Goal: Information Seeking & Learning: Learn about a topic

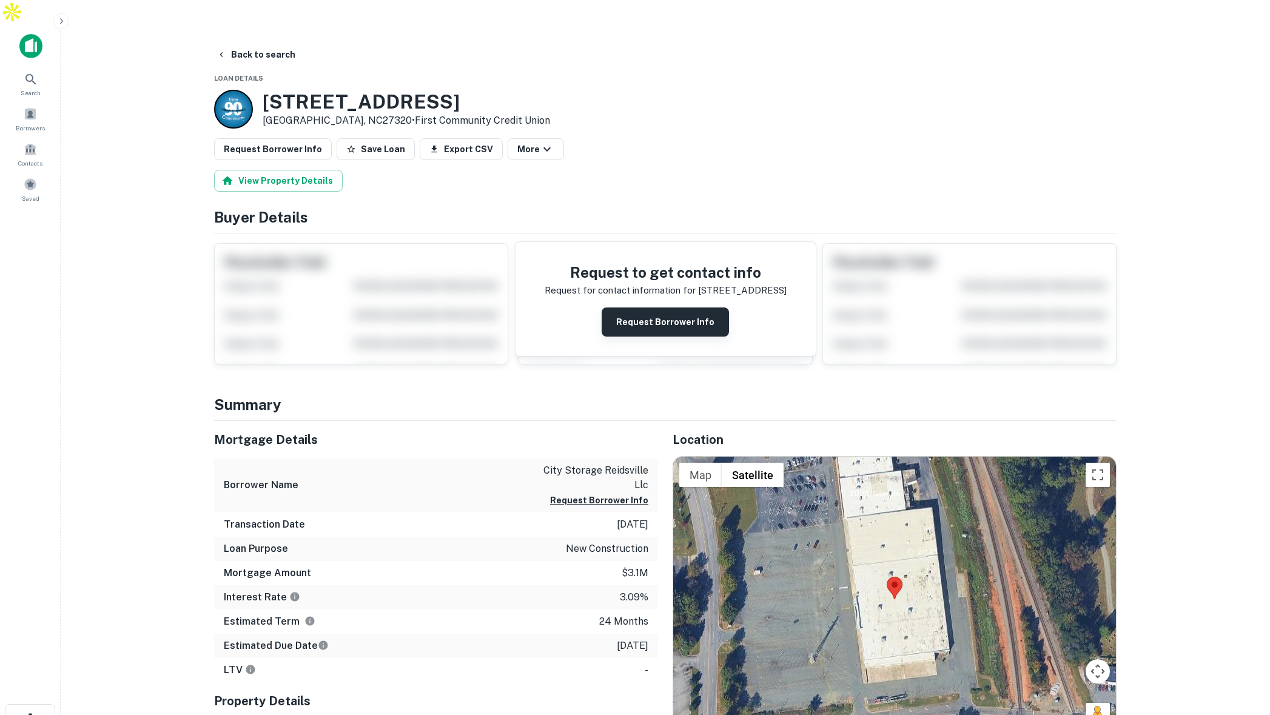
click at [658, 307] on button "Request Borrower Info" at bounding box center [664, 321] width 127 height 29
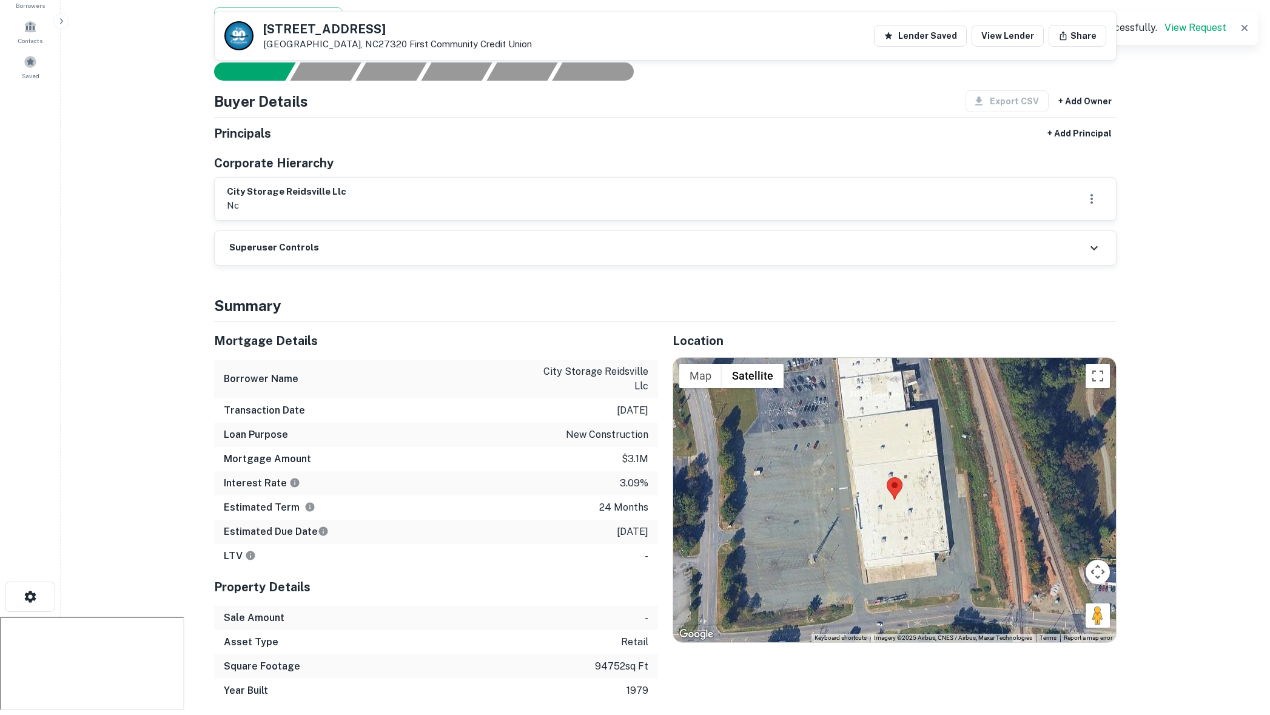
scroll to position [198, 0]
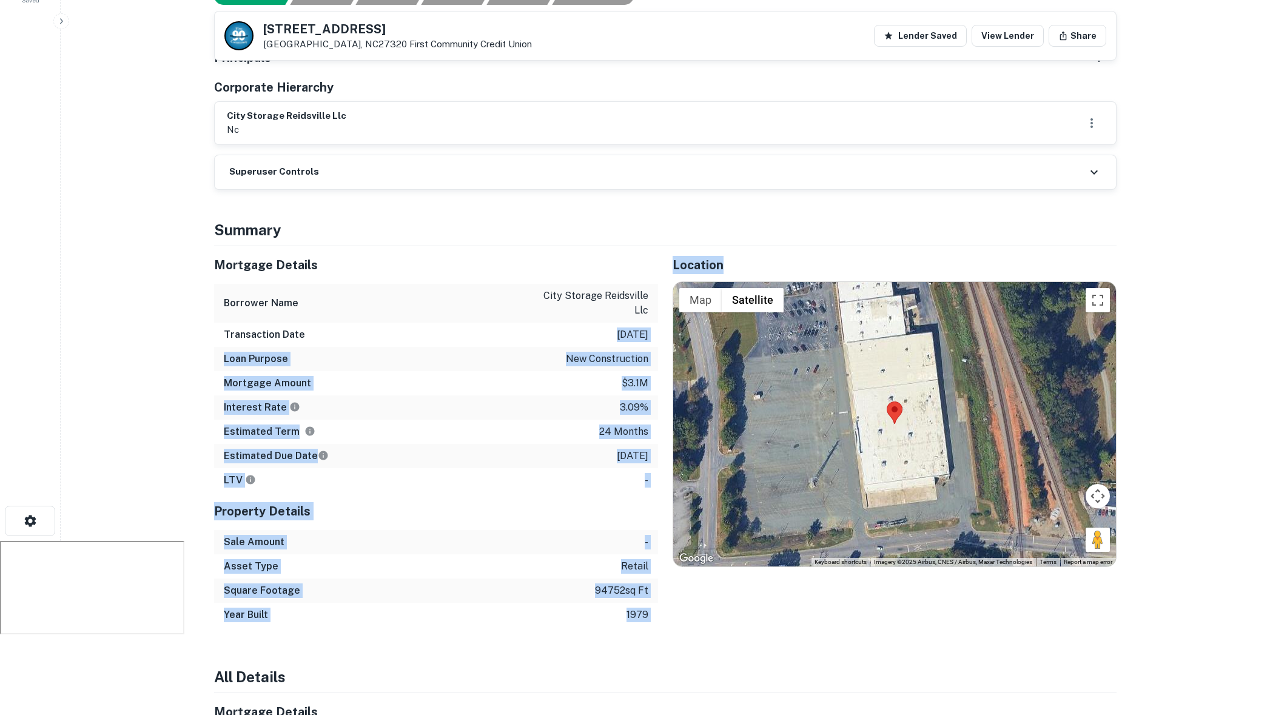
drag, startPoint x: 598, startPoint y: 307, endPoint x: 672, endPoint y: 309, distance: 73.4
click at [672, 309] on div "Mortgage Details Borrower Name city storage reidsville llc Transaction Date [DA…" at bounding box center [657, 436] width 917 height 381
click at [561, 347] on div "Loan Purpose new construction" at bounding box center [436, 359] width 444 height 24
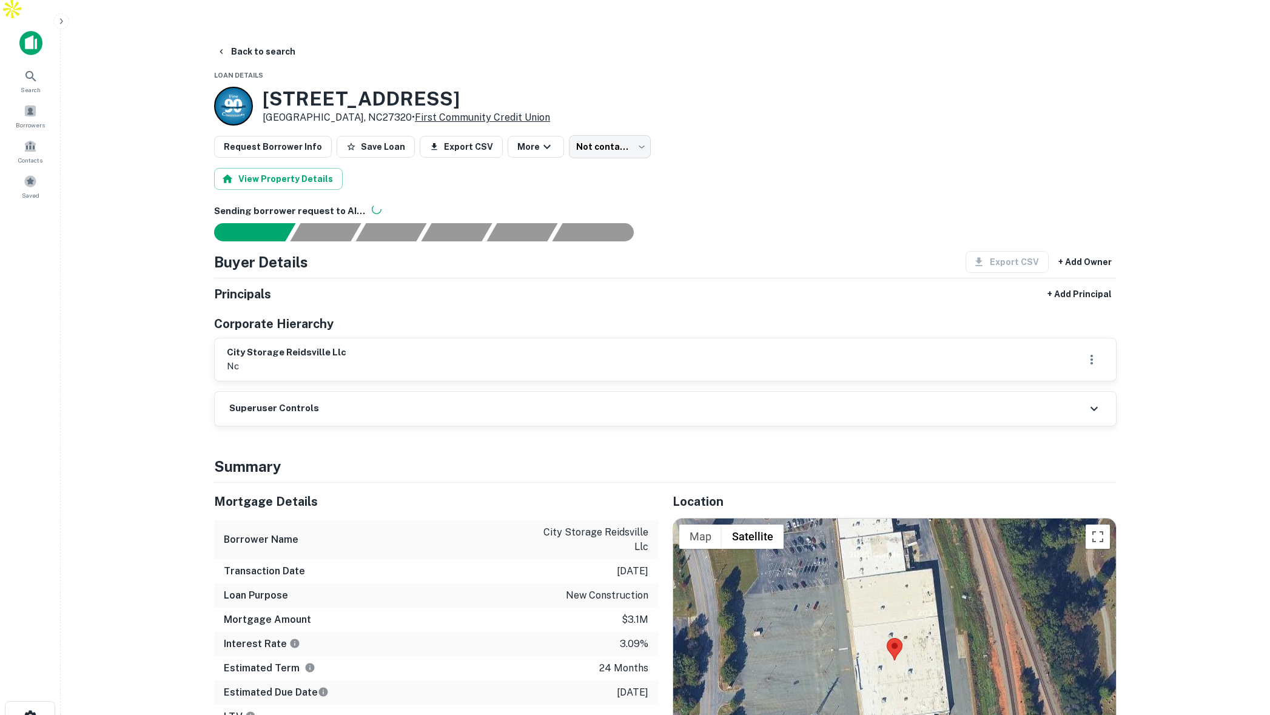
scroll to position [4, 0]
drag, startPoint x: 597, startPoint y: 544, endPoint x: 650, endPoint y: 544, distance: 52.8
click at [650, 558] on div "Transaction Date 11/30/2021" at bounding box center [436, 570] width 444 height 24
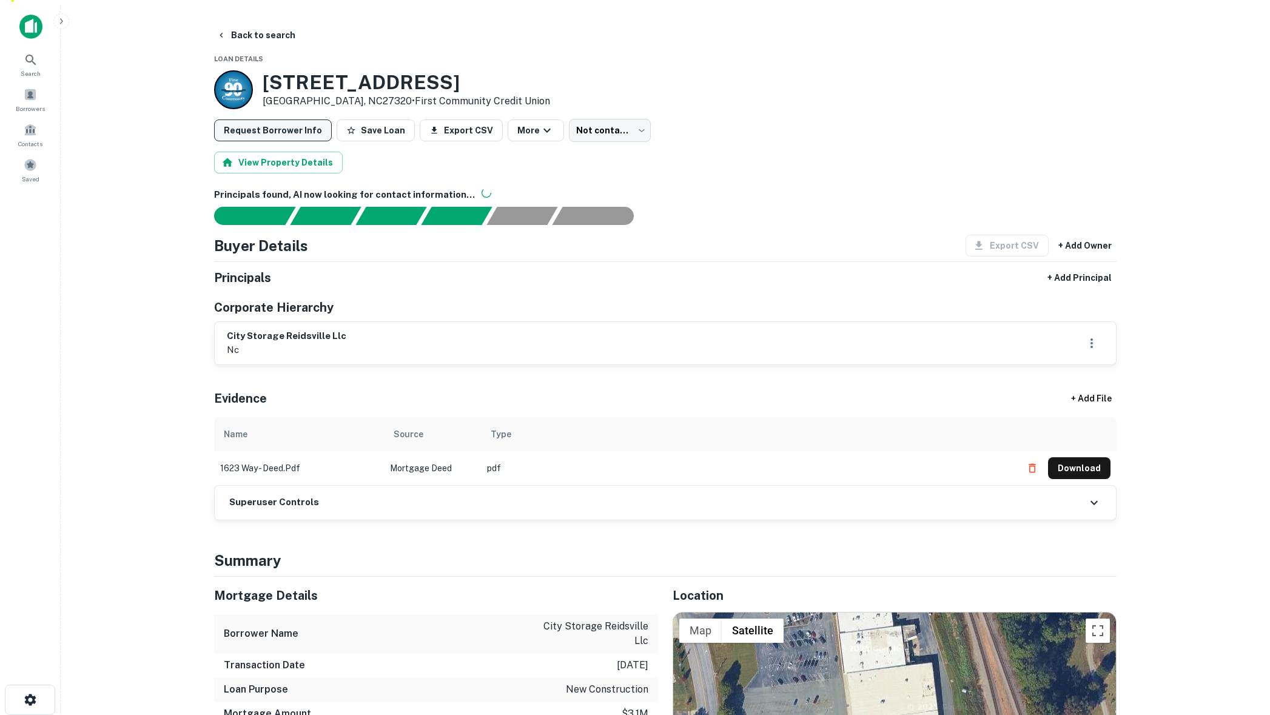
scroll to position [0, 0]
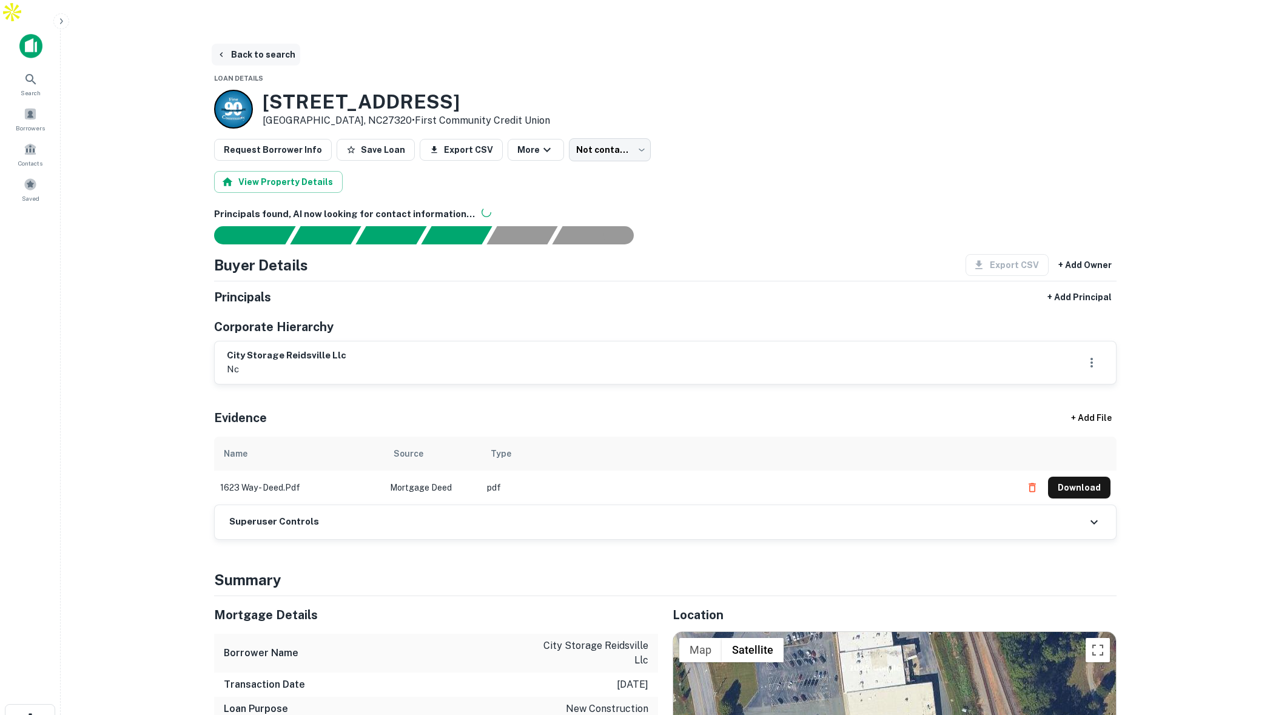
click at [252, 44] on button "Back to search" at bounding box center [256, 55] width 89 height 22
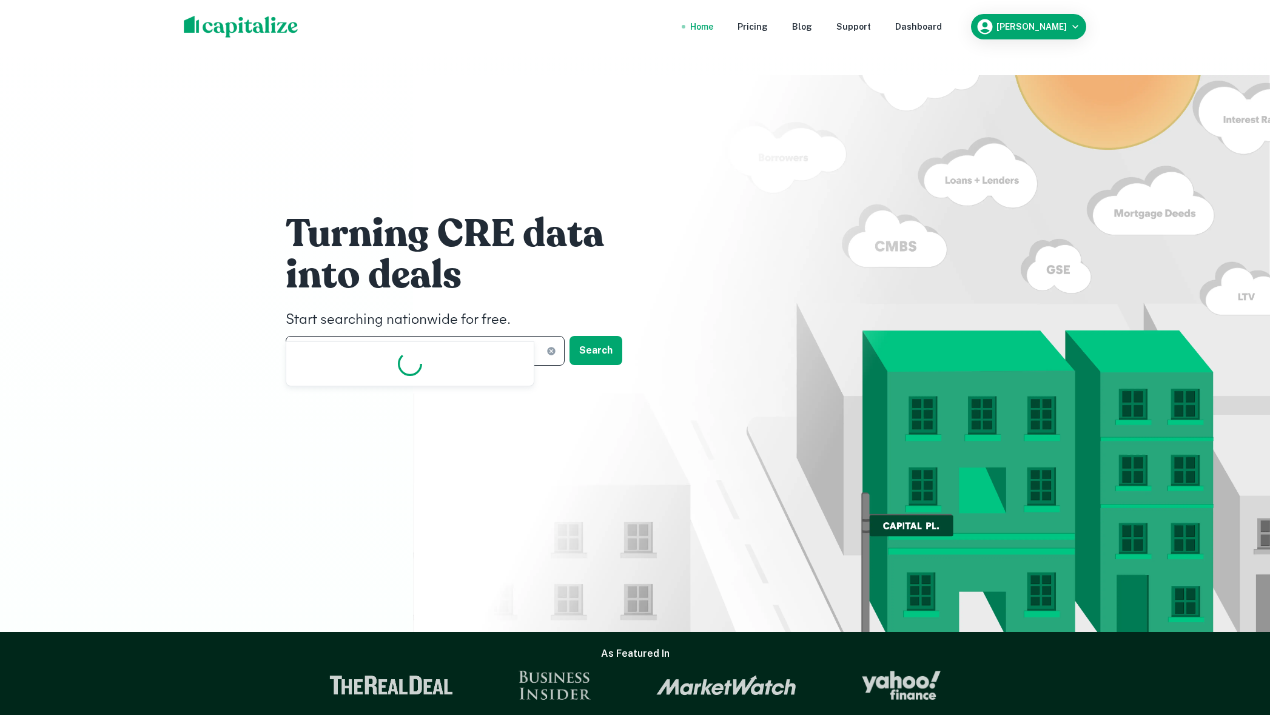
drag, startPoint x: 377, startPoint y: 330, endPoint x: 366, endPoint y: 329, distance: 11.6
click at [377, 336] on input "********" at bounding box center [416, 351] width 261 height 30
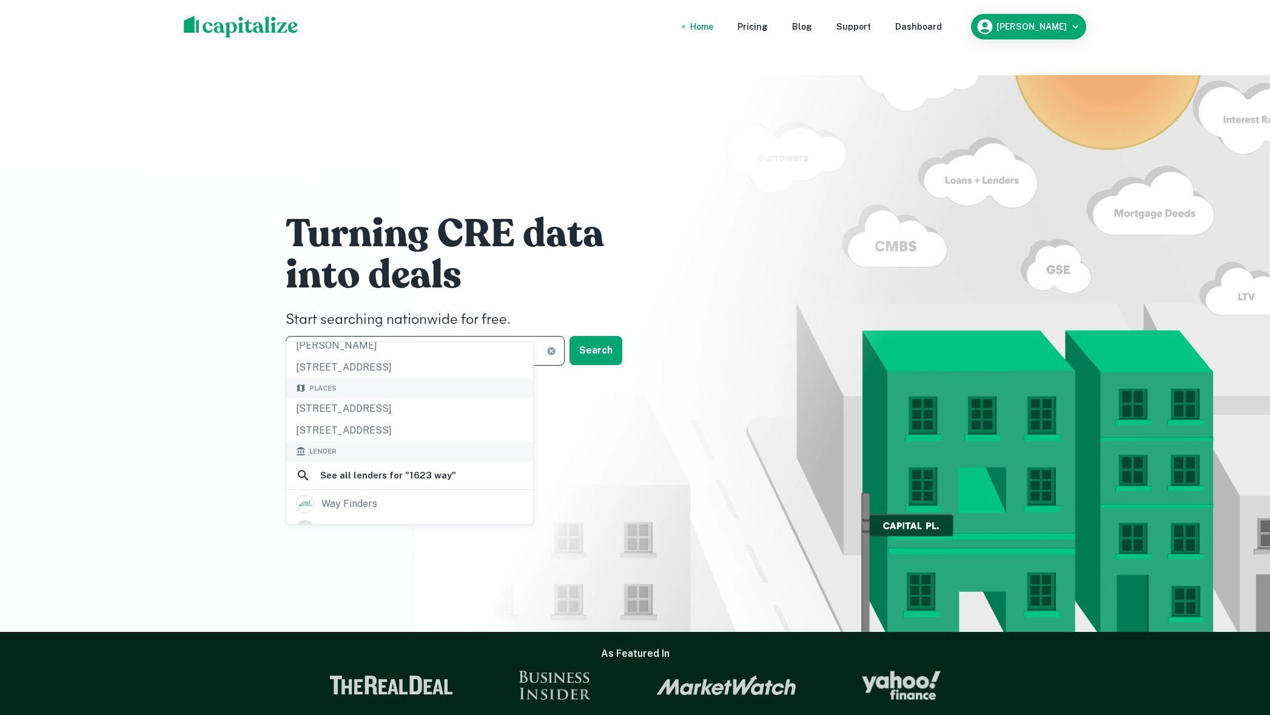
scroll to position [61, 0]
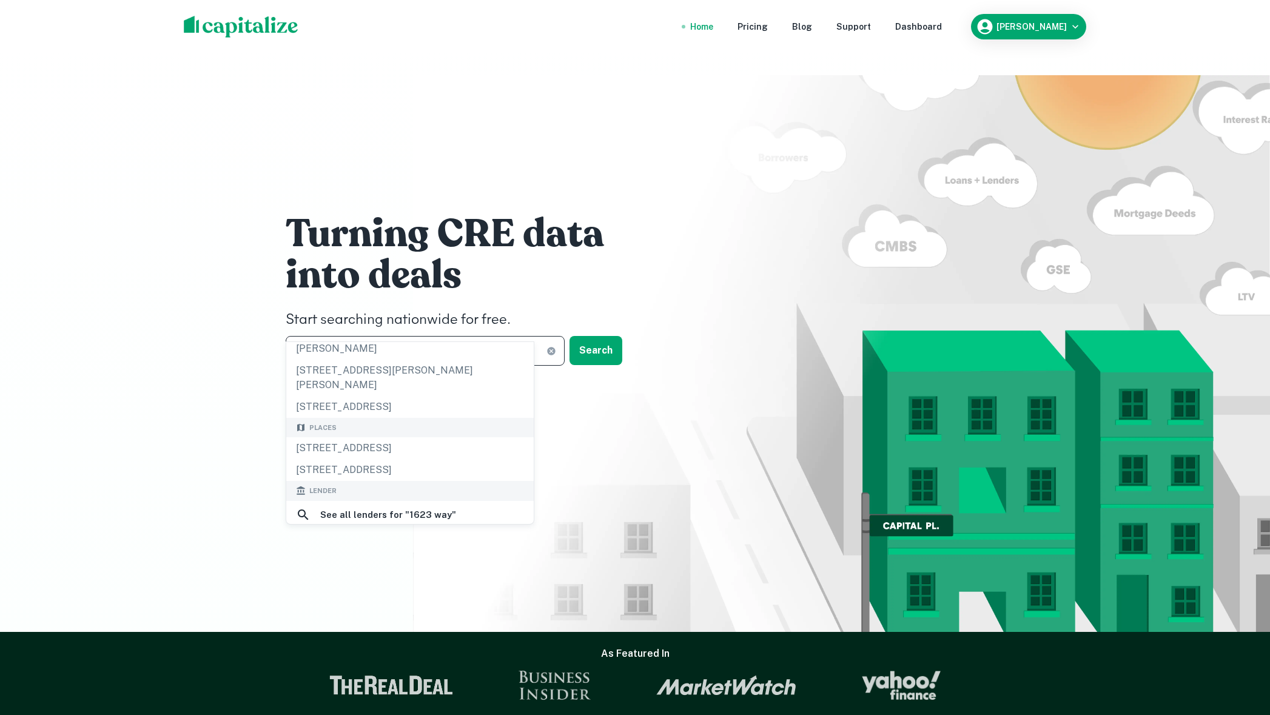
click at [368, 336] on input "********" at bounding box center [416, 351] width 261 height 30
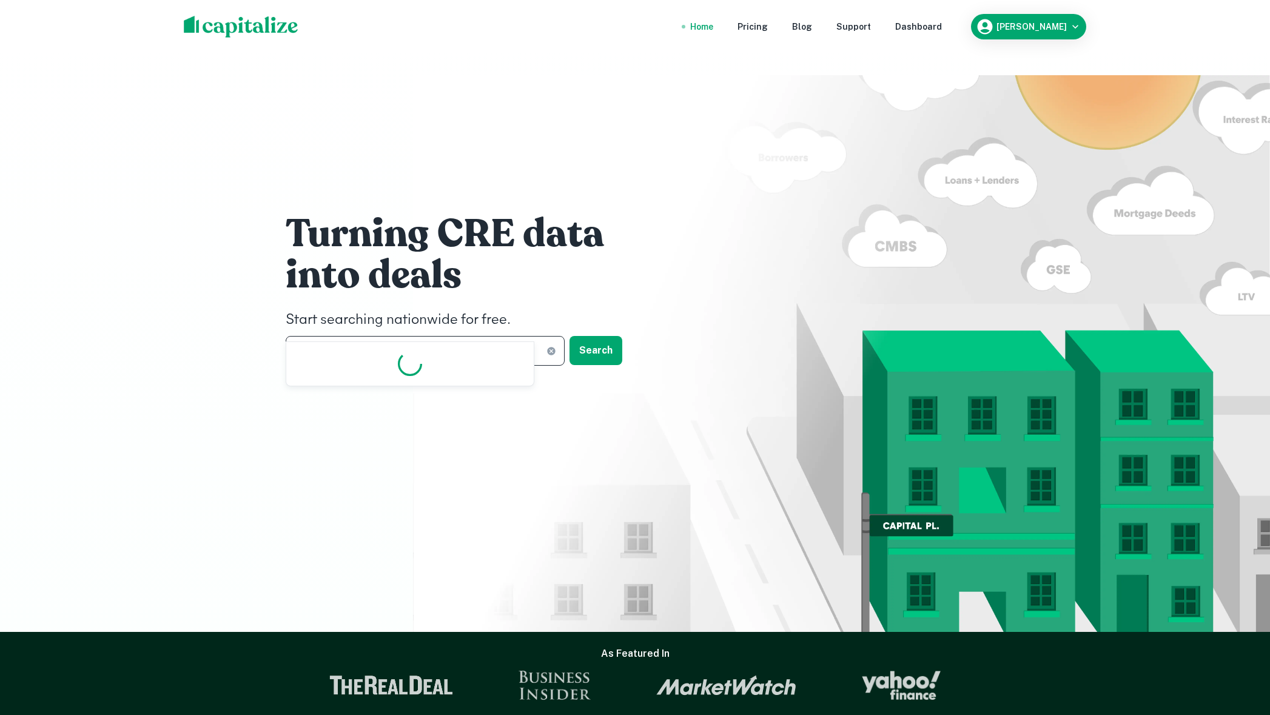
scroll to position [0, 0]
type input "**********"
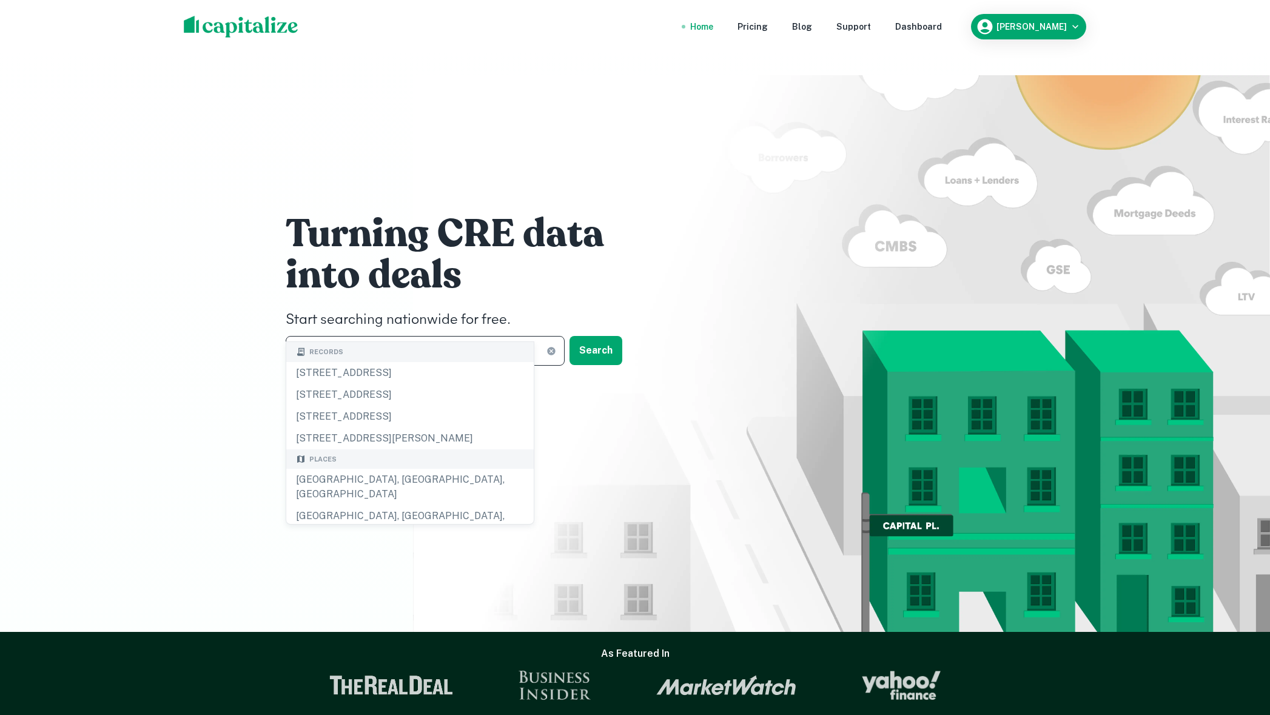
drag, startPoint x: 392, startPoint y: 327, endPoint x: 267, endPoint y: 323, distance: 125.0
click at [267, 323] on div "**********" at bounding box center [635, 327] width 1270 height 607
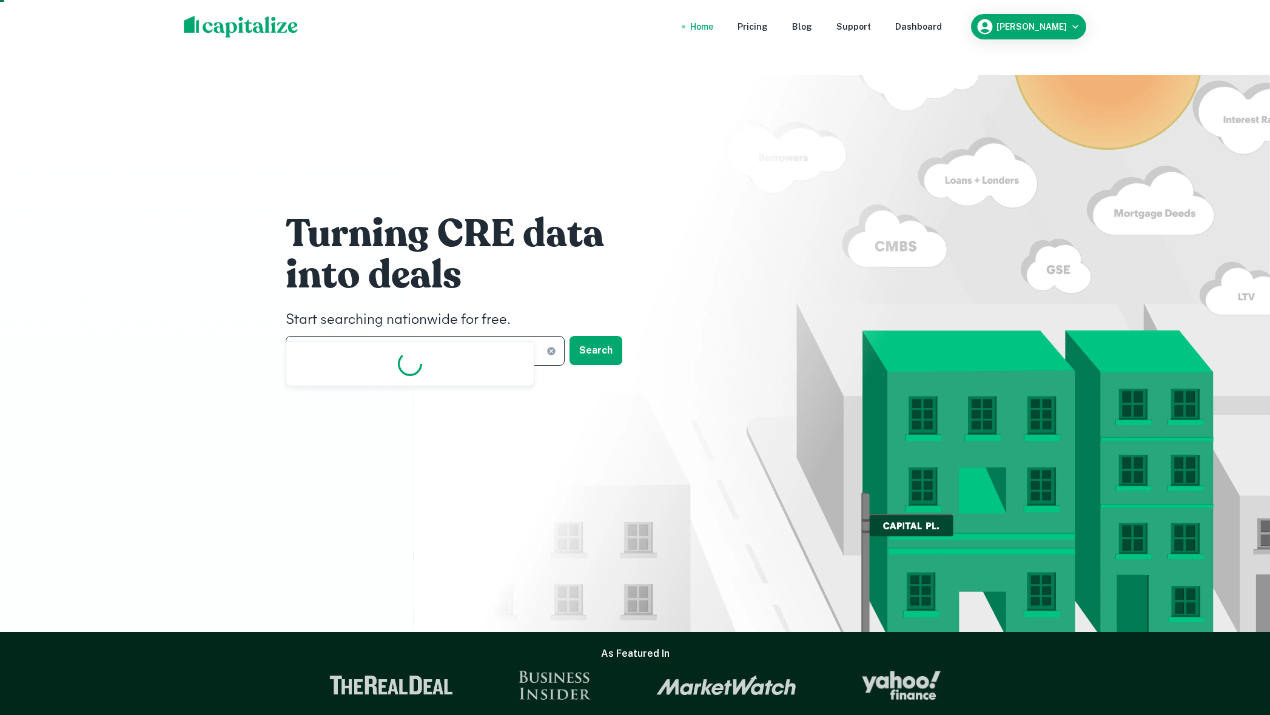
click at [372, 336] on input "**********" at bounding box center [416, 351] width 261 height 30
click at [372, 335] on input "**********" at bounding box center [416, 350] width 261 height 30
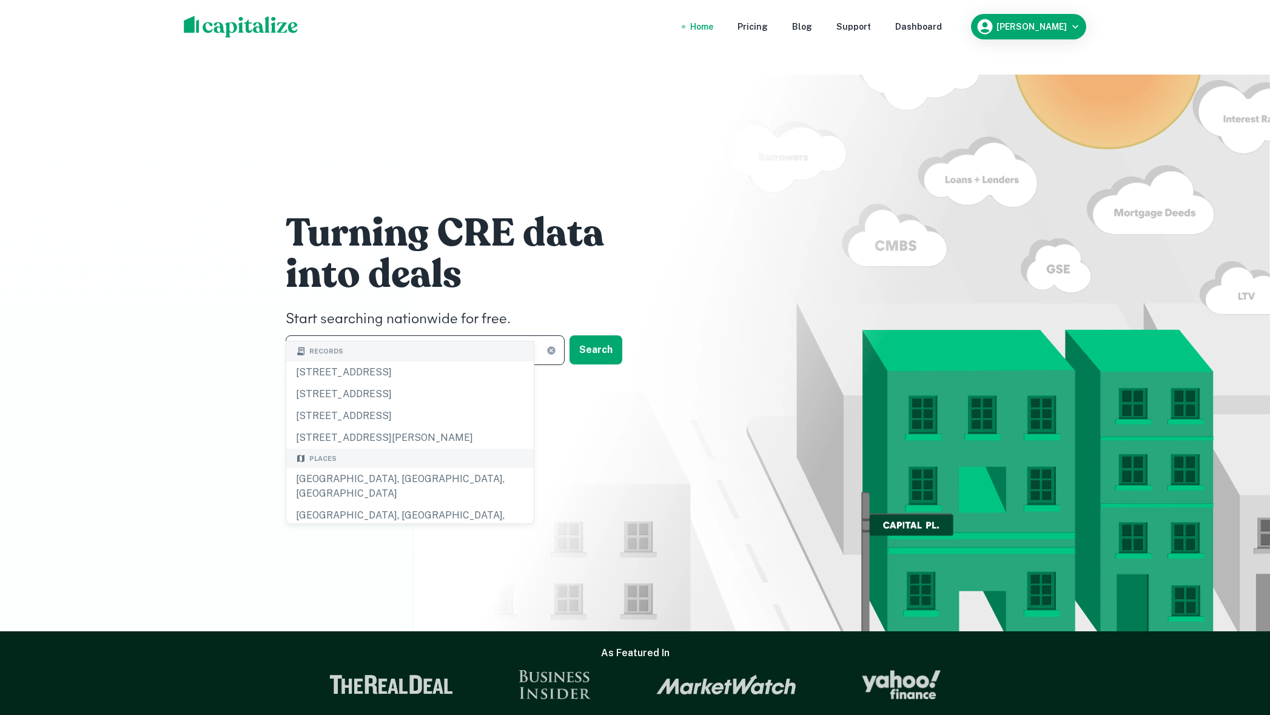
scroll to position [0, 0]
click at [370, 336] on input "**********" at bounding box center [416, 351] width 261 height 30
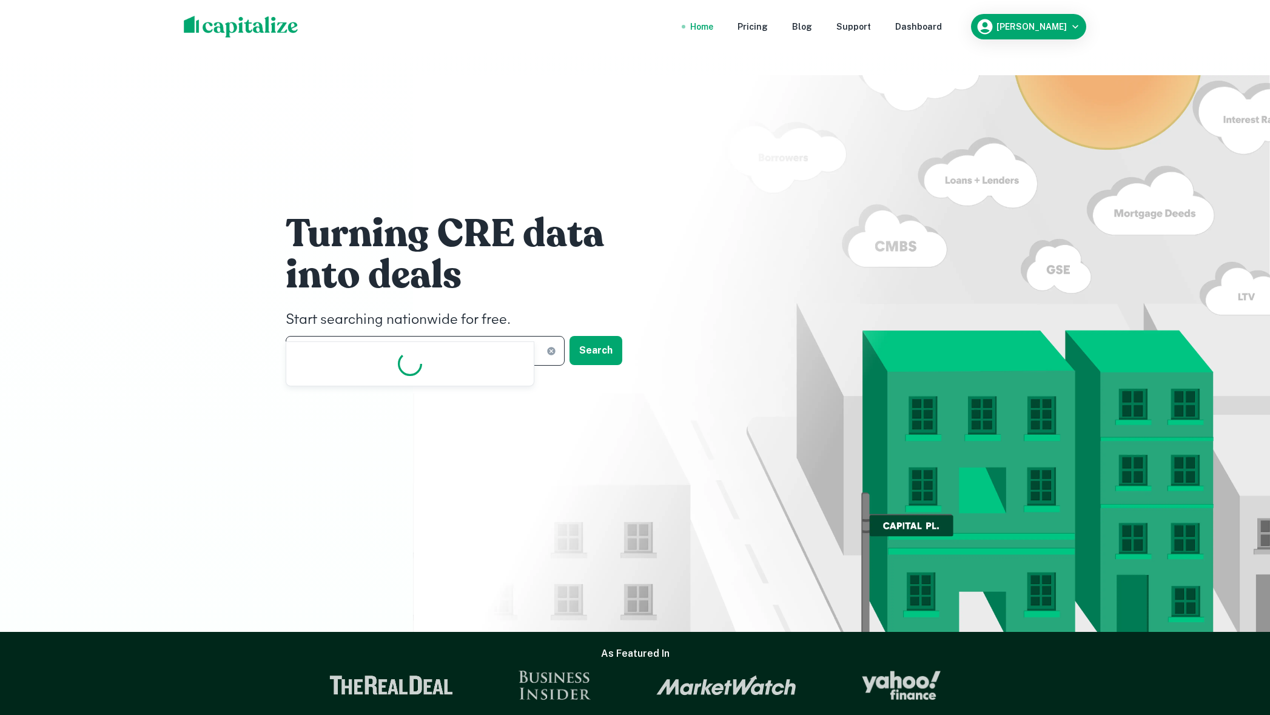
type input "*********"
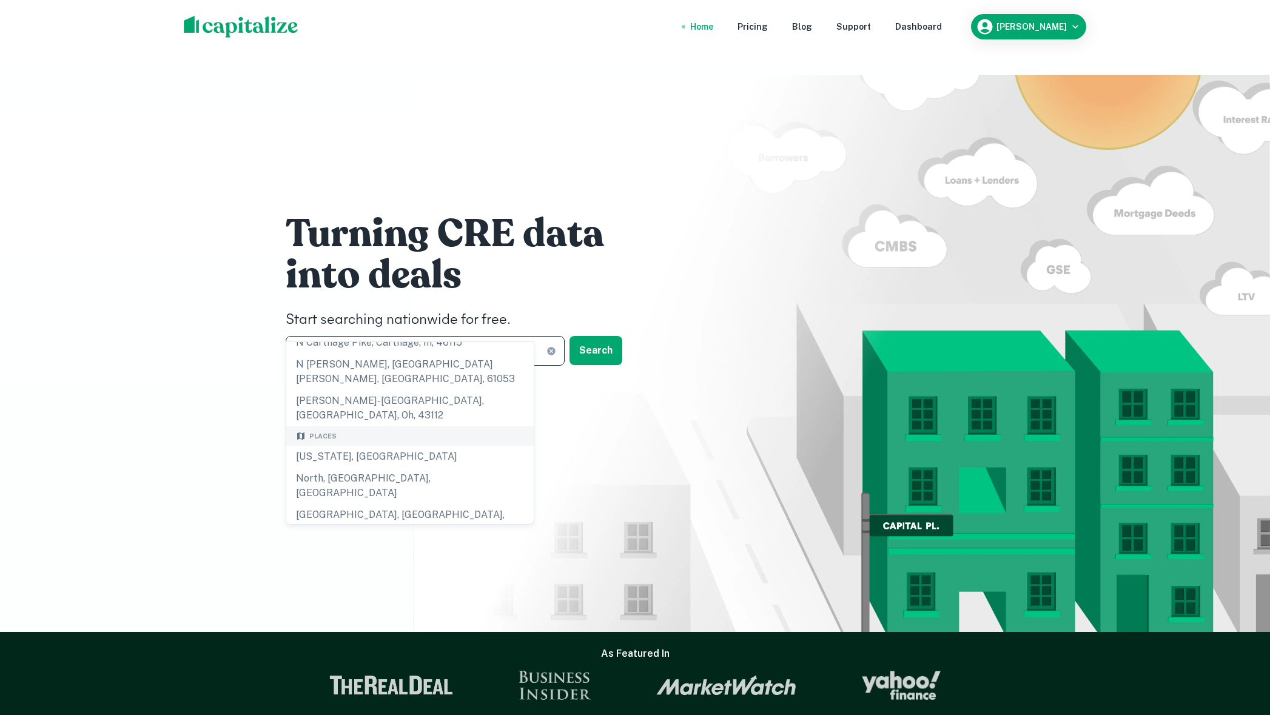
scroll to position [99, 0]
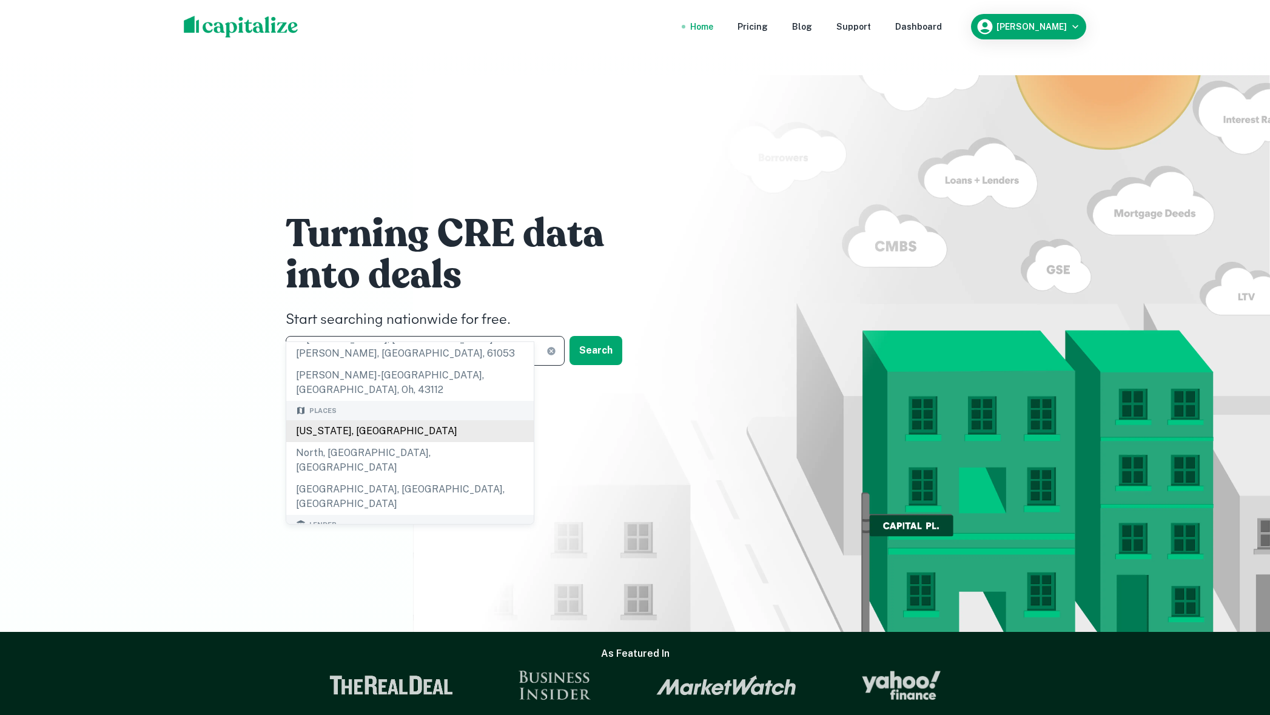
click at [380, 433] on div "[US_STATE], [GEOGRAPHIC_DATA]" at bounding box center [409, 431] width 247 height 22
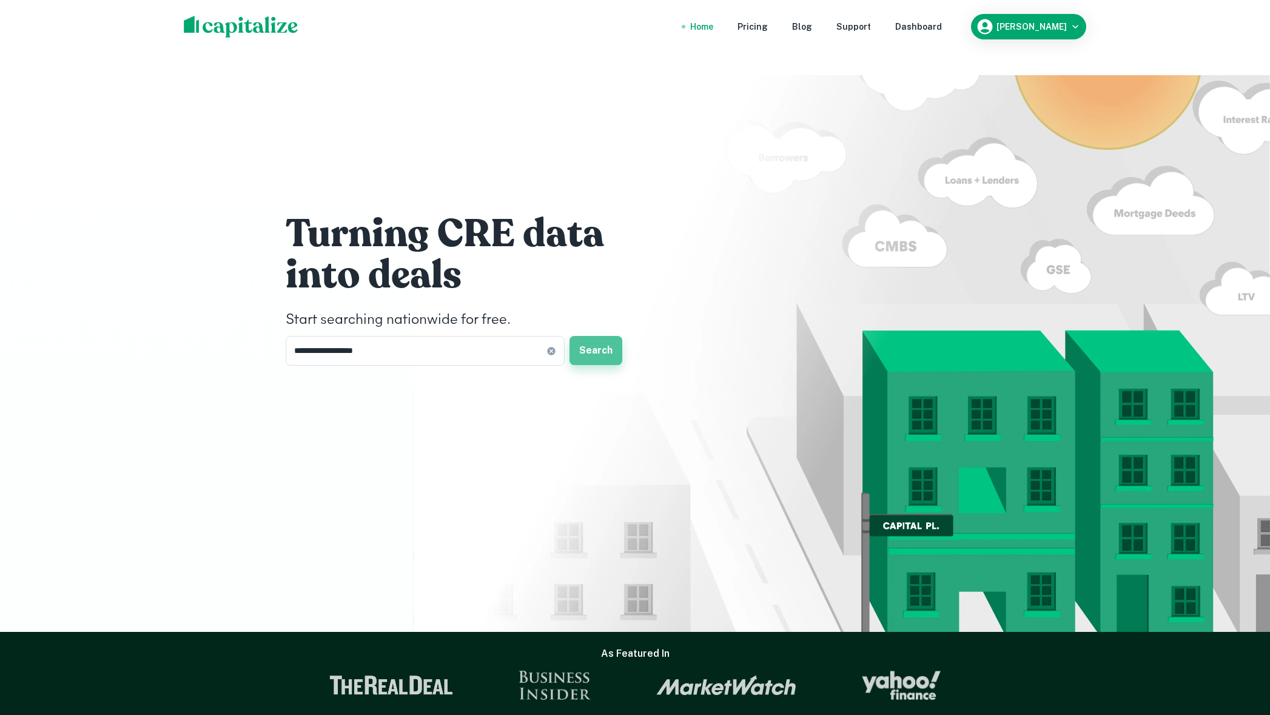
click at [587, 336] on button "Search" at bounding box center [595, 350] width 53 height 29
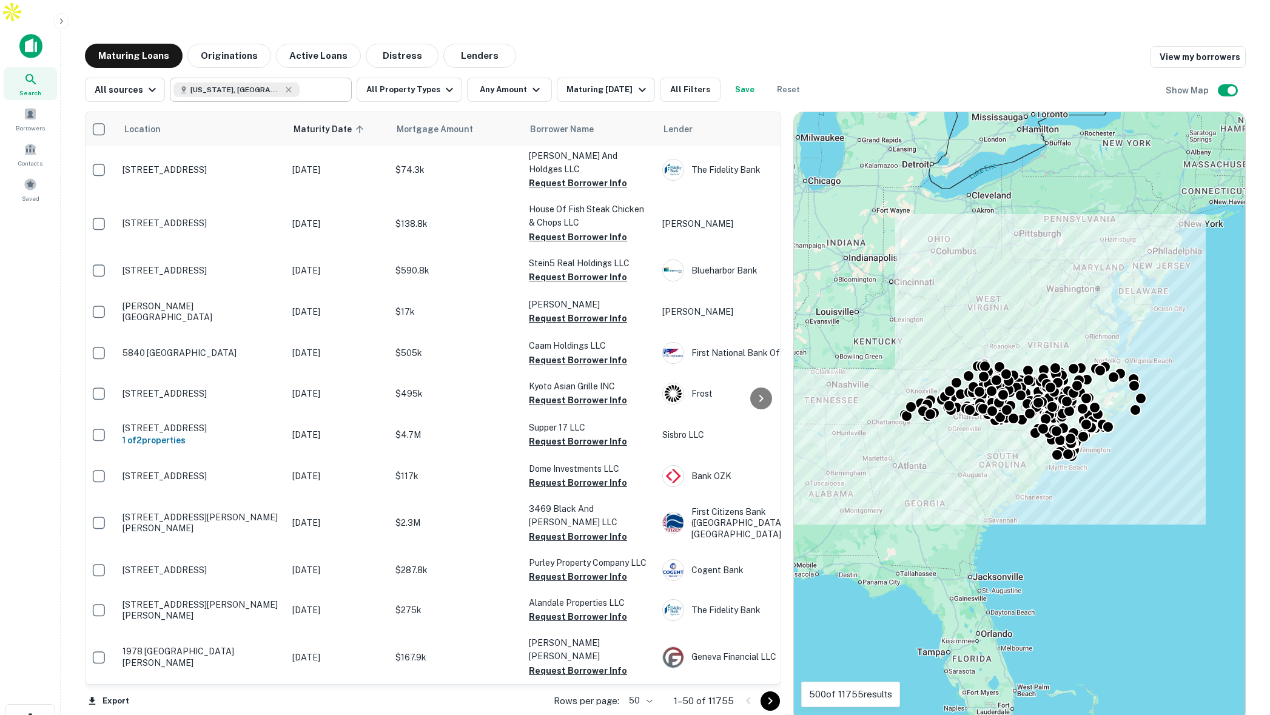
scroll to position [11, 4]
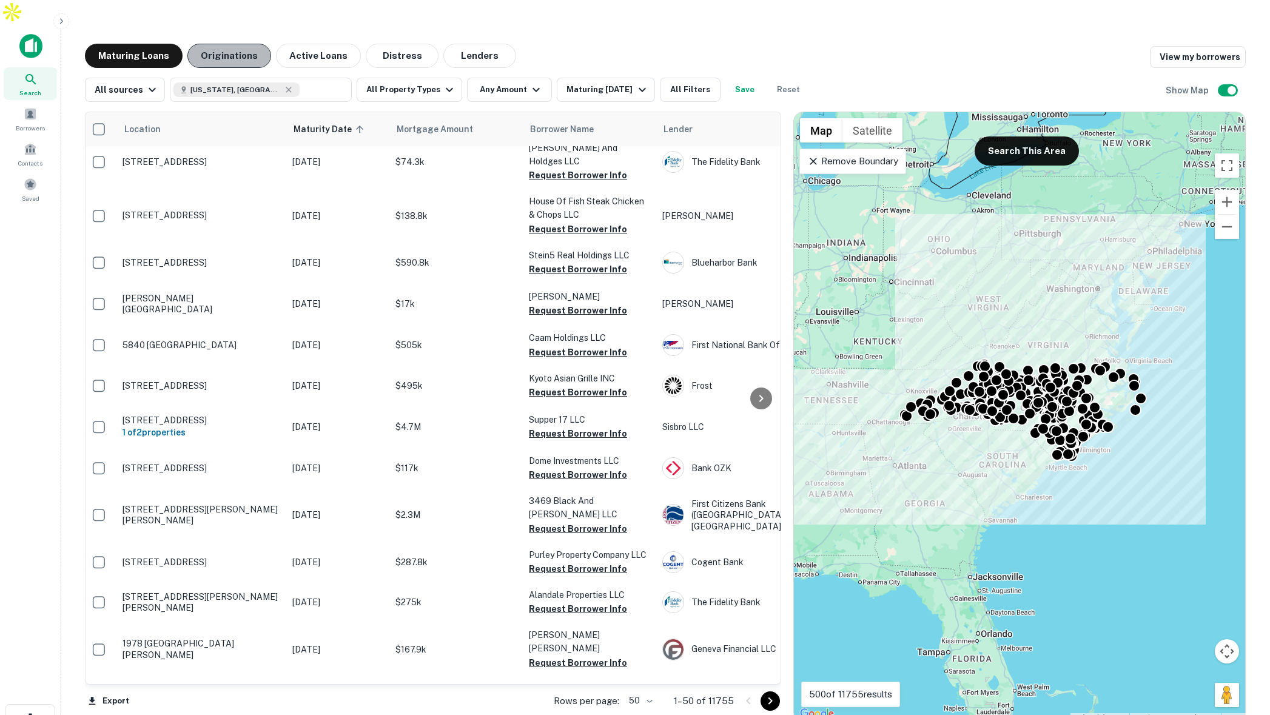
click at [233, 44] on button "Originations" at bounding box center [229, 56] width 84 height 24
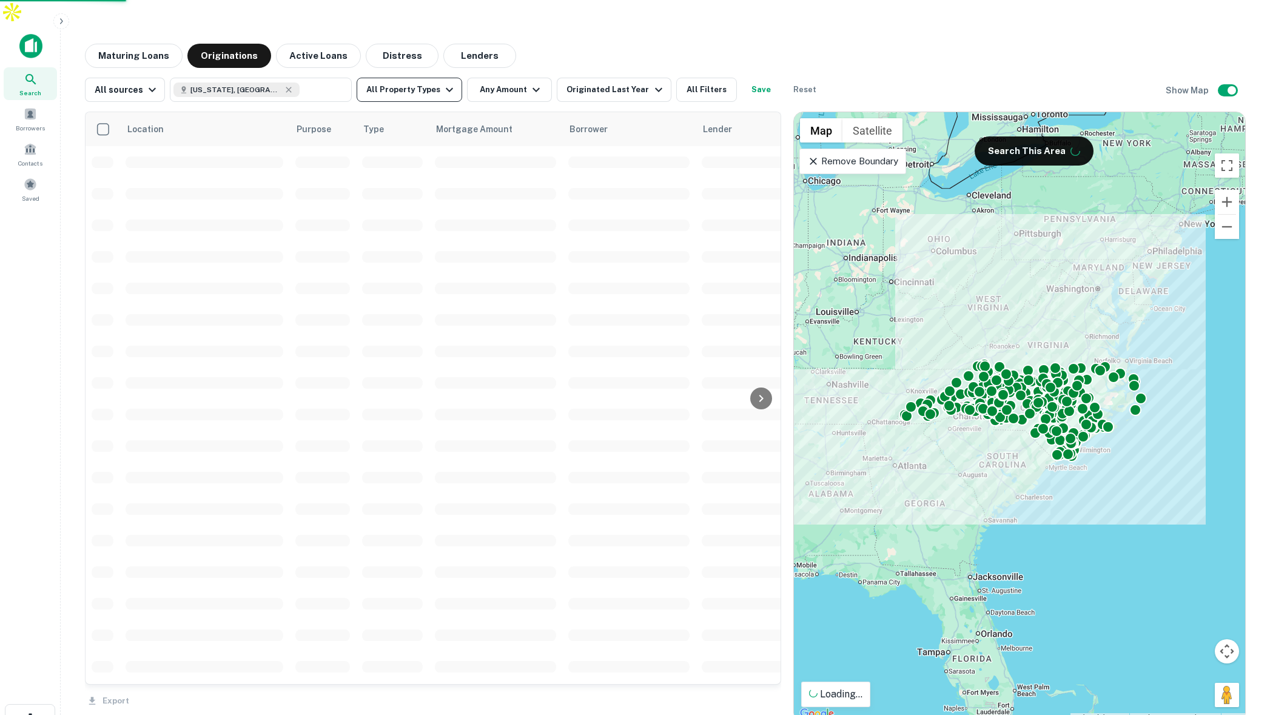
click at [429, 78] on button "All Property Types" at bounding box center [408, 90] width 105 height 24
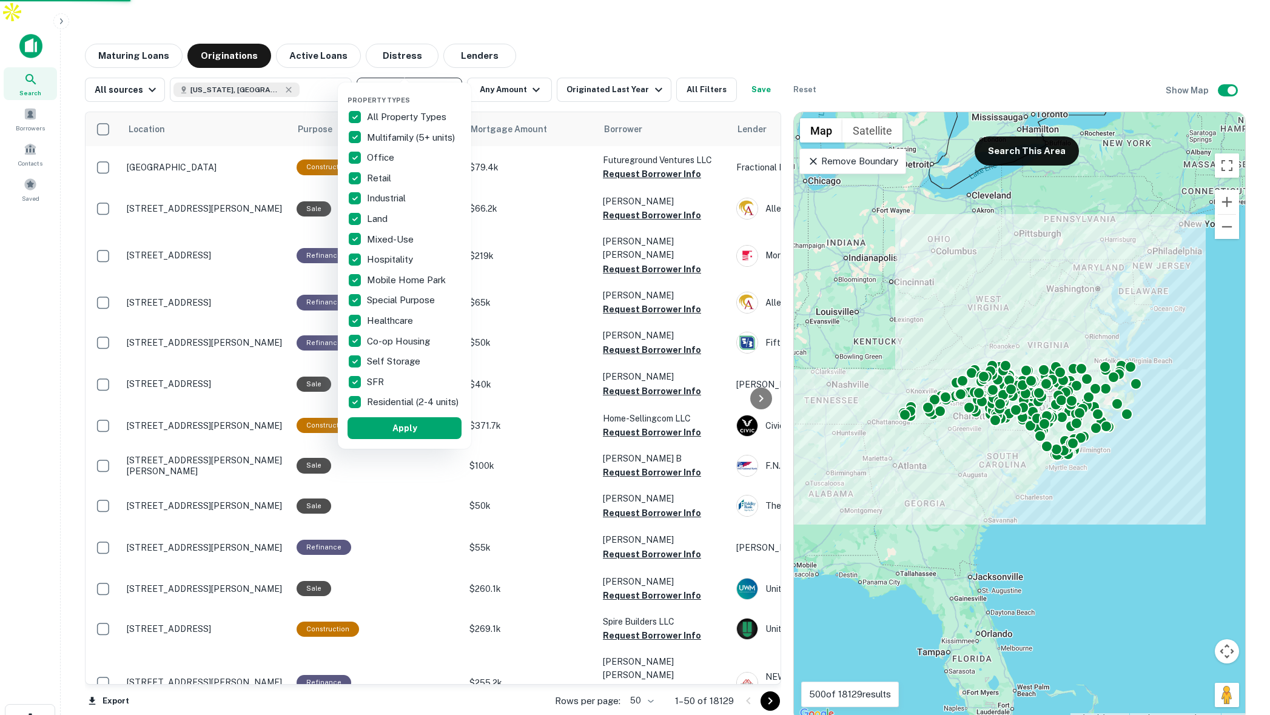
scroll to position [11, 0]
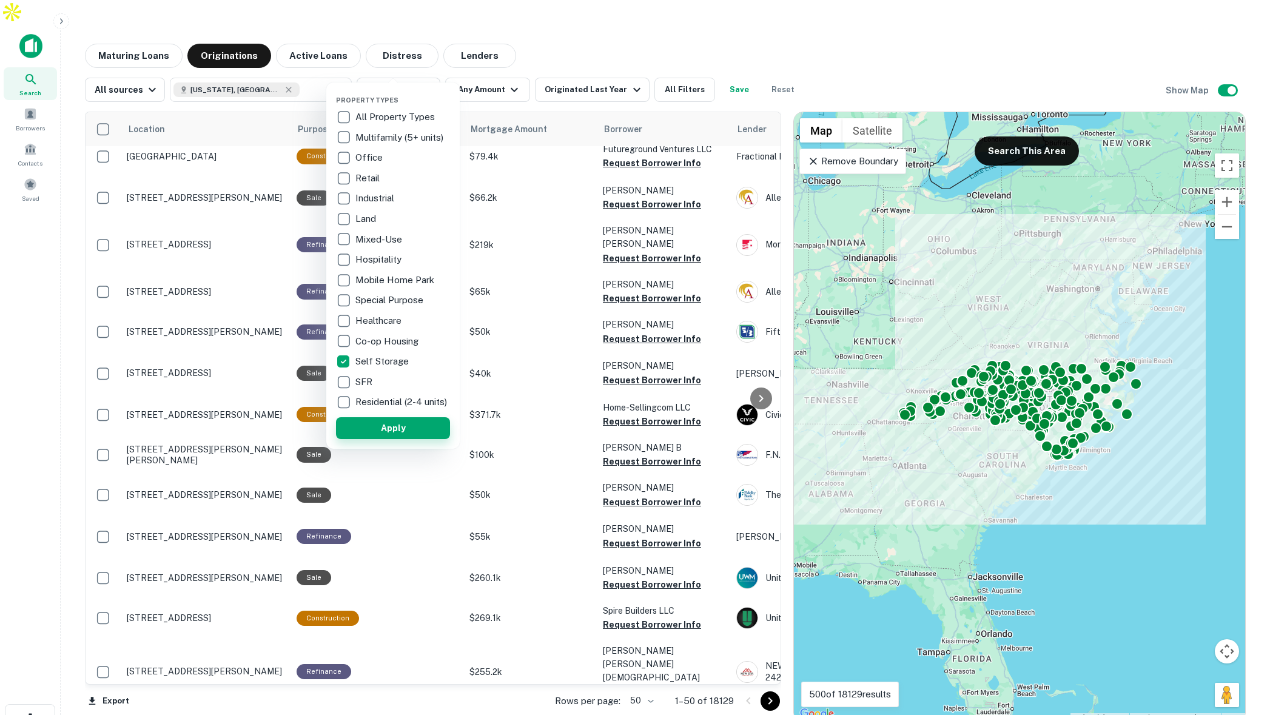
drag, startPoint x: 438, startPoint y: 428, endPoint x: 494, endPoint y: 201, distance: 234.0
click at [438, 428] on button "Apply" at bounding box center [393, 428] width 114 height 22
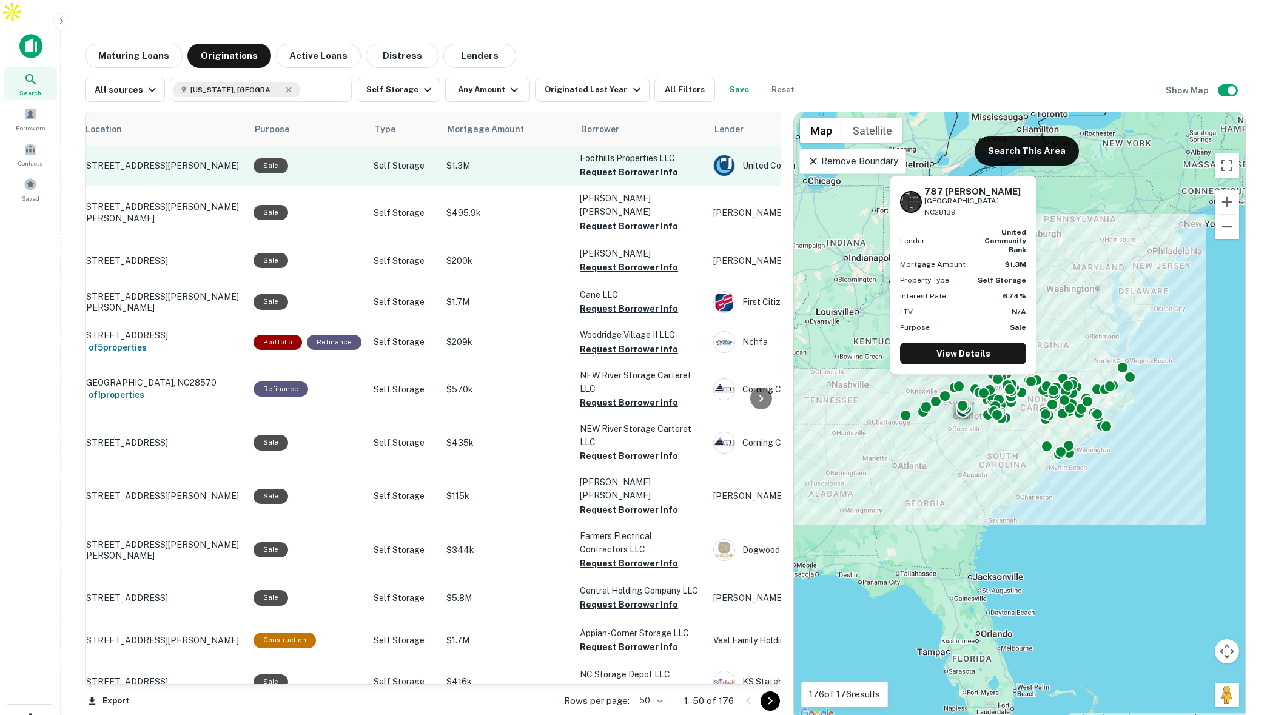
scroll to position [0, 43]
click at [611, 166] on button "Request Borrower Info" at bounding box center [629, 173] width 98 height 15
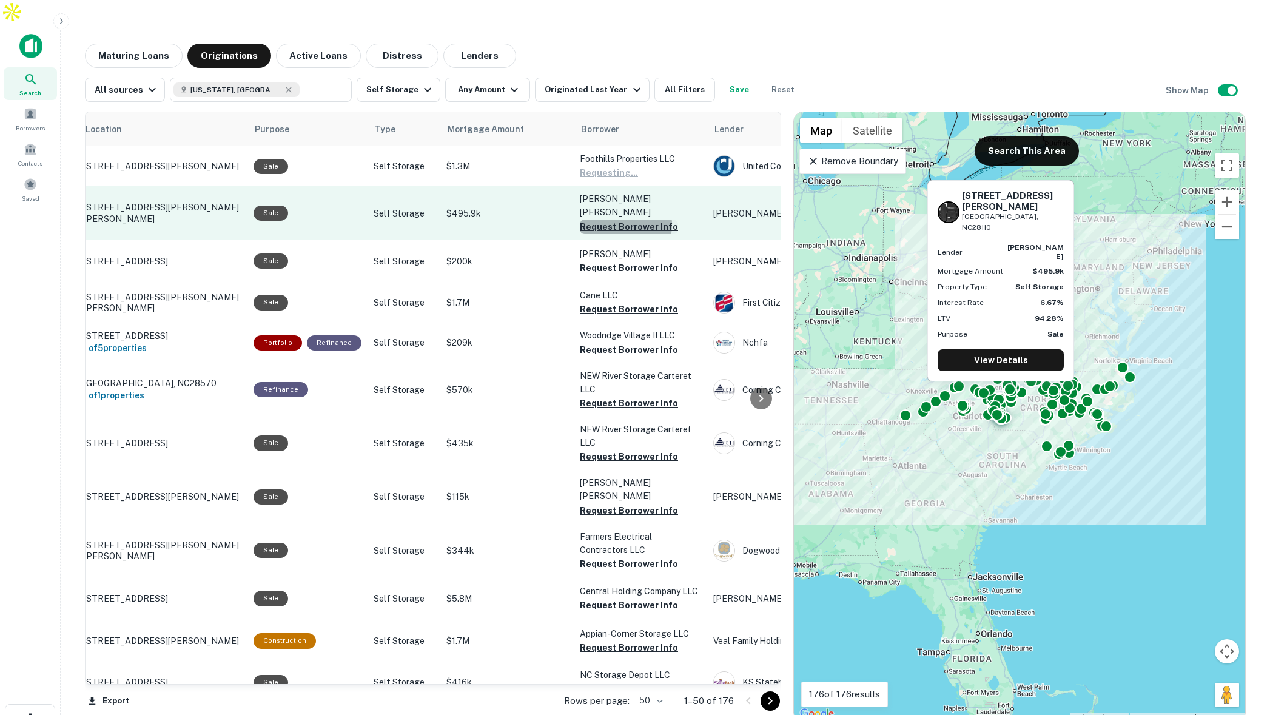
click at [612, 219] on button "Request Borrower Info" at bounding box center [629, 226] width 98 height 15
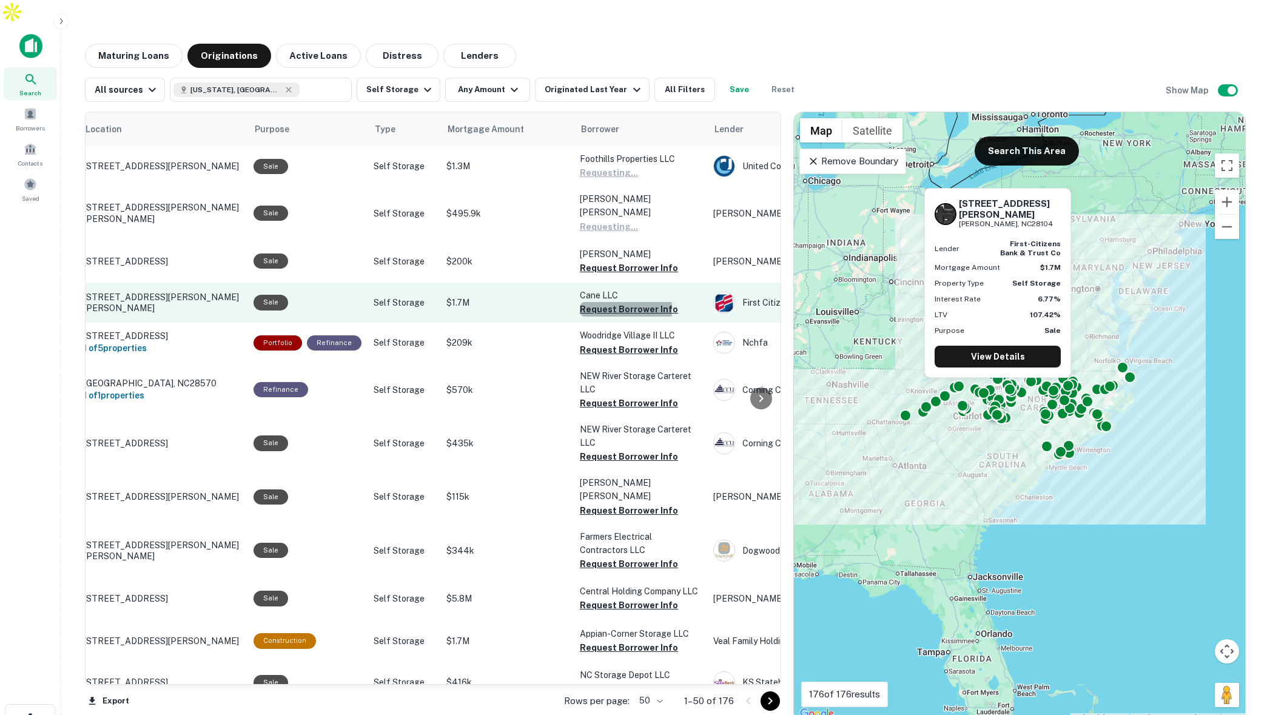
click at [607, 302] on button "Request Borrower Info" at bounding box center [629, 309] width 98 height 15
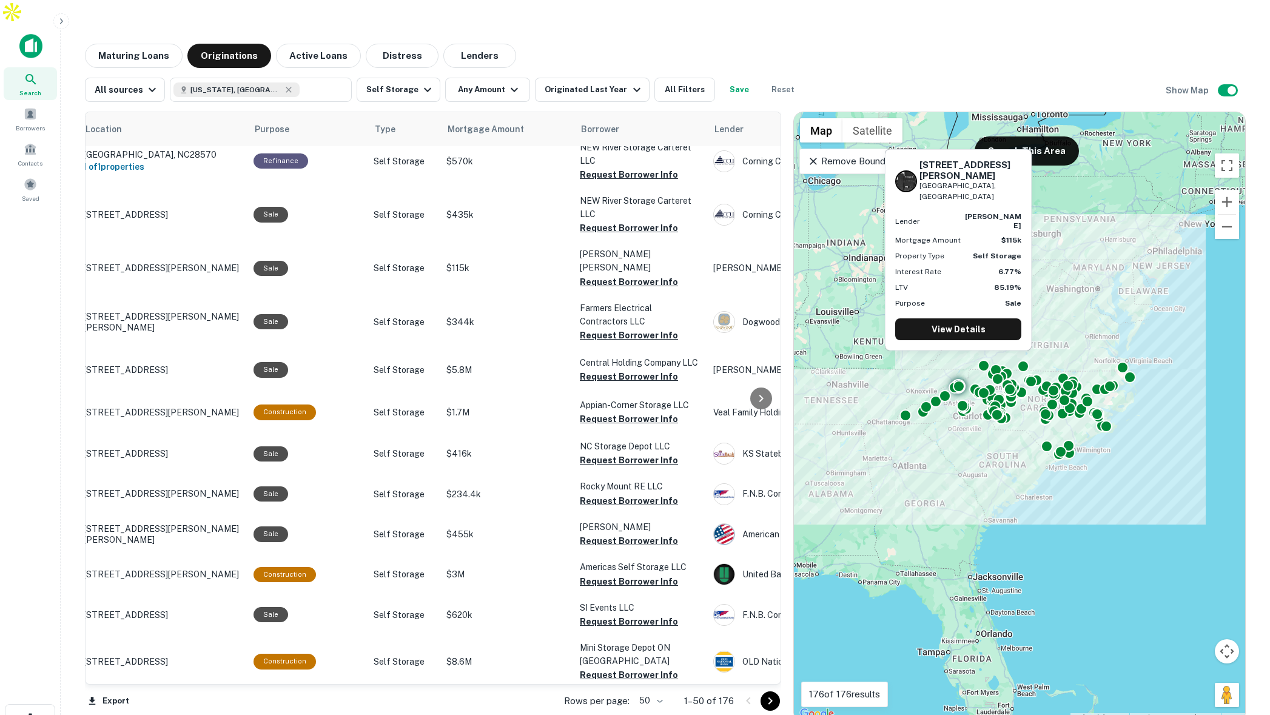
scroll to position [248, 43]
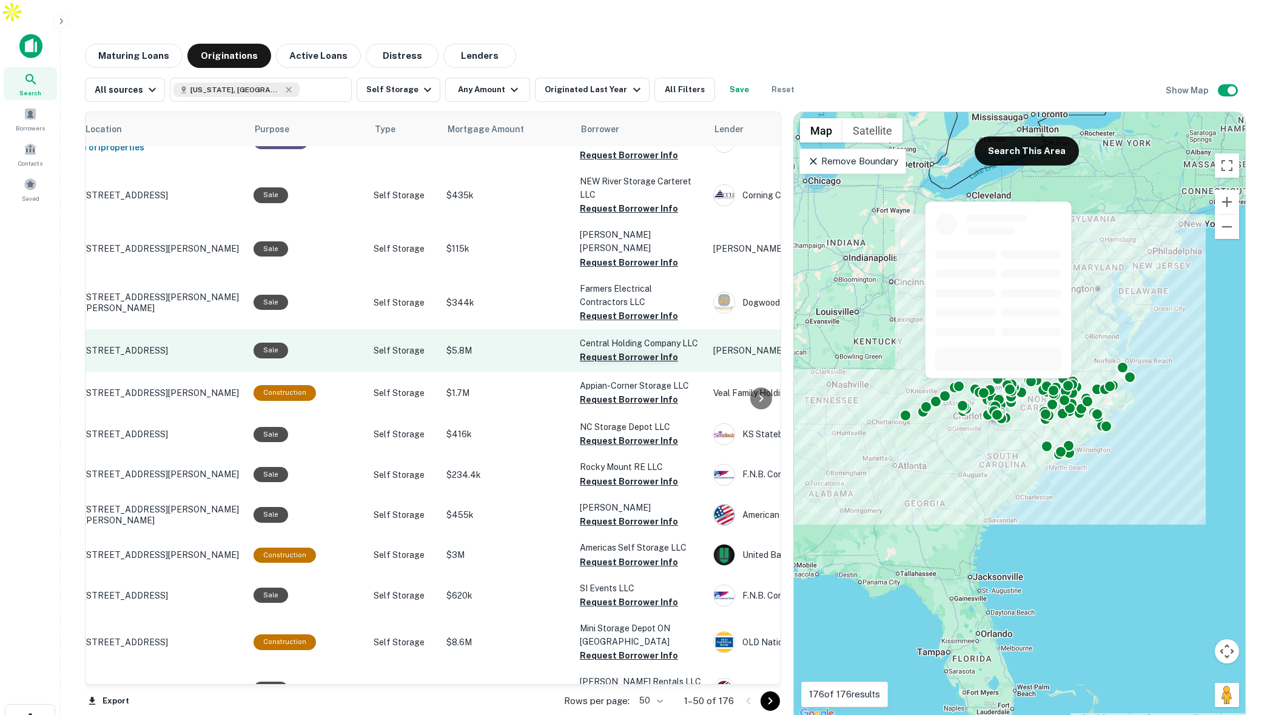
click at [609, 350] on button "Request Borrower Info" at bounding box center [629, 357] width 98 height 15
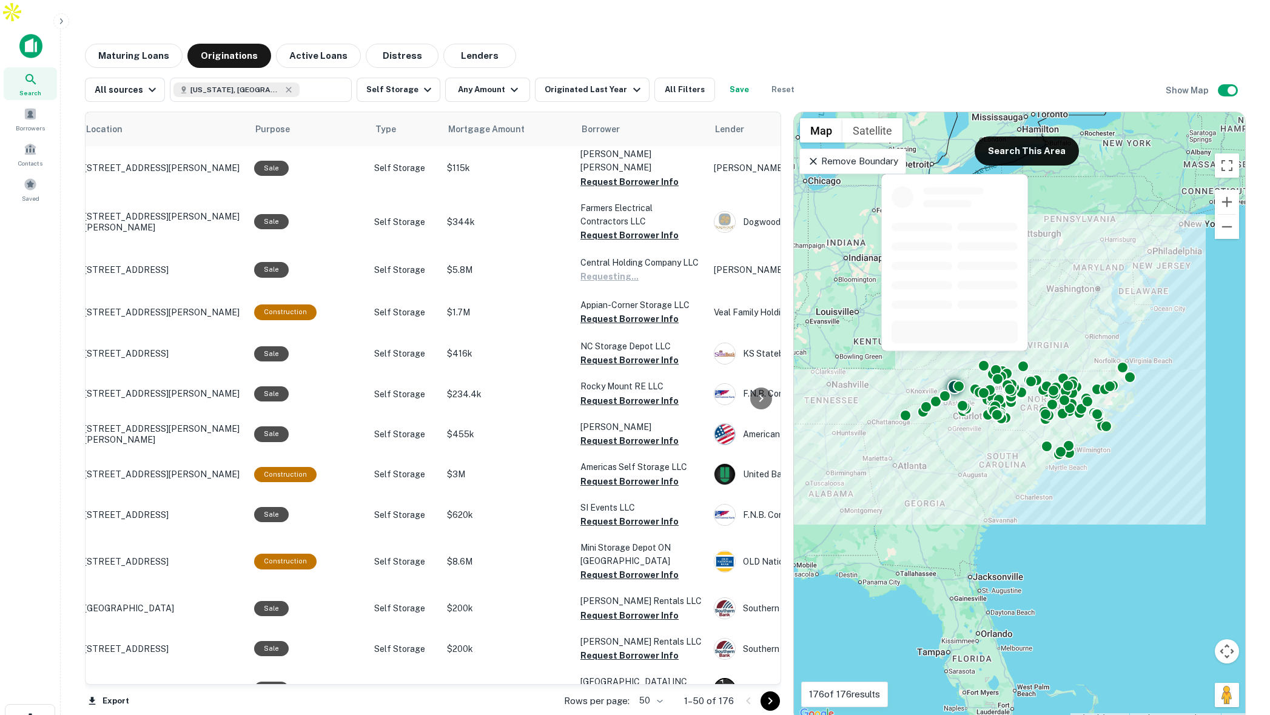
scroll to position [85, 42]
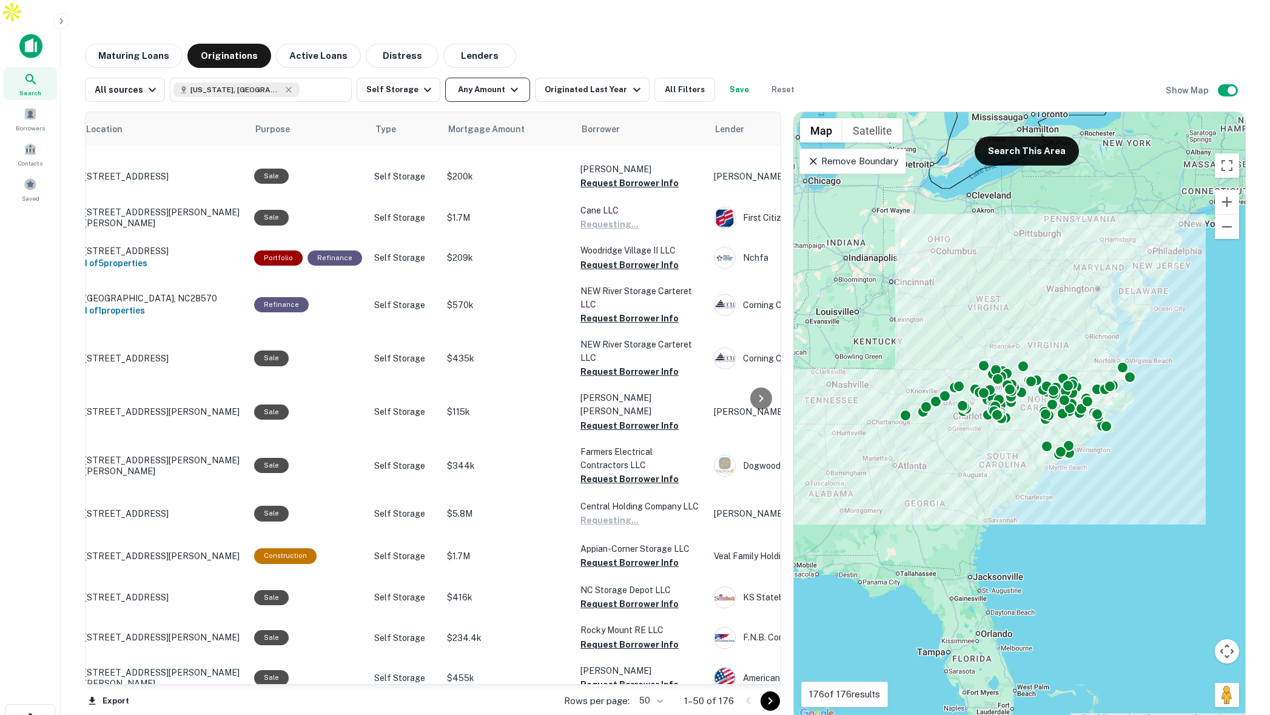
click at [475, 78] on button "Any Amount" at bounding box center [487, 90] width 85 height 24
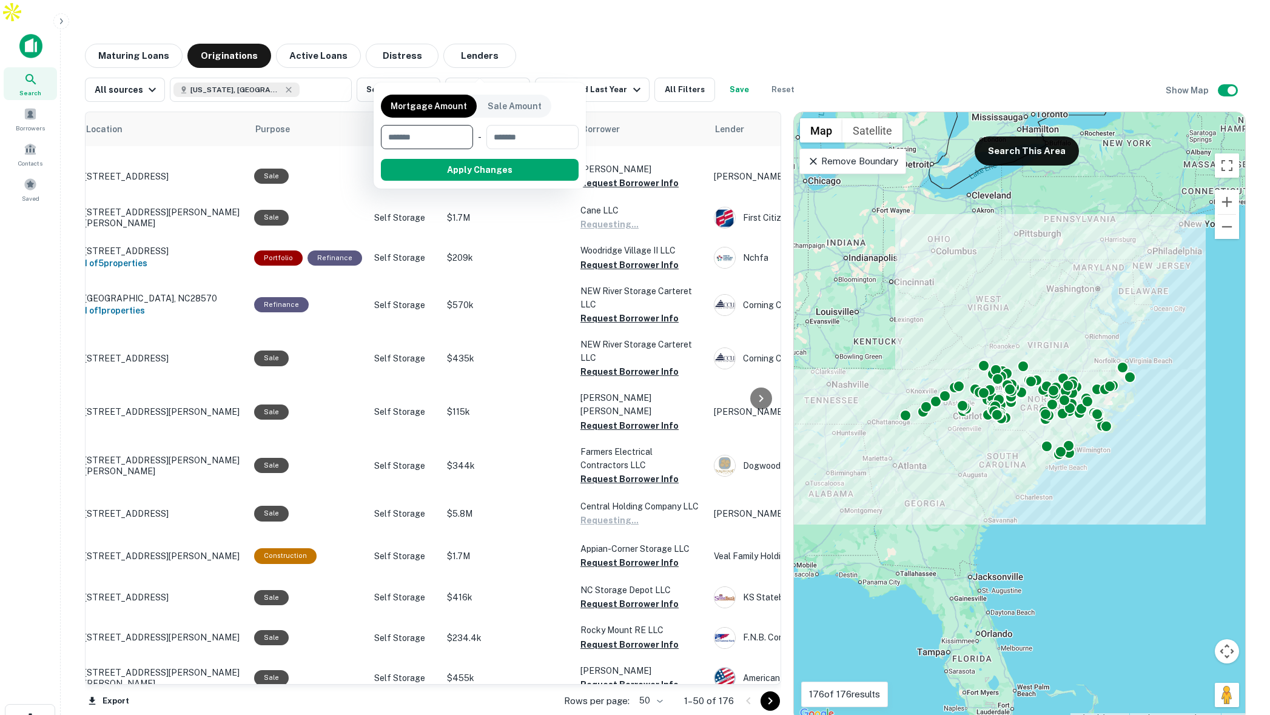
click at [433, 141] on input "number" at bounding box center [423, 137] width 84 height 24
type input "*******"
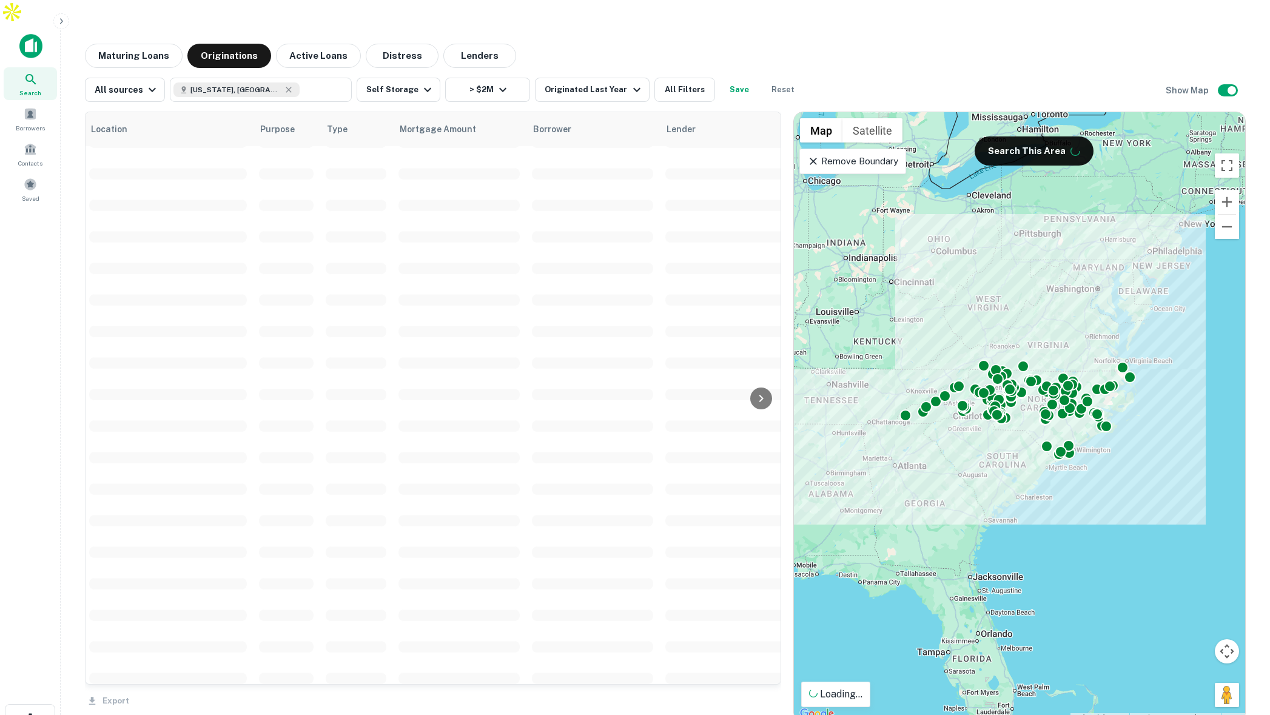
scroll to position [0, 36]
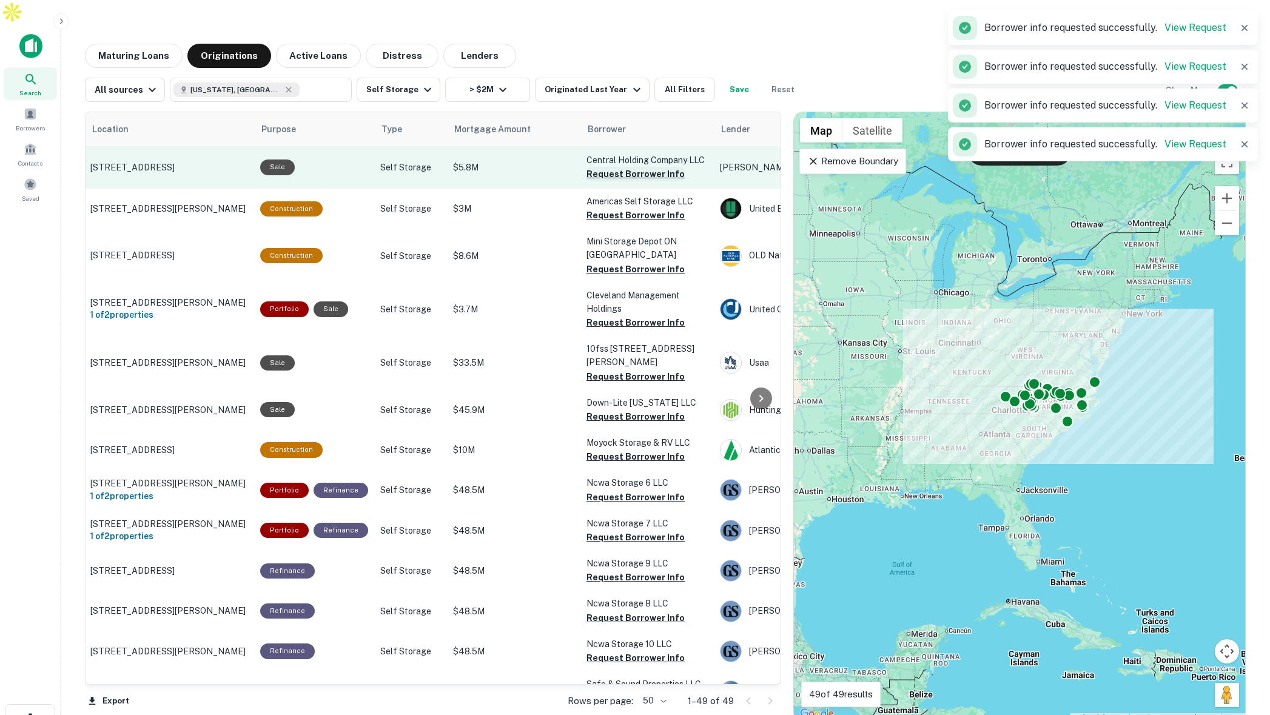
click at [609, 167] on button "Request Borrower Info" at bounding box center [635, 174] width 98 height 15
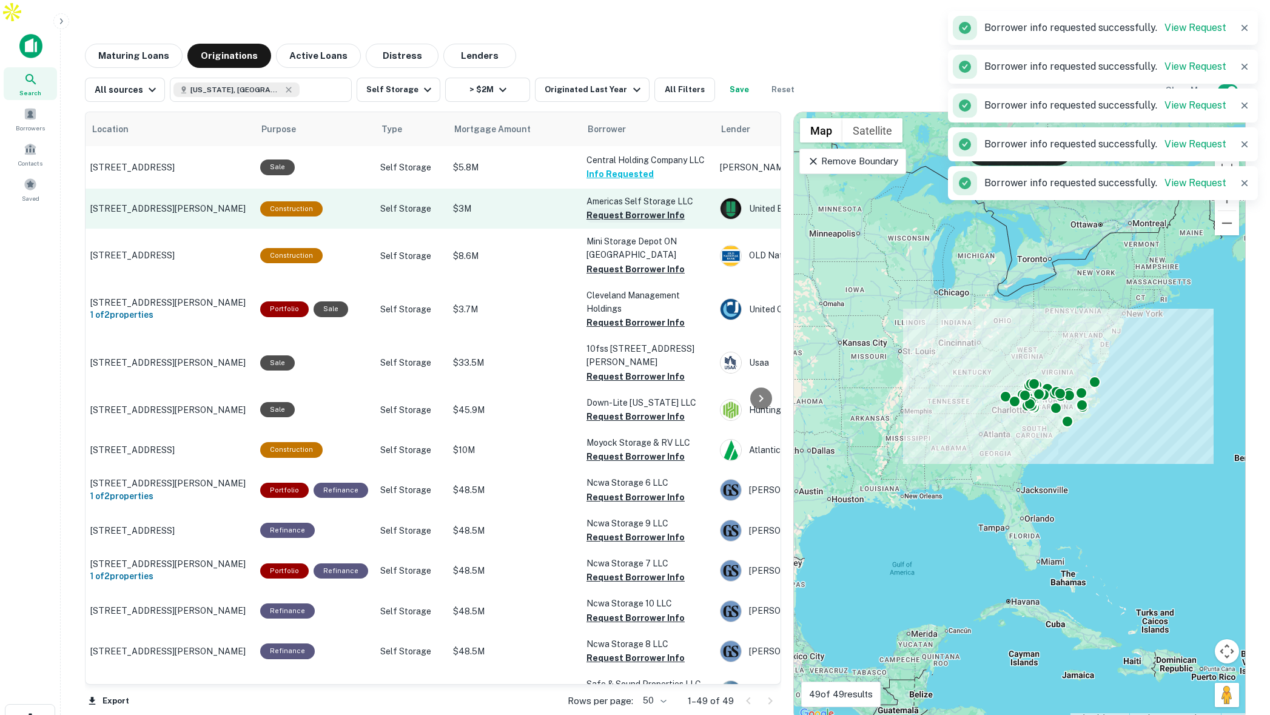
click at [602, 208] on button "Request Borrower Info" at bounding box center [635, 215] width 98 height 15
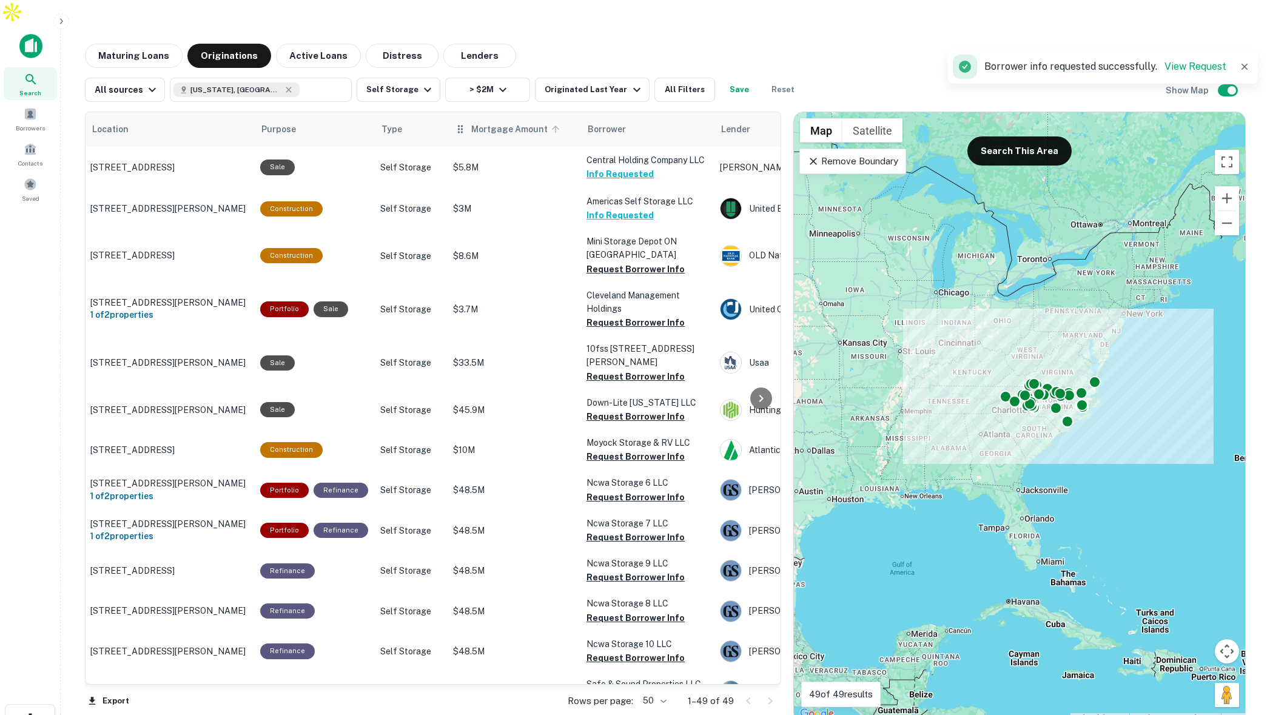
click at [550, 124] on icon at bounding box center [555, 129] width 11 height 11
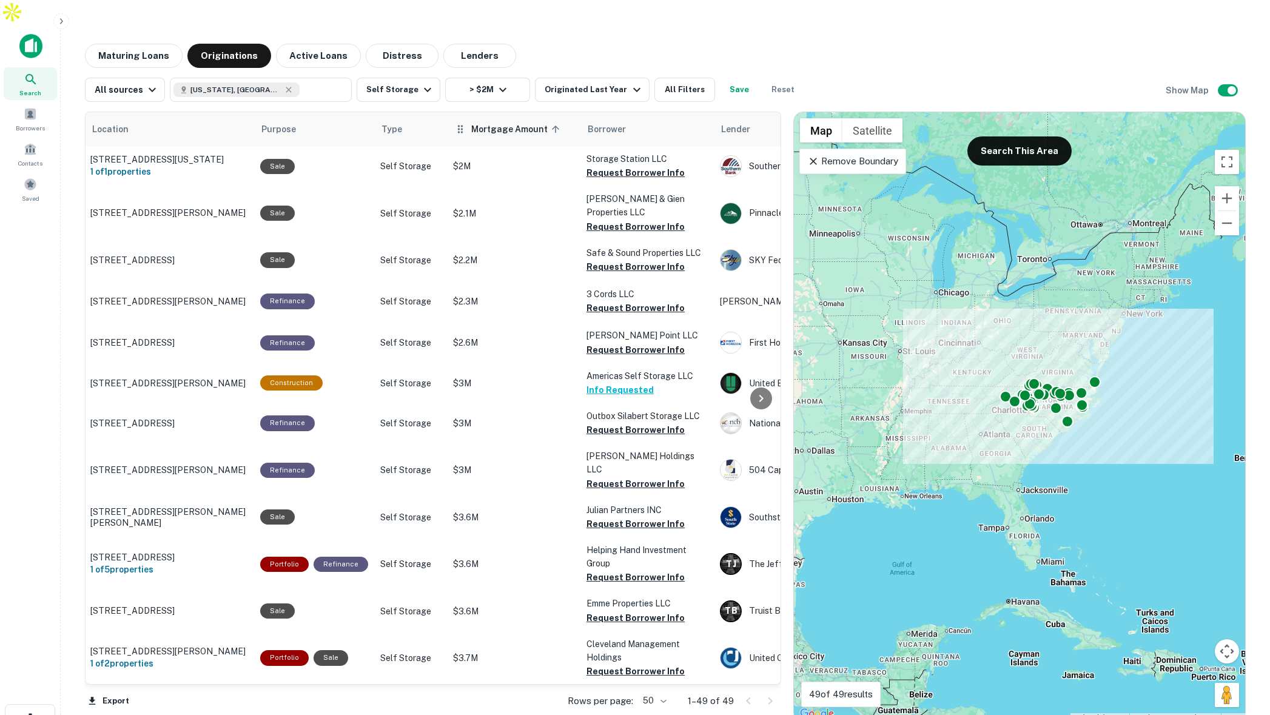
click at [550, 124] on icon at bounding box center [555, 129] width 11 height 11
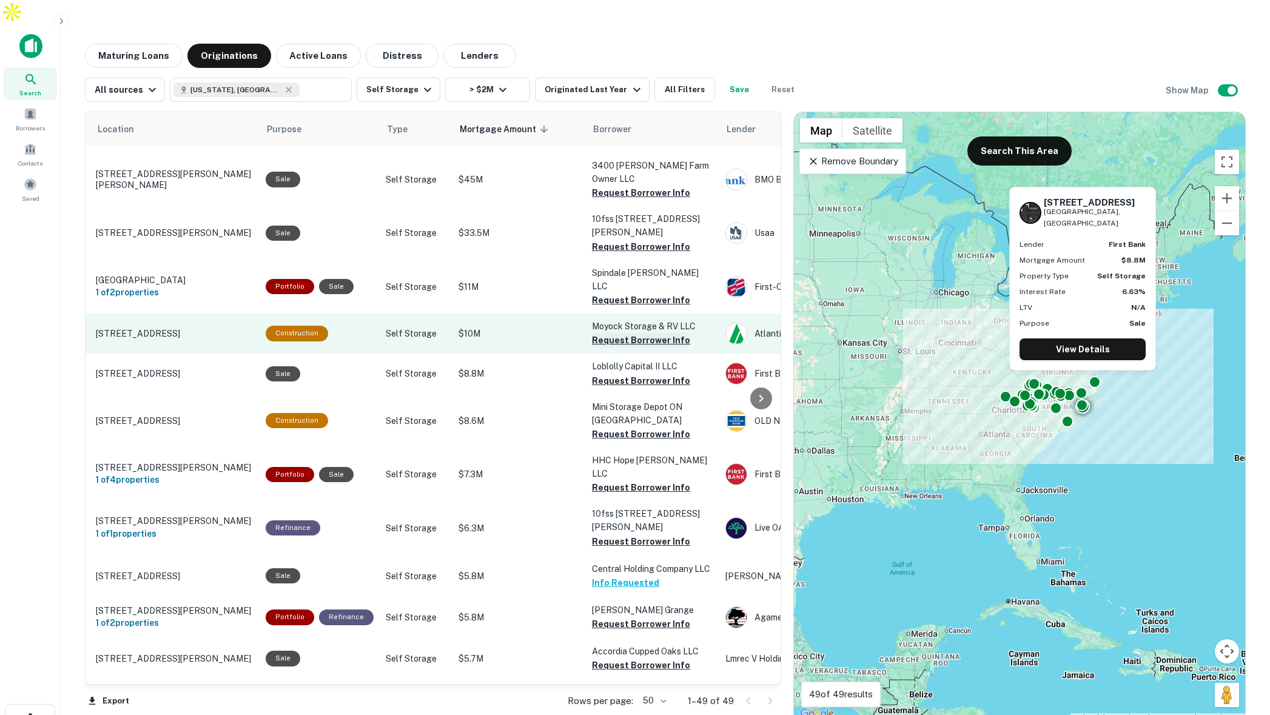
scroll to position [913, 33]
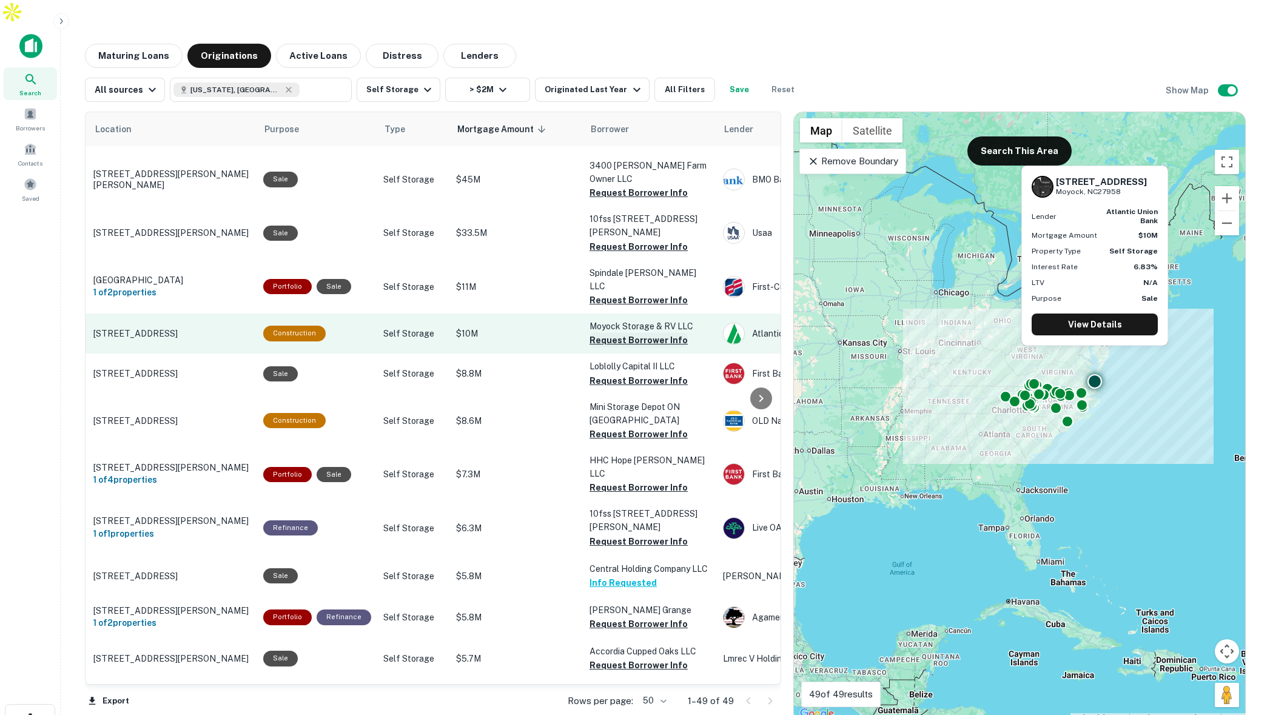
click at [615, 333] on button "Request Borrower Info" at bounding box center [638, 340] width 98 height 15
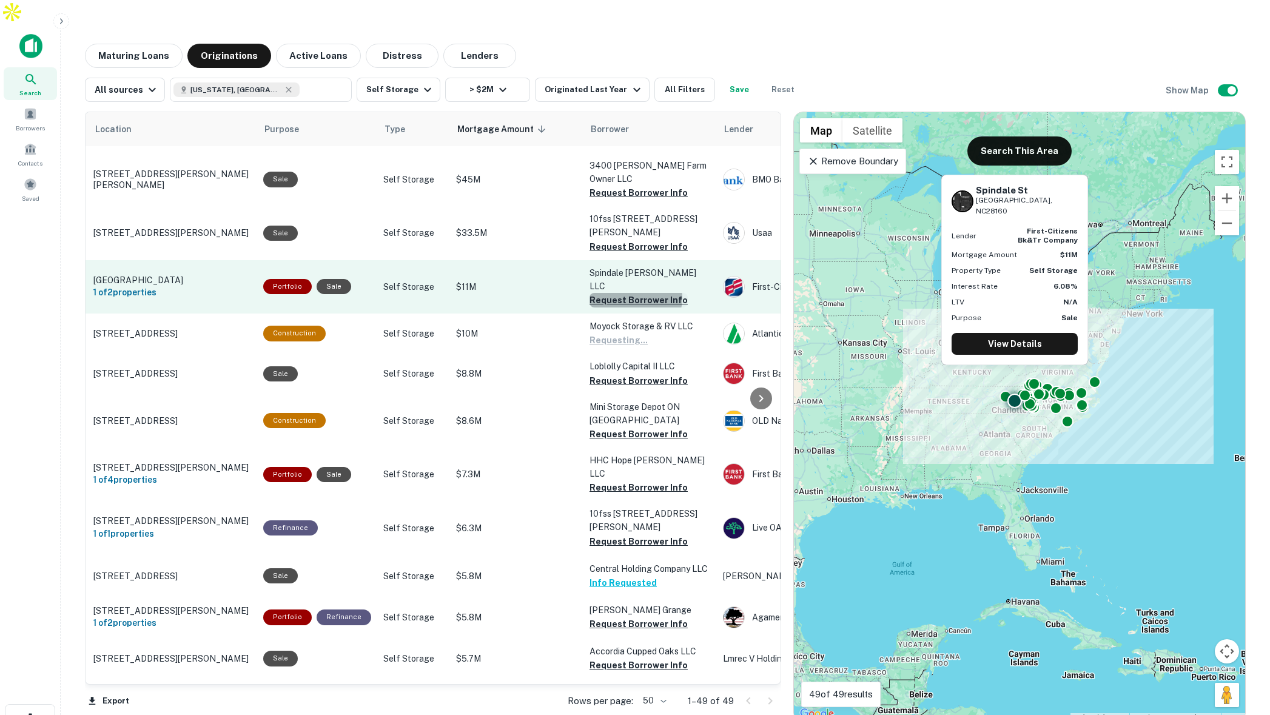
click at [624, 293] on button "Request Borrower Info" at bounding box center [638, 300] width 98 height 15
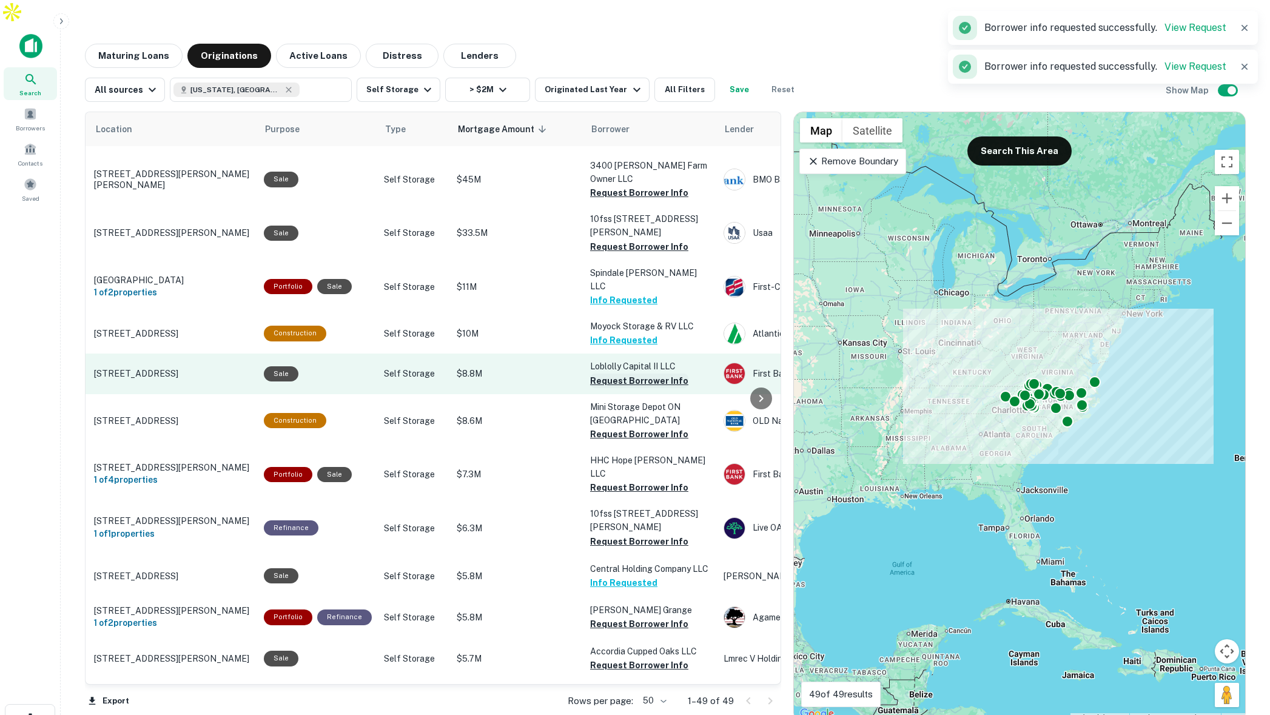
click at [632, 373] on button "Request Borrower Info" at bounding box center [639, 380] width 98 height 15
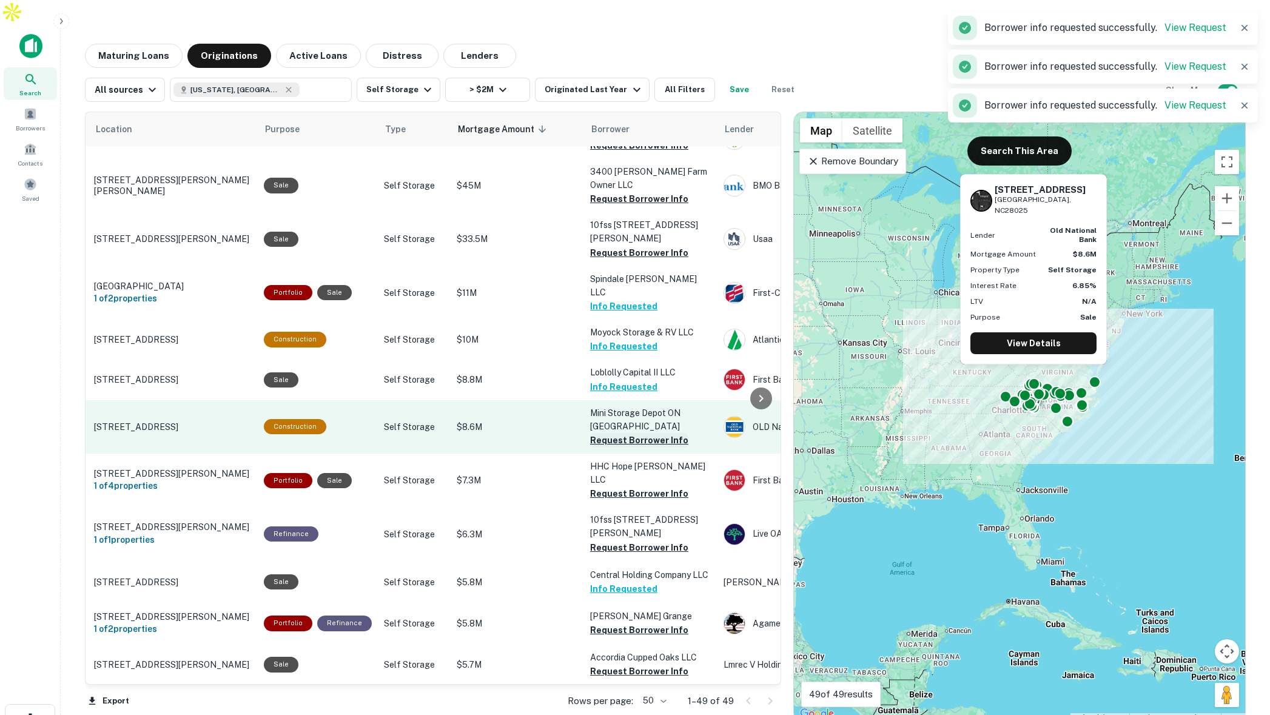
click at [632, 433] on button "Request Borrower Info" at bounding box center [639, 440] width 98 height 15
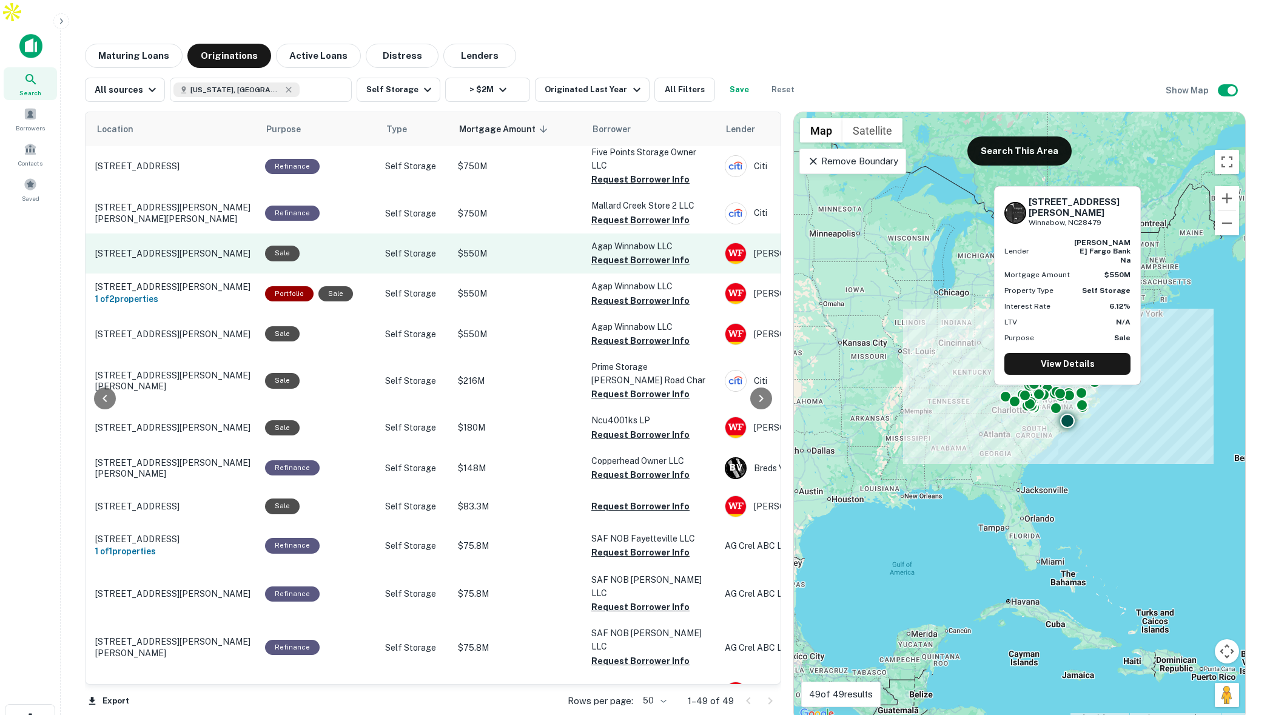
scroll to position [7, 61]
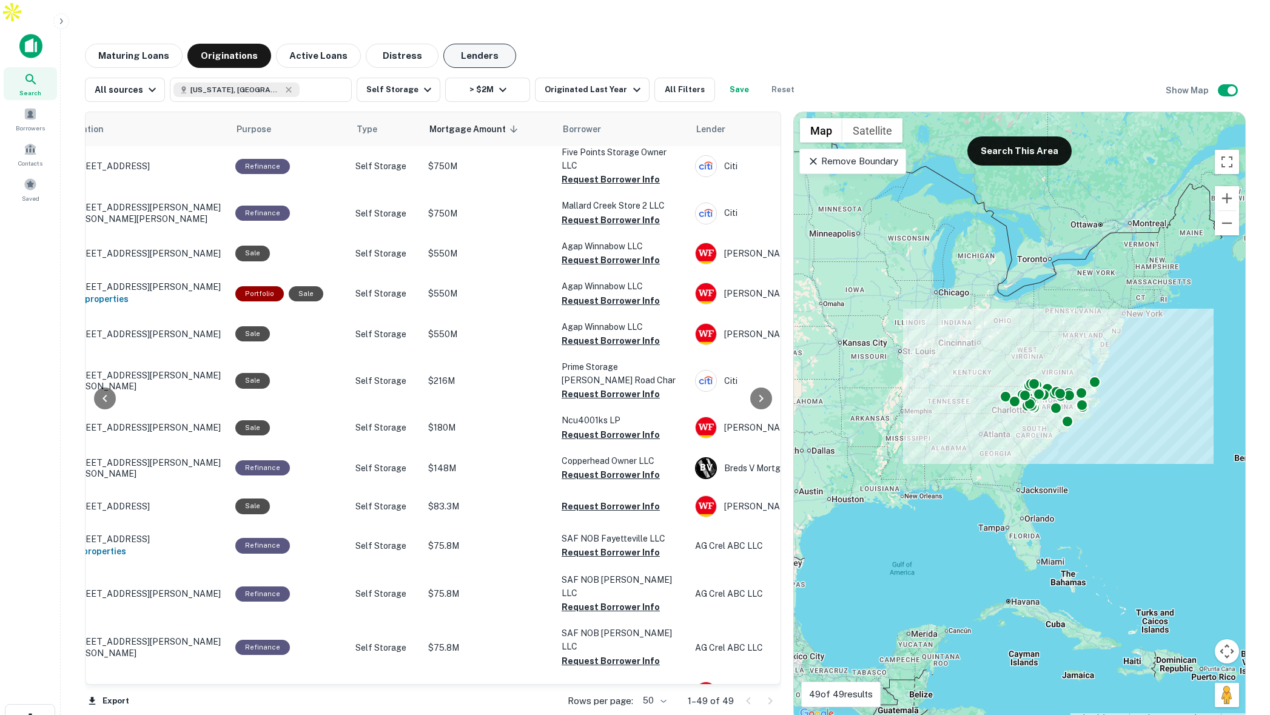
click at [470, 44] on button "Lenders" at bounding box center [479, 56] width 73 height 24
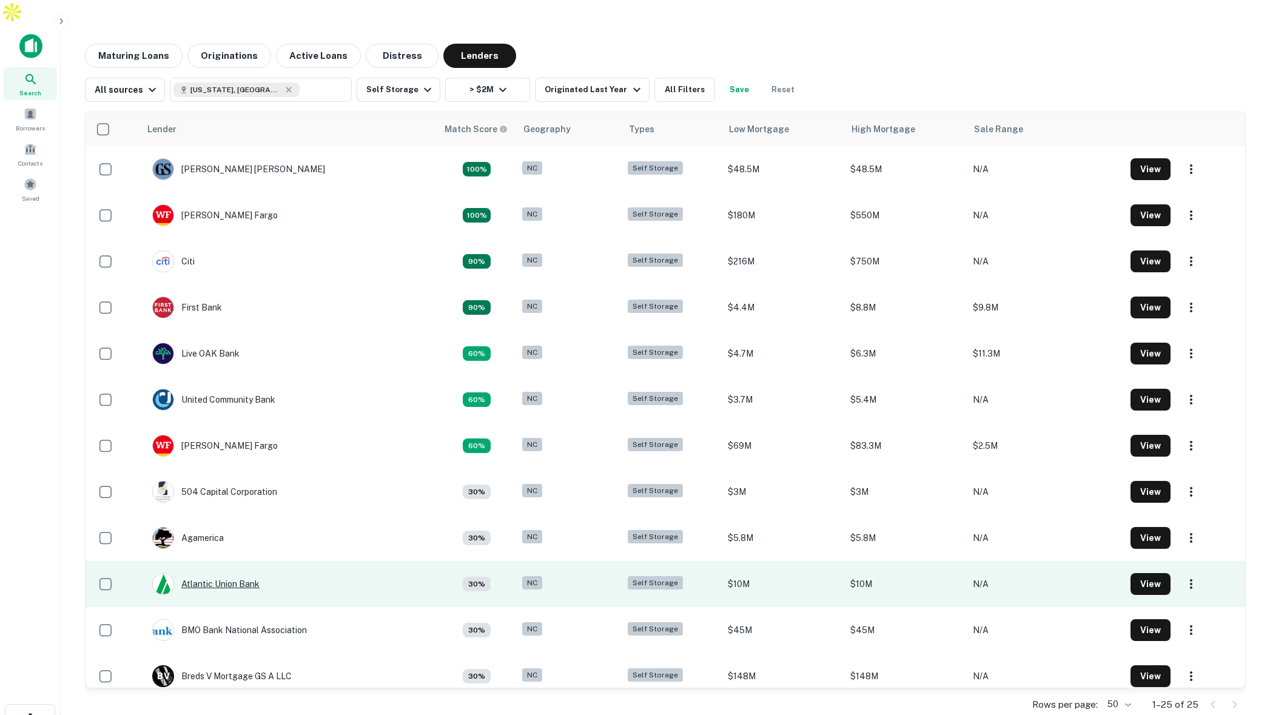
click at [226, 573] on div "Atlantic Union Bank" at bounding box center [205, 584] width 107 height 22
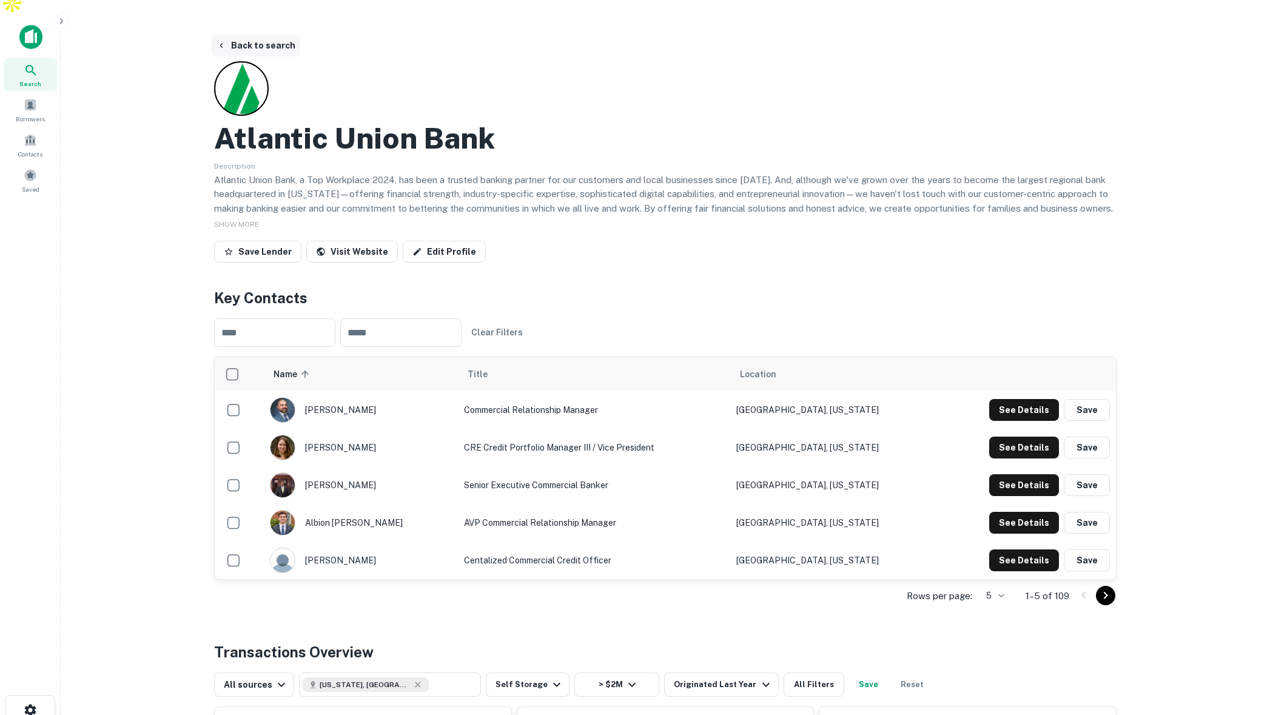
scroll to position [11, 0]
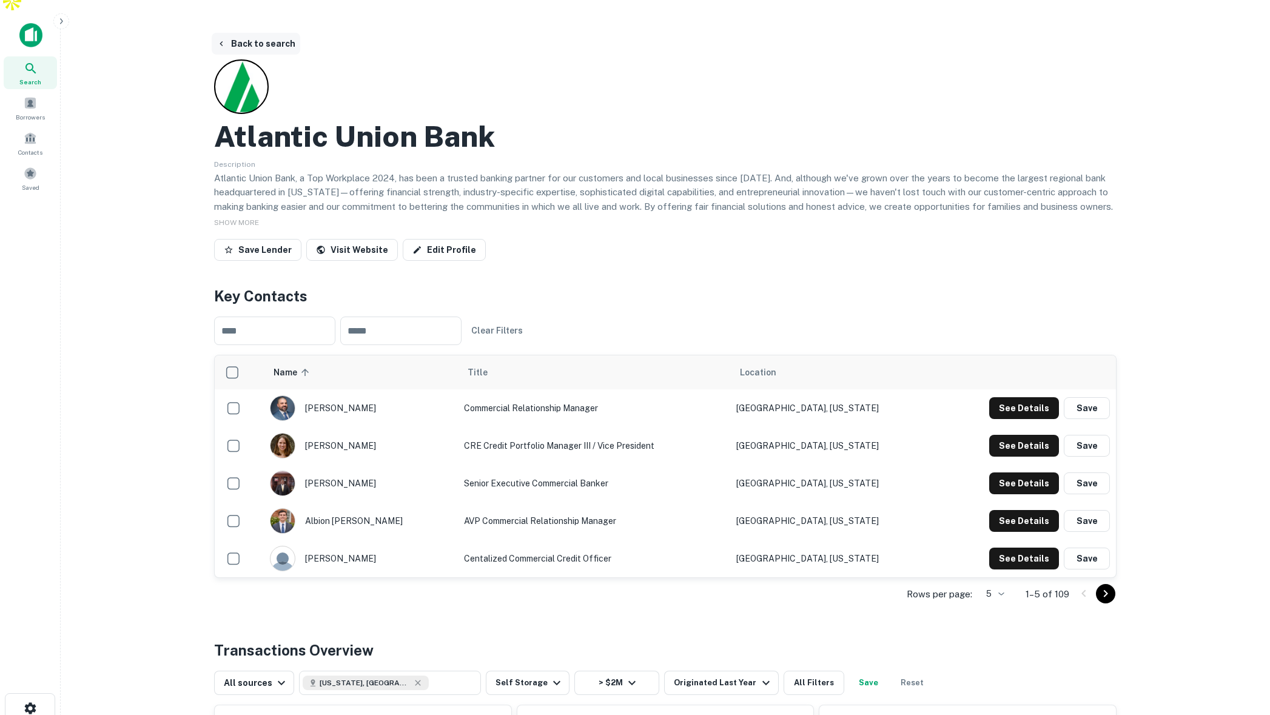
click at [259, 33] on button "Back to search" at bounding box center [256, 44] width 89 height 22
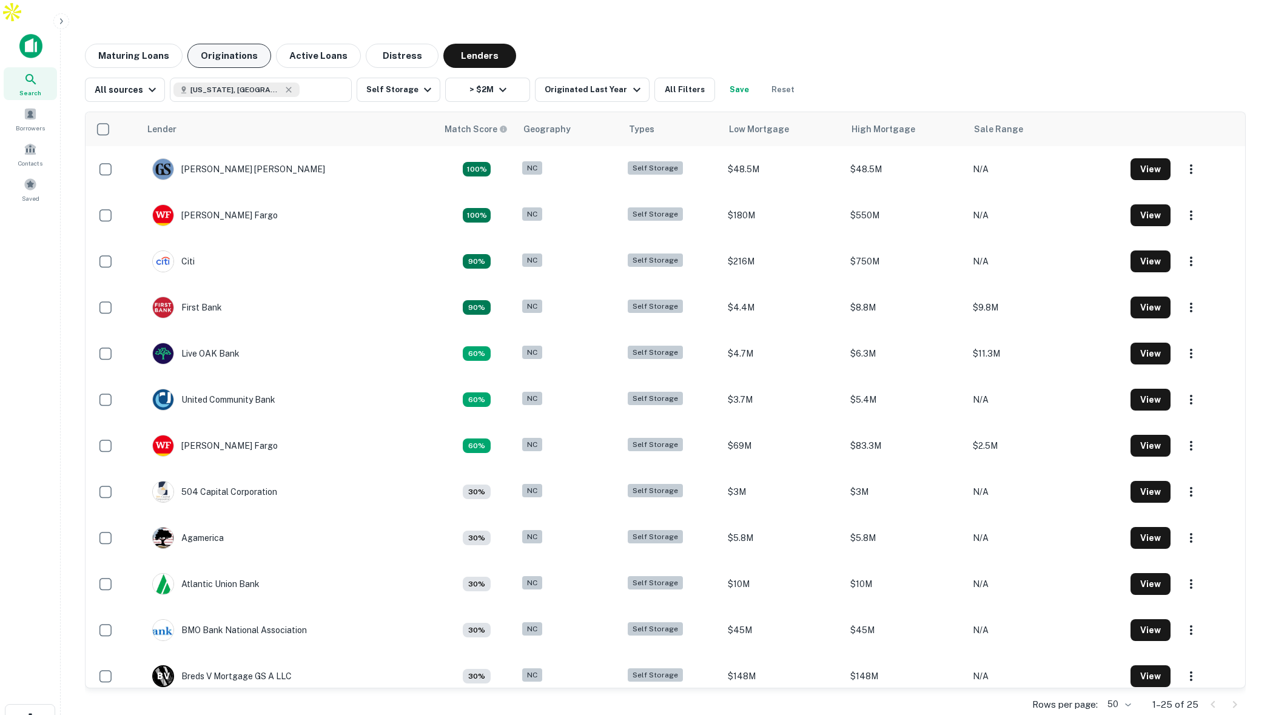
drag, startPoint x: 242, startPoint y: 30, endPoint x: 236, endPoint y: 30, distance: 6.1
click at [242, 44] on button "Originations" at bounding box center [229, 56] width 84 height 24
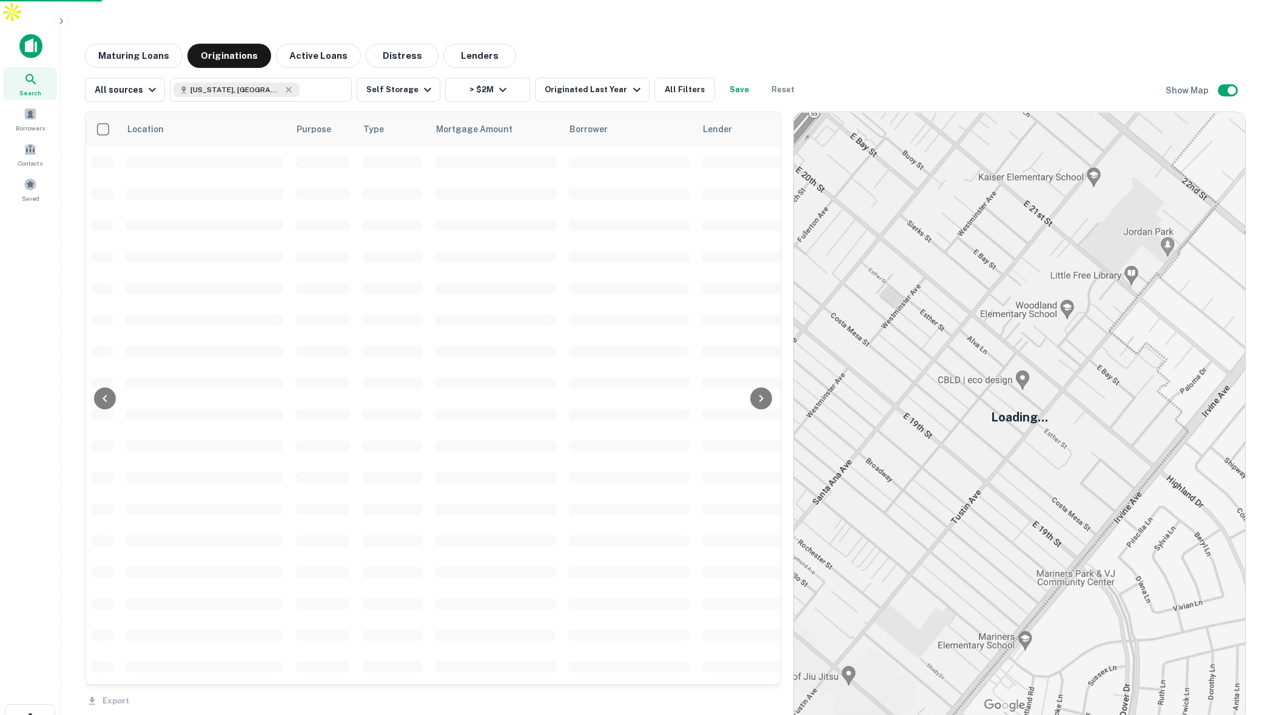
scroll to position [7, 0]
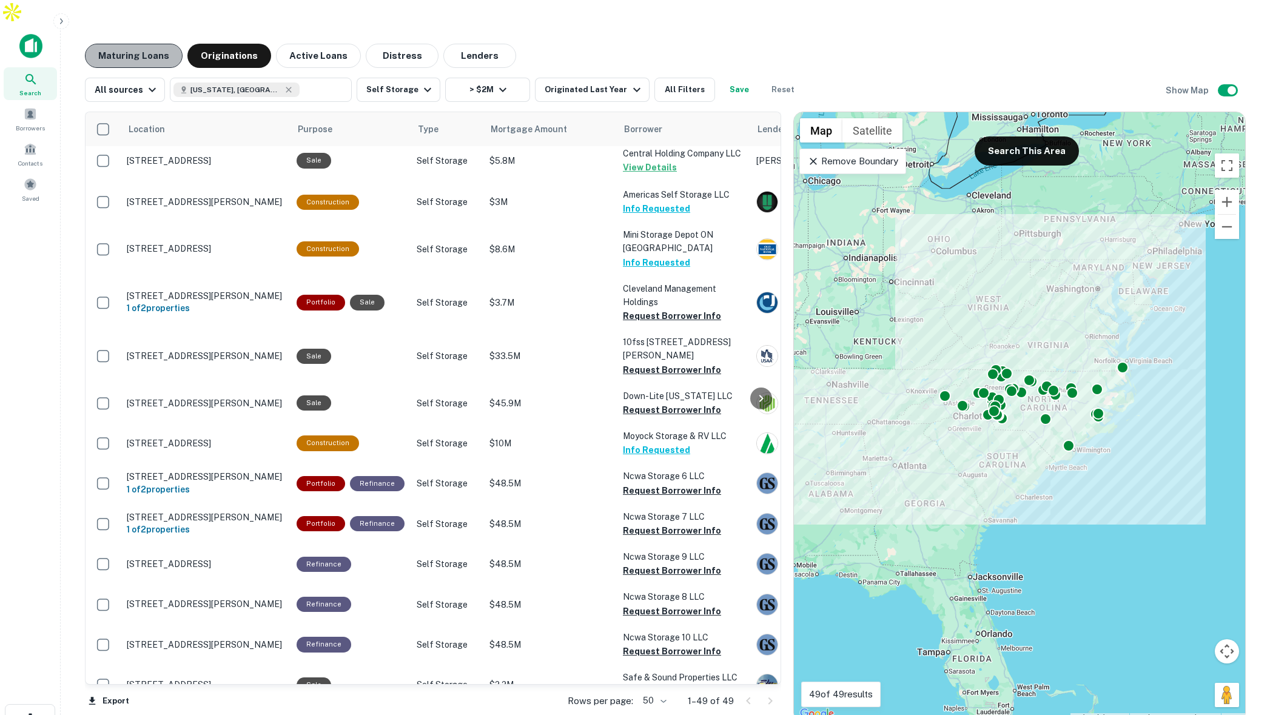
click at [153, 44] on button "Maturing Loans" at bounding box center [134, 56] width 98 height 24
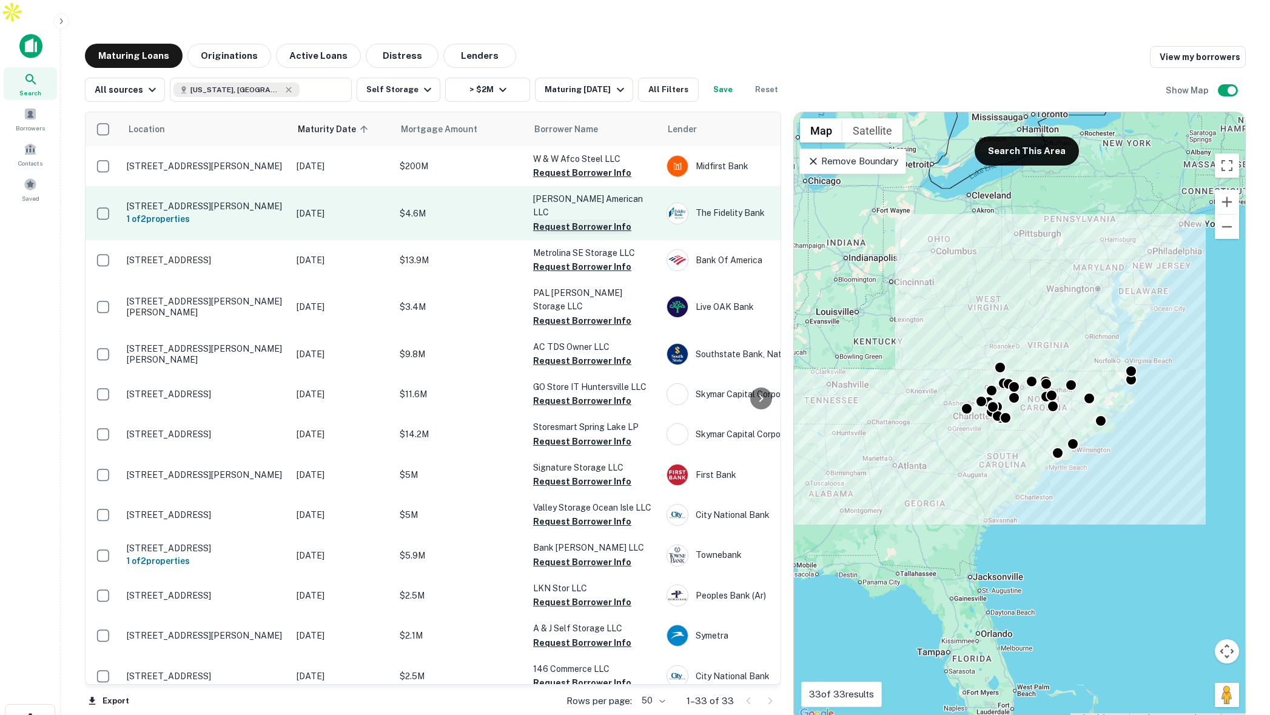
click at [583, 219] on button "Request Borrower Info" at bounding box center [582, 226] width 98 height 15
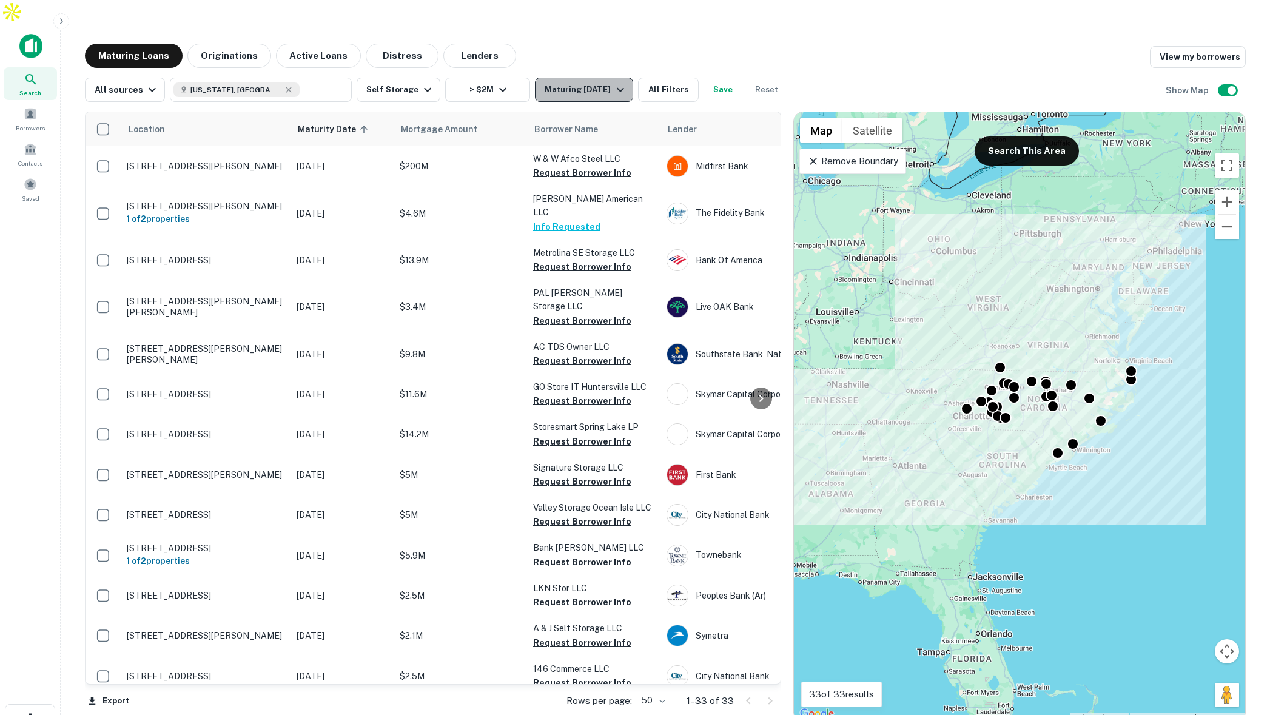
click at [613, 82] on icon "button" at bounding box center [620, 89] width 15 height 15
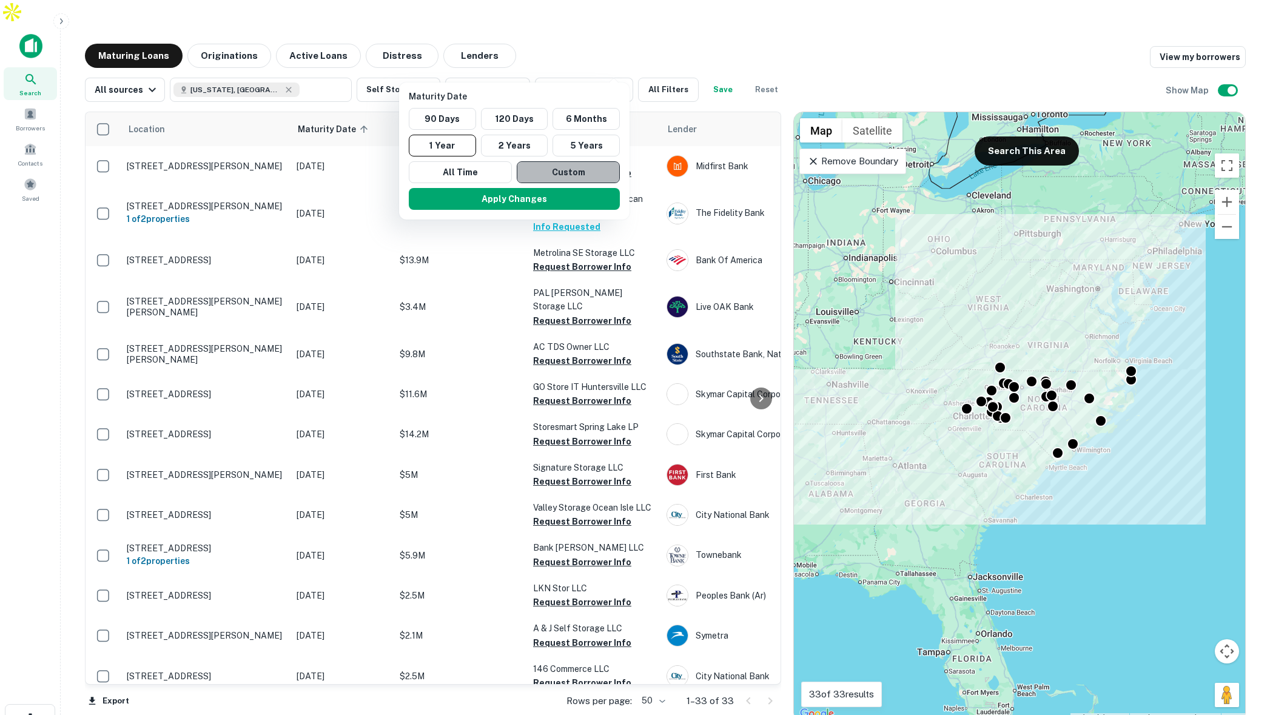
click at [567, 172] on button "Custom" at bounding box center [568, 172] width 103 height 22
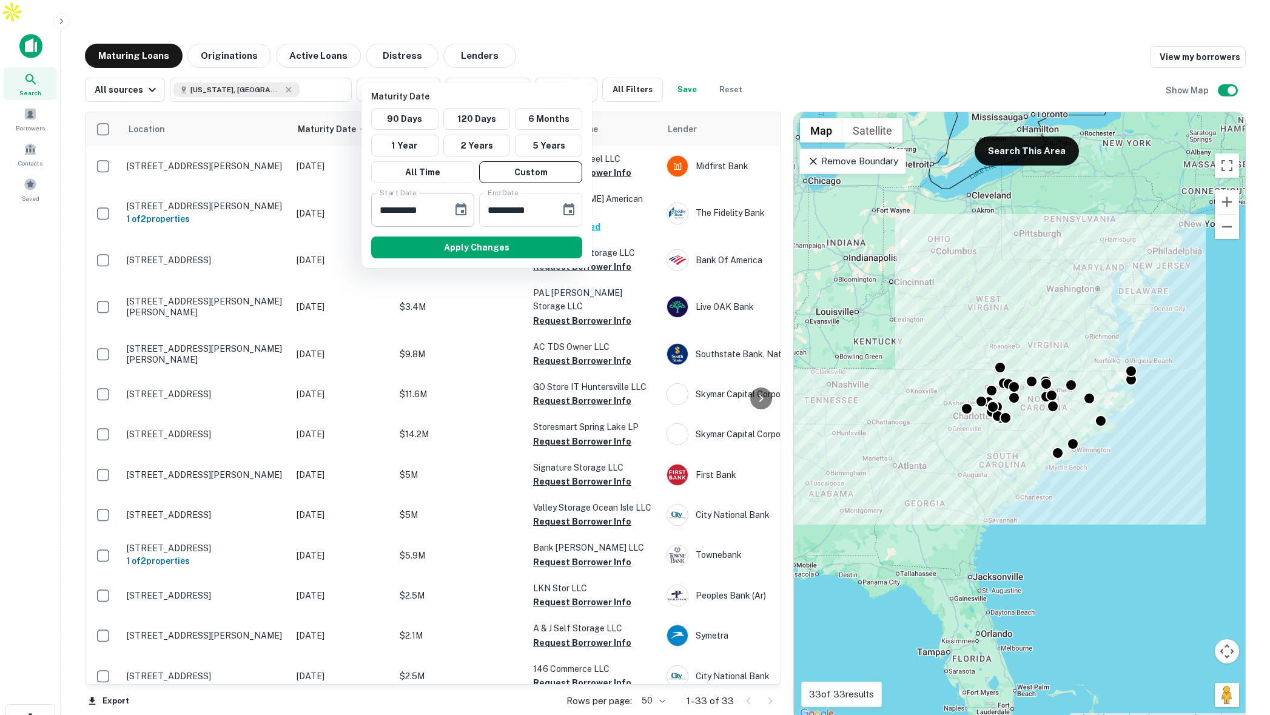
click at [460, 208] on icon "Choose date, selected date is Sep 15, 2025" at bounding box center [461, 209] width 15 height 15
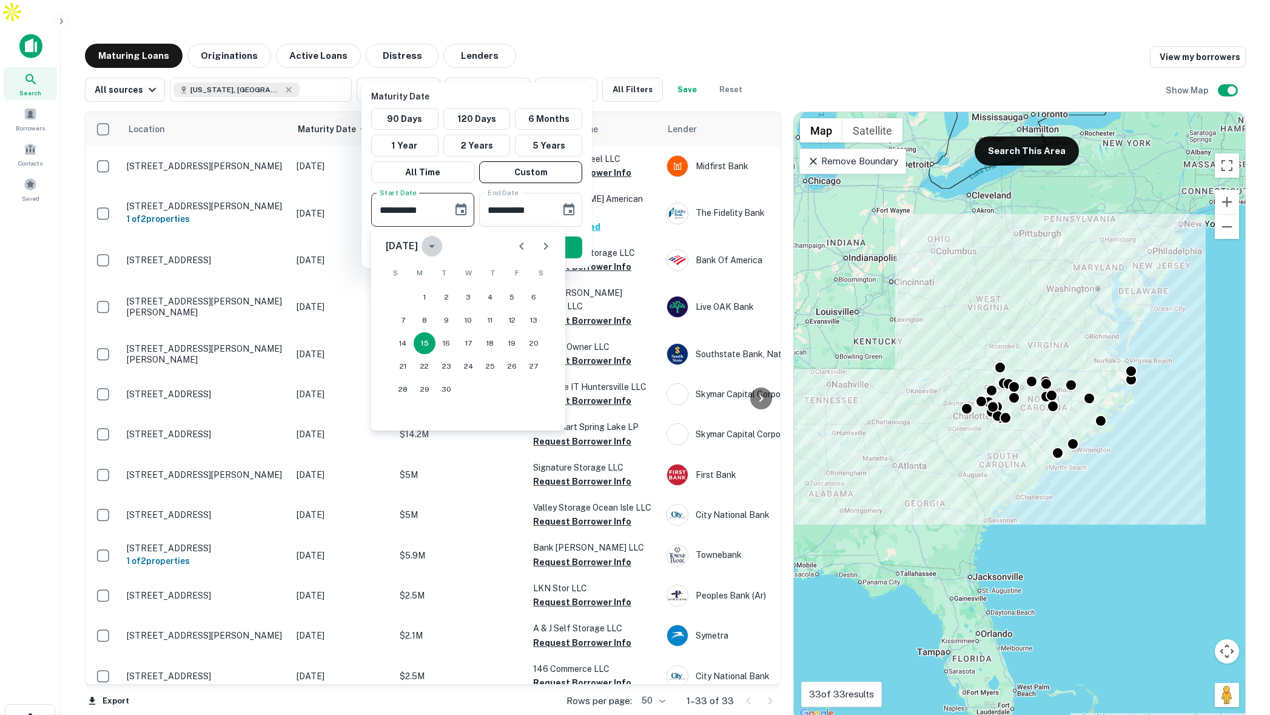
click at [435, 245] on icon "calendar view is open, switch to year view" at bounding box center [432, 246] width 6 height 3
click at [407, 369] on button "2026" at bounding box center [405, 375] width 44 height 22
click at [520, 249] on icon "Previous month" at bounding box center [521, 246] width 15 height 15
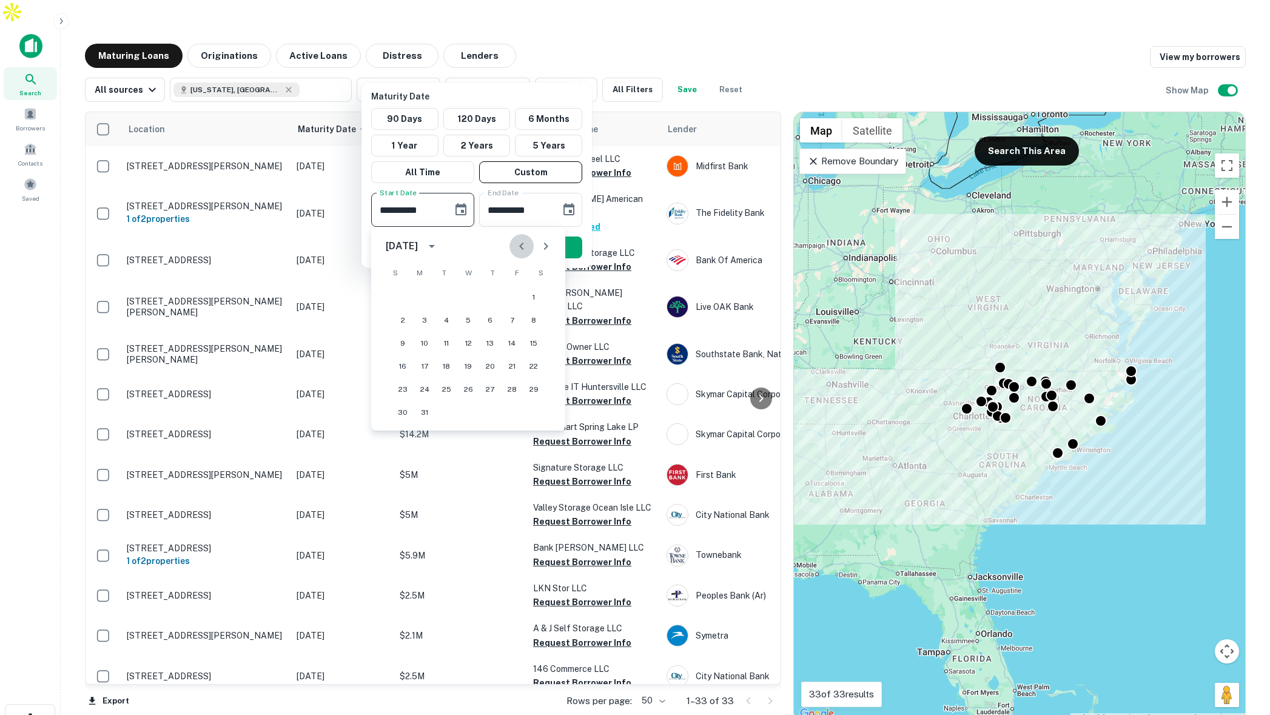
click at [520, 249] on icon "Previous month" at bounding box center [521, 246] width 15 height 15
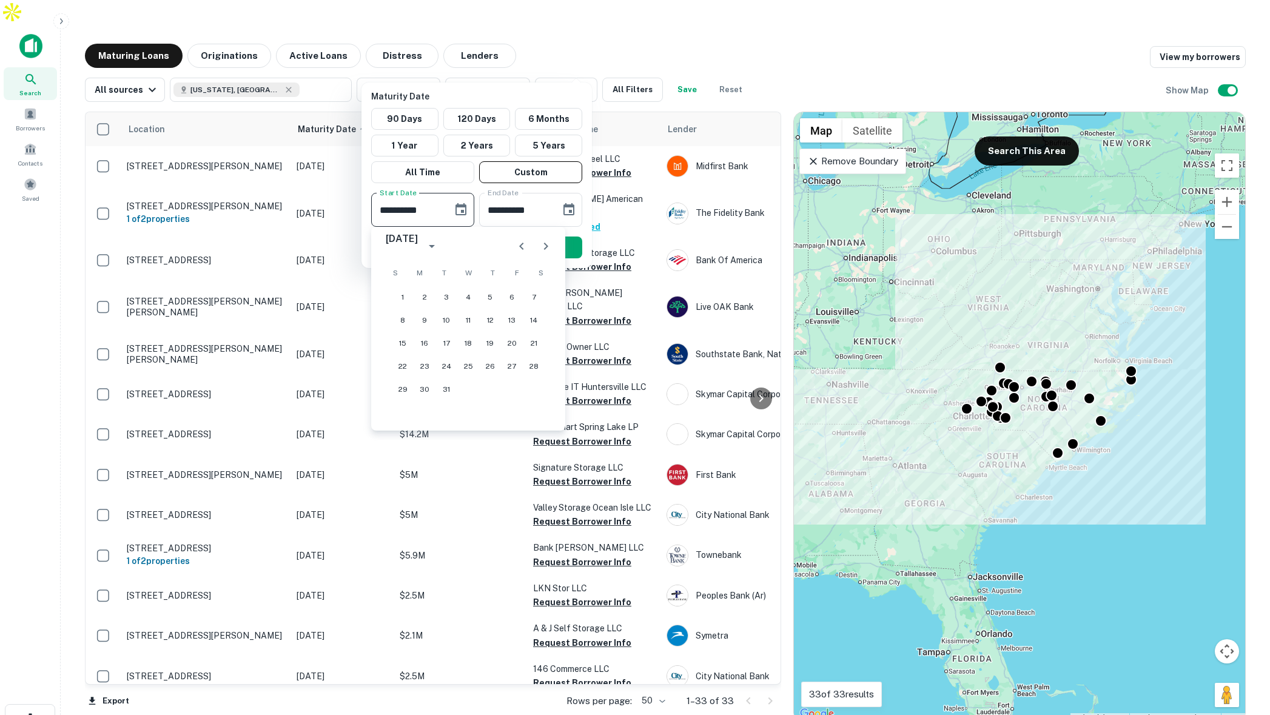
click at [520, 249] on icon "Previous month" at bounding box center [521, 246] width 15 height 15
click at [492, 300] on button "1" at bounding box center [490, 297] width 22 height 22
type input "**********"
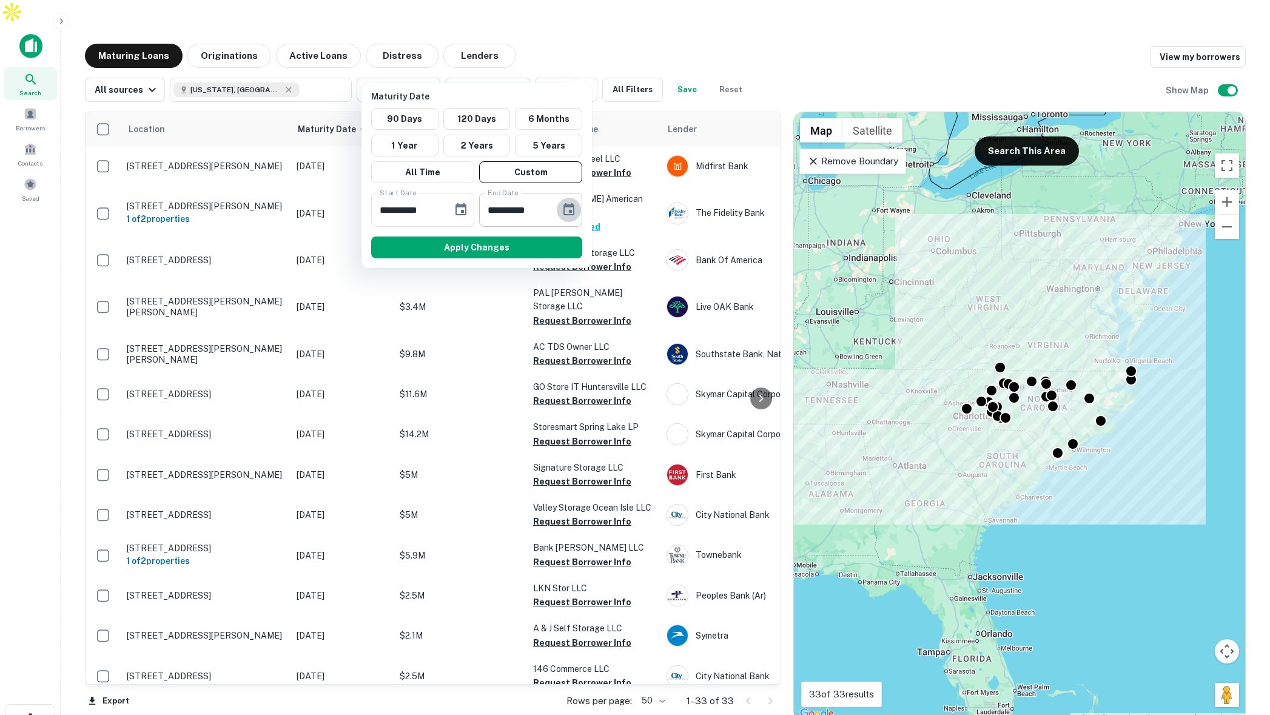
click at [569, 208] on icon "Choose date, selected date is Mar 14, 2026" at bounding box center [568, 209] width 15 height 15
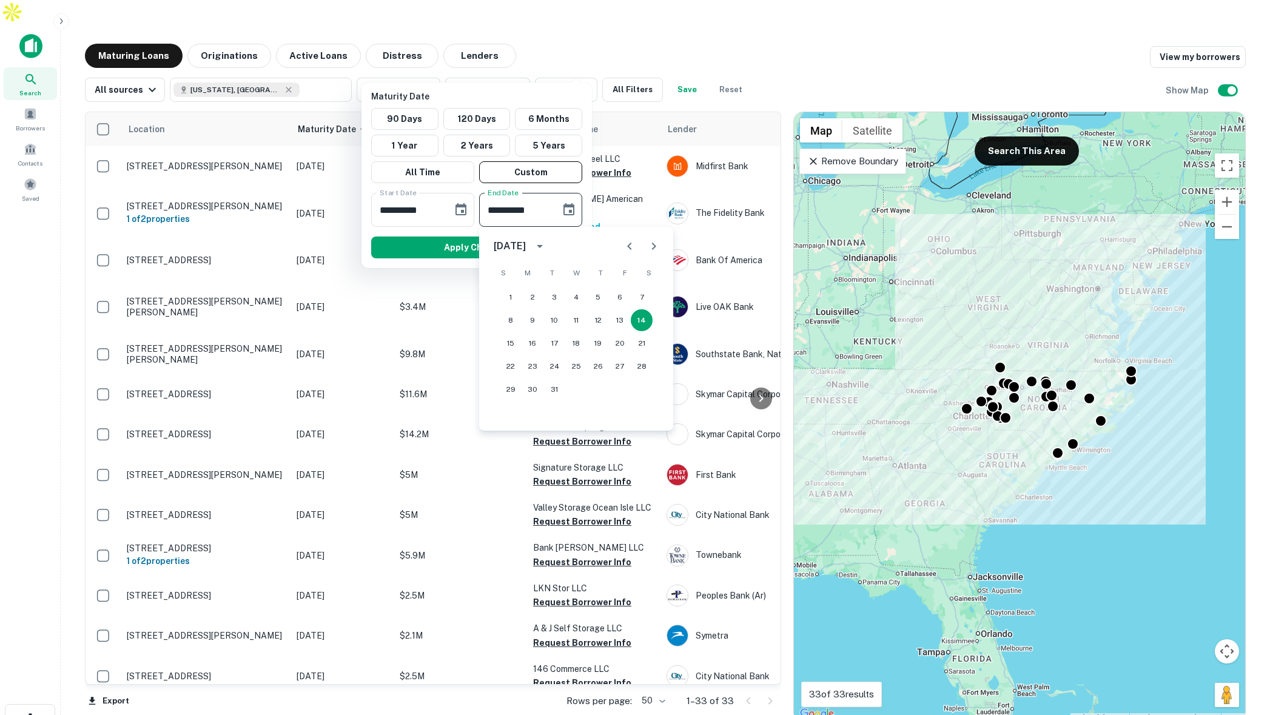
click at [657, 248] on icon "Next month" at bounding box center [653, 246] width 15 height 15
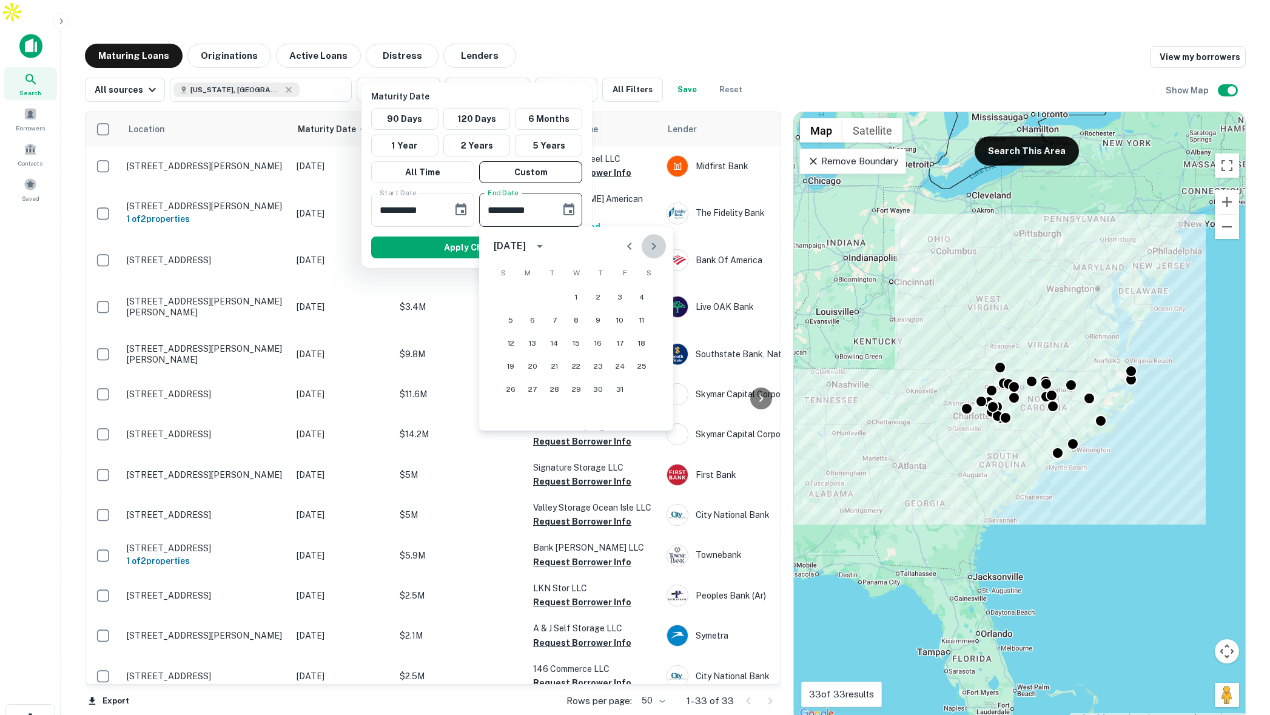
click at [657, 248] on icon "Next month" at bounding box center [653, 246] width 15 height 15
click at [554, 294] on button "1" at bounding box center [554, 297] width 22 height 22
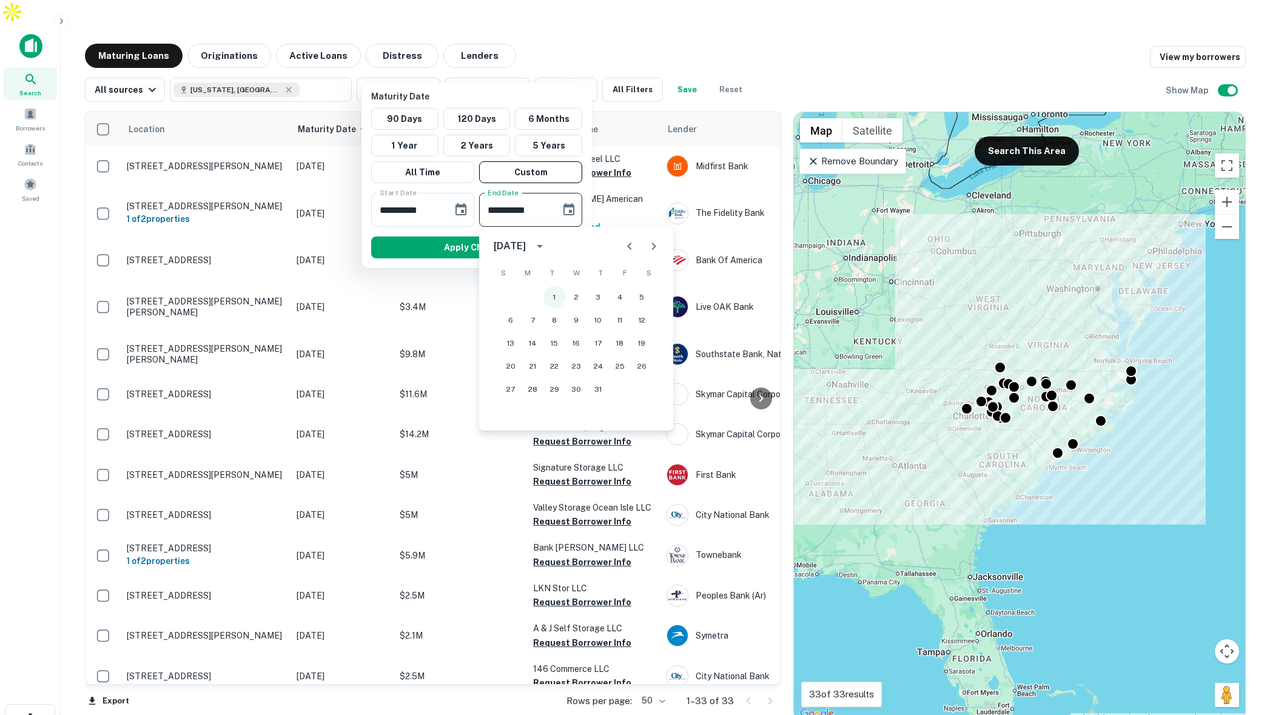
type input "**********"
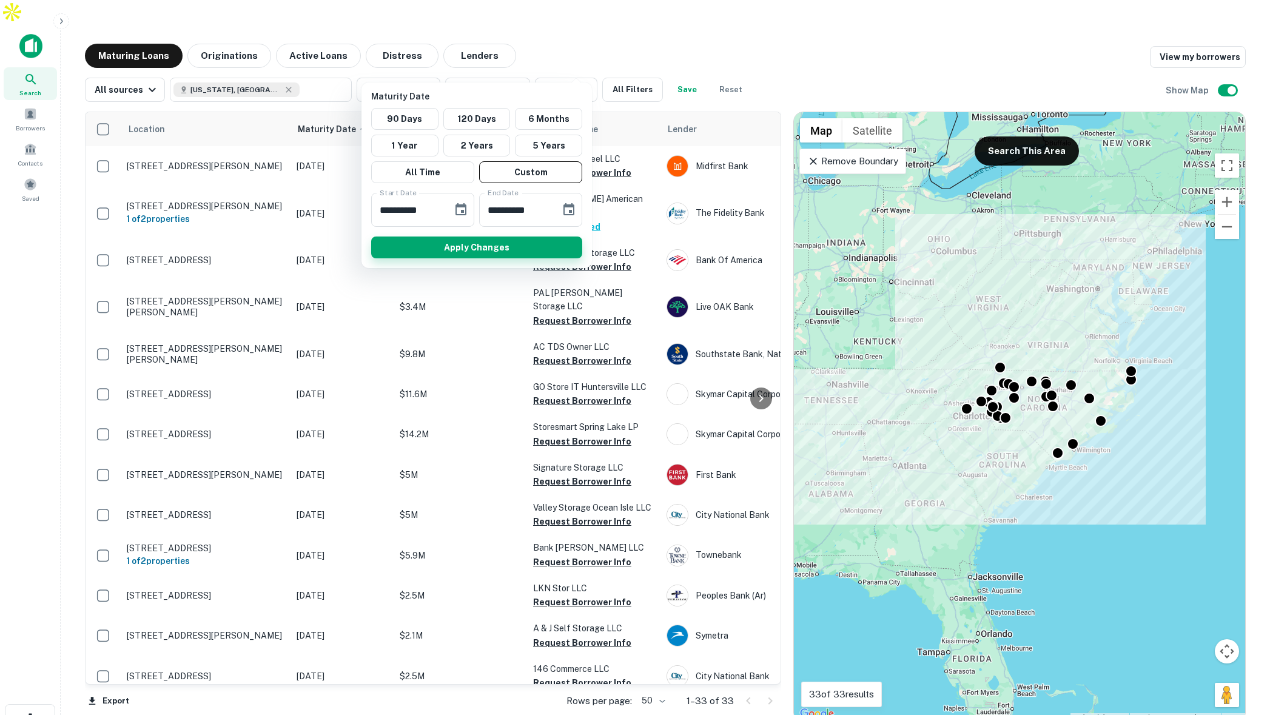
click at [515, 249] on button "Apply Changes" at bounding box center [476, 247] width 211 height 22
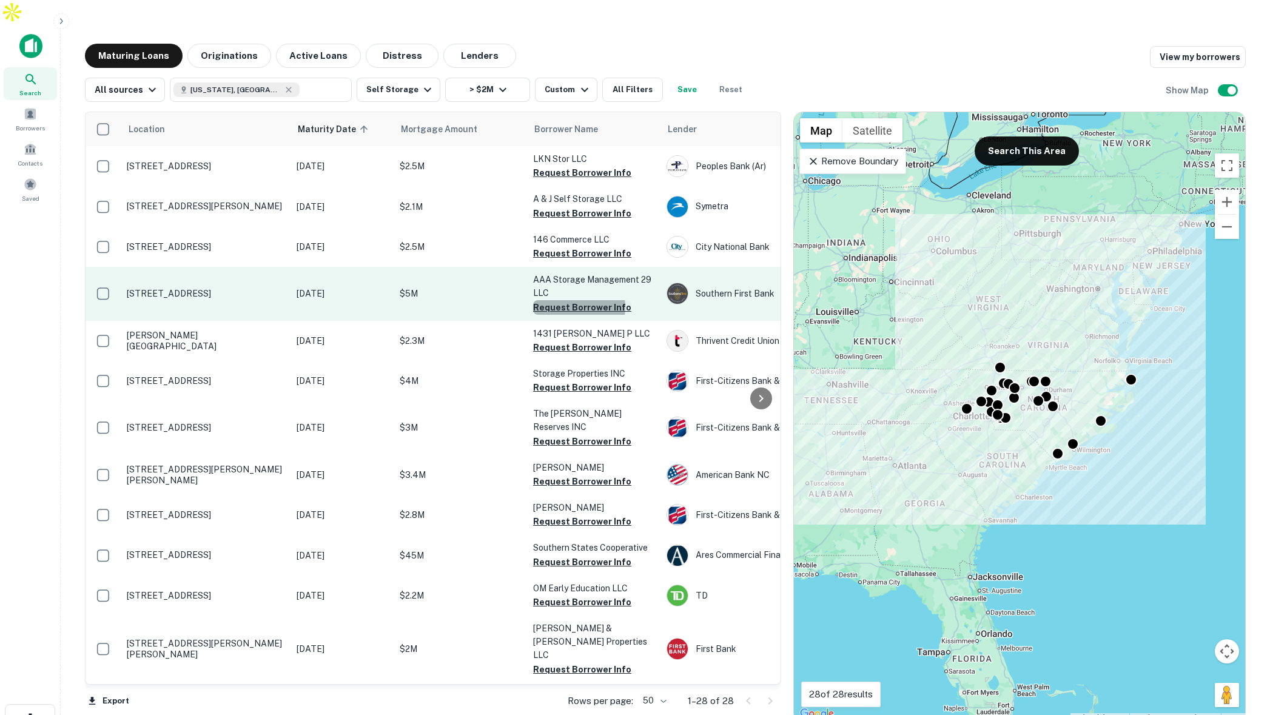
click at [578, 300] on button "Request Borrower Info" at bounding box center [582, 307] width 98 height 15
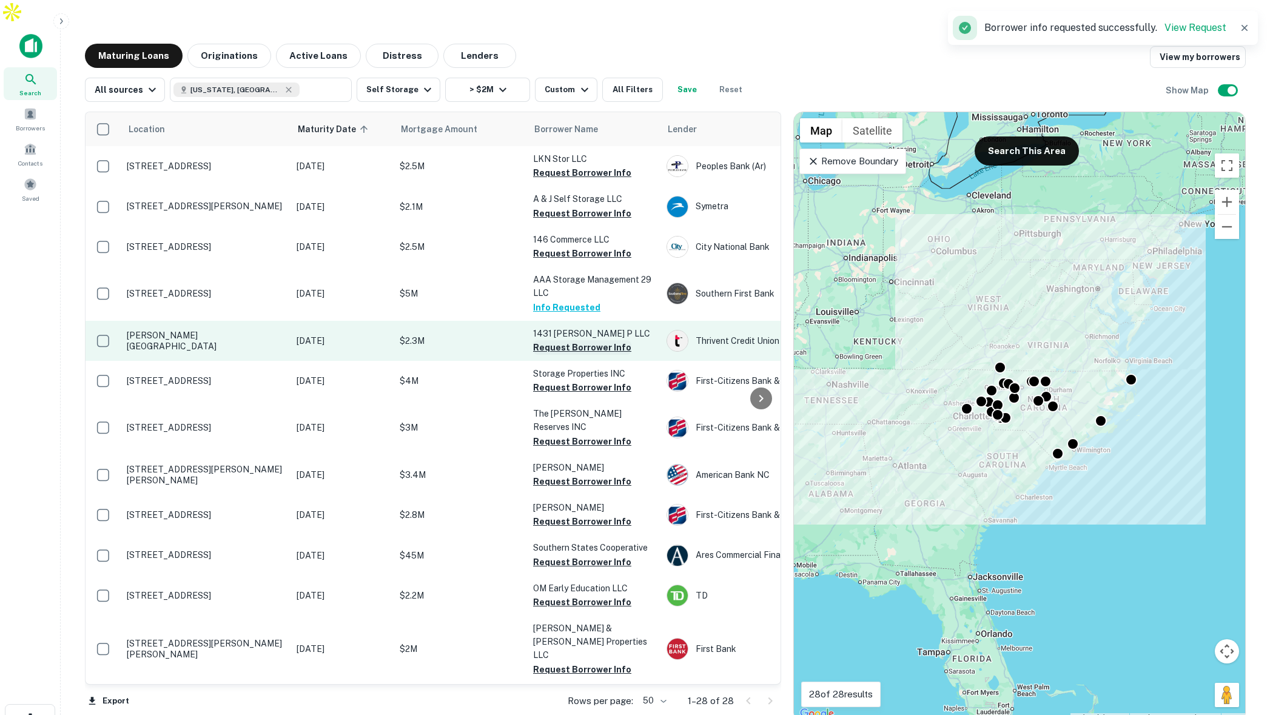
click at [560, 340] on button "Request Borrower Info" at bounding box center [582, 347] width 98 height 15
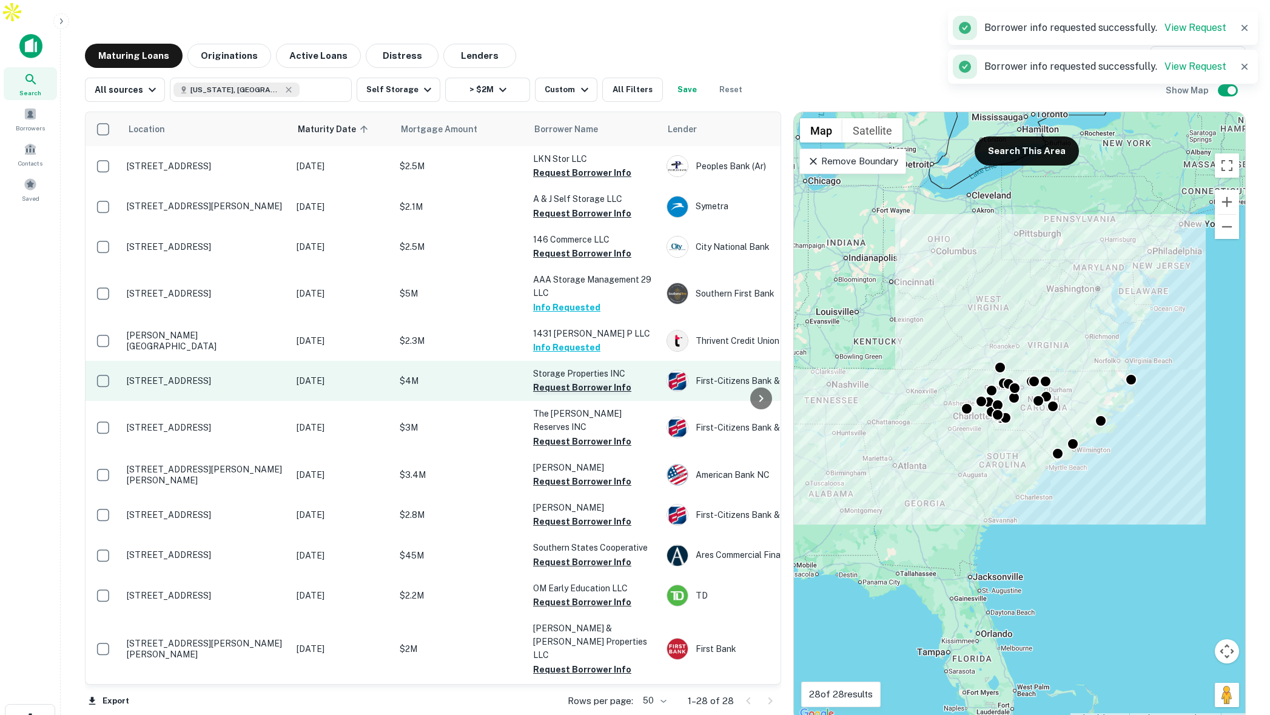
click at [551, 380] on button "Request Borrower Info" at bounding box center [582, 387] width 98 height 15
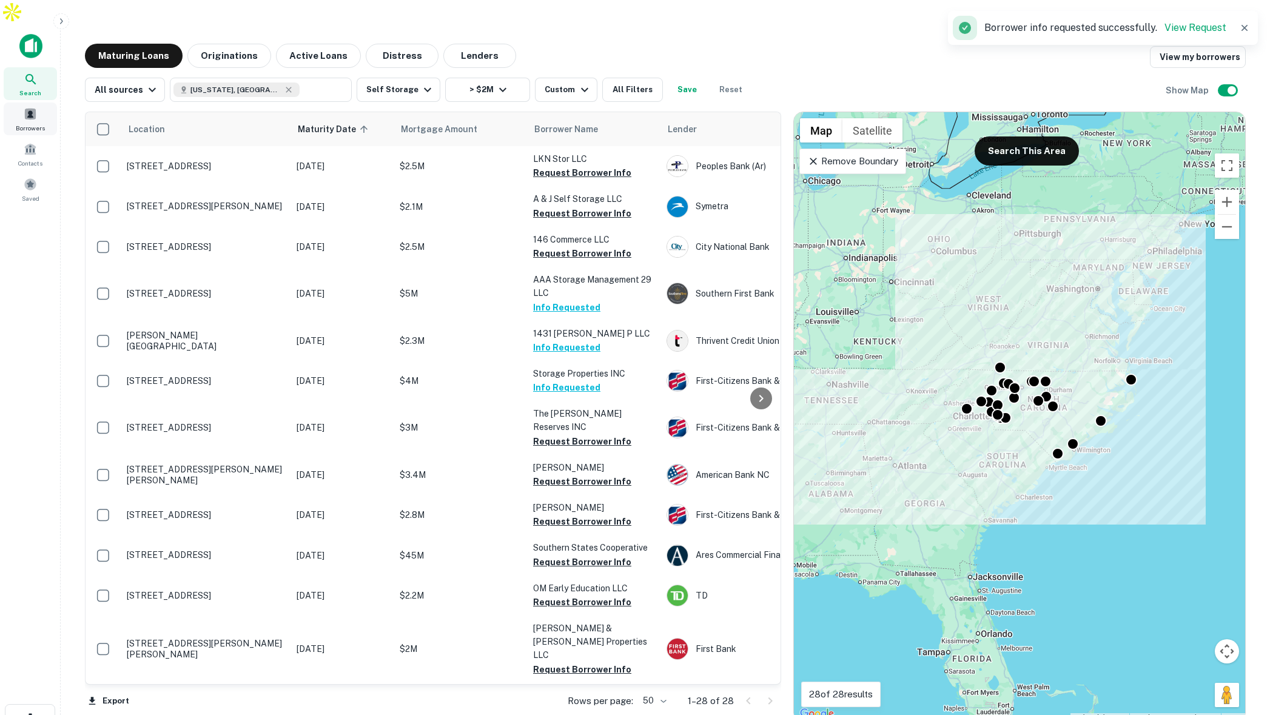
click at [27, 107] on span at bounding box center [30, 113] width 13 height 13
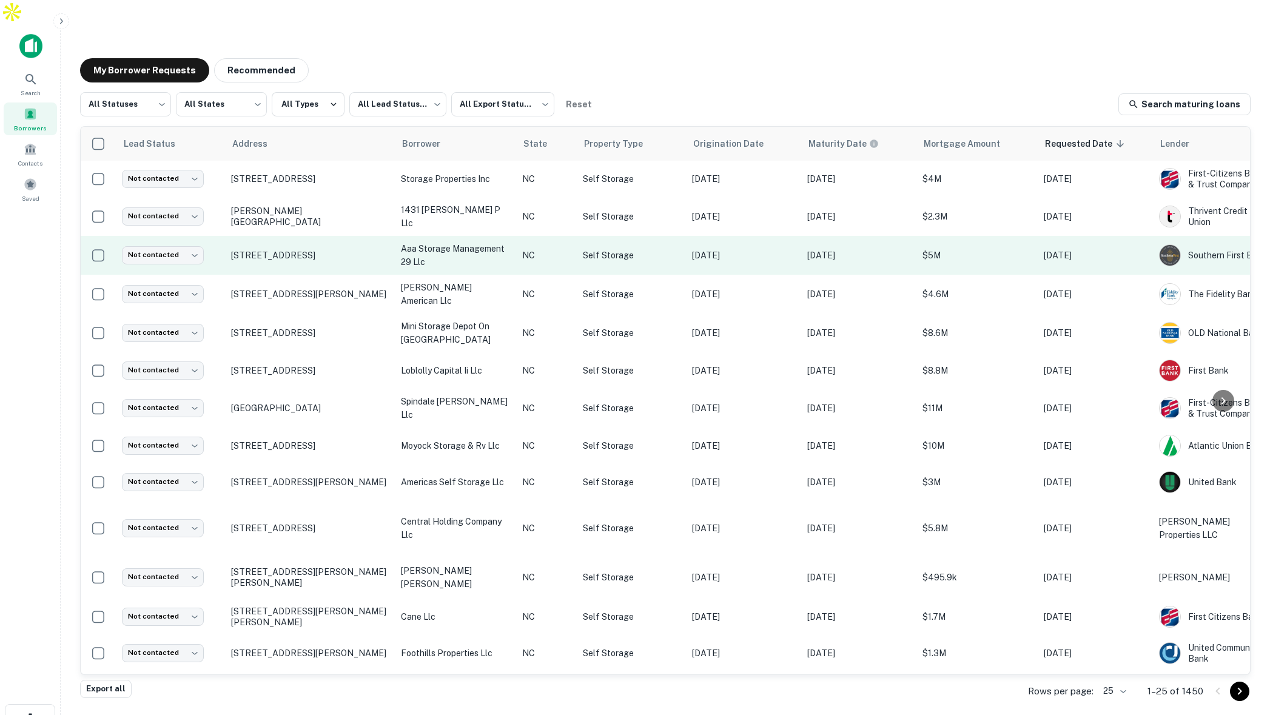
click at [551, 249] on p "NC" at bounding box center [546, 255] width 49 height 13
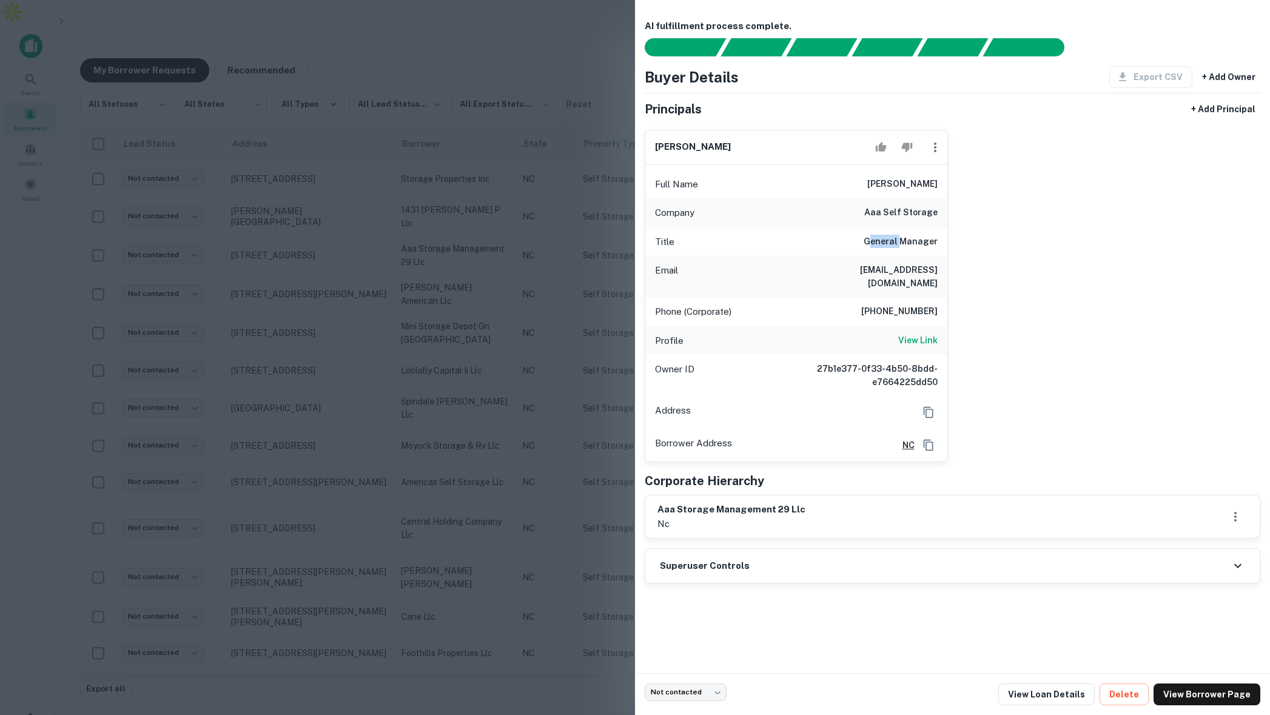
drag, startPoint x: 872, startPoint y: 241, endPoint x: 883, endPoint y: 258, distance: 20.5
click at [901, 243] on h6 "General Manager" at bounding box center [900, 242] width 74 height 15
drag, startPoint x: 895, startPoint y: 298, endPoint x: 932, endPoint y: 301, distance: 37.1
click at [932, 301] on div "Phone (Corporate) (336) 939-0696" at bounding box center [796, 311] width 302 height 29
click at [518, 116] on div at bounding box center [635, 357] width 1270 height 715
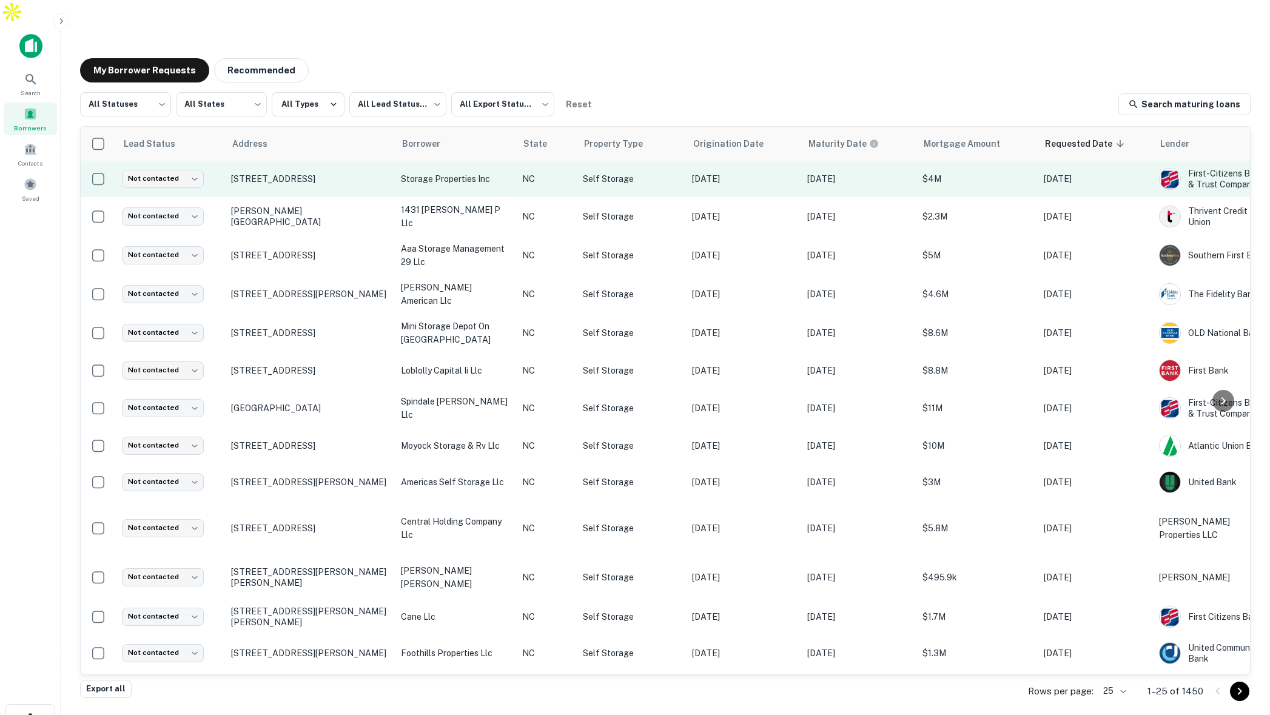
click at [506, 172] on p "storage properties inc" at bounding box center [455, 178] width 109 height 13
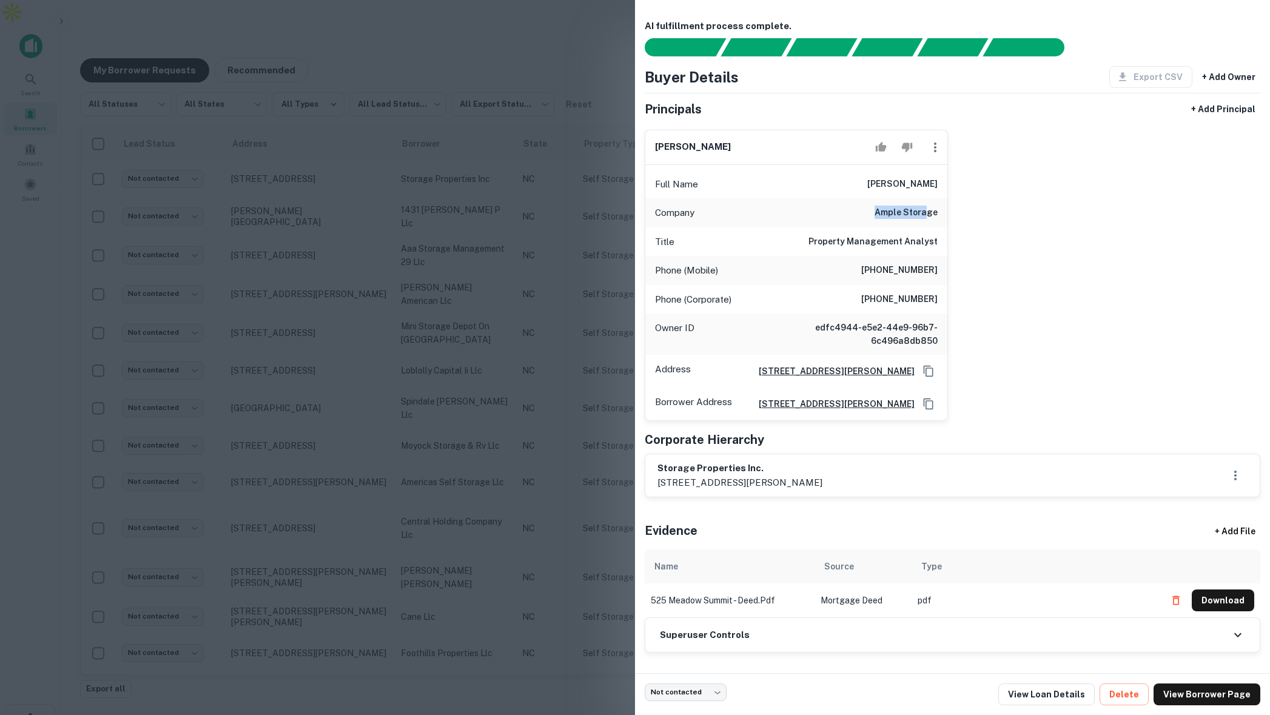
drag, startPoint x: 877, startPoint y: 215, endPoint x: 929, endPoint y: 216, distance: 52.8
click at [929, 216] on div "Company ample storage" at bounding box center [796, 212] width 302 height 29
drag, startPoint x: 818, startPoint y: 236, endPoint x: 936, endPoint y: 247, distance: 118.7
click at [936, 247] on h6 "Property Management Analyst" at bounding box center [872, 242] width 129 height 15
drag, startPoint x: 872, startPoint y: 267, endPoint x: 937, endPoint y: 269, distance: 64.9
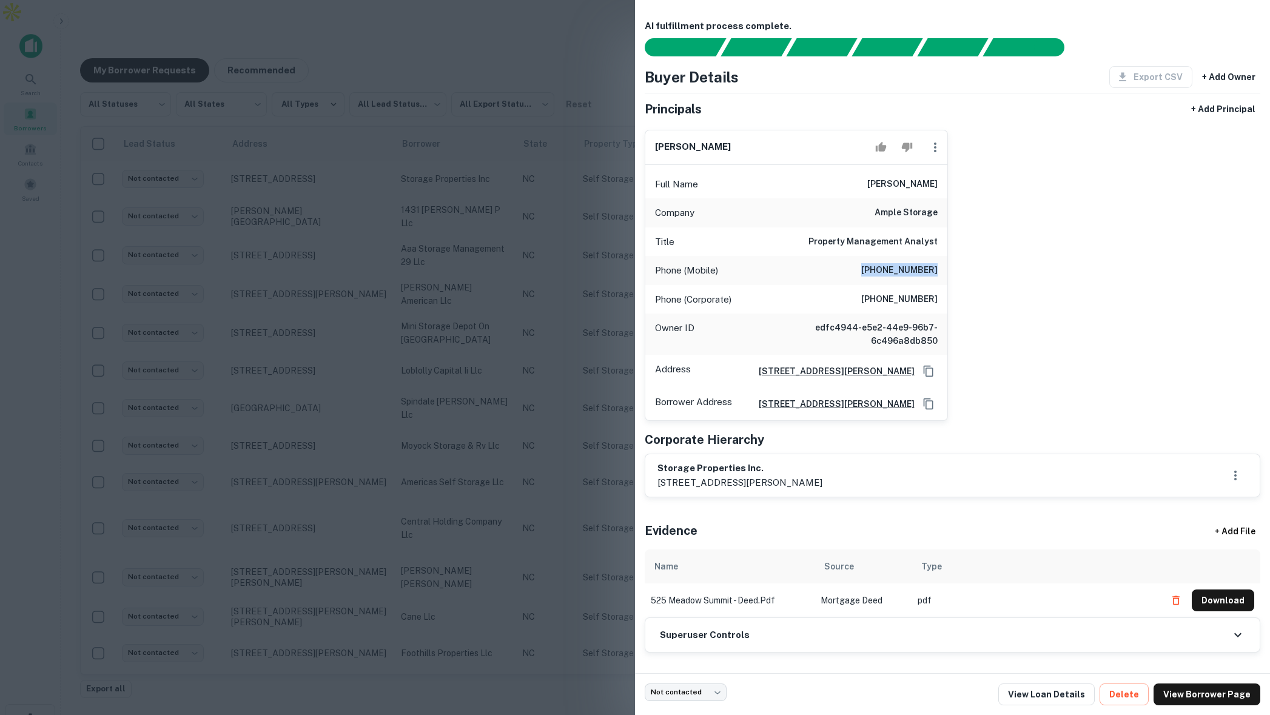
click at [937, 269] on div "Phone (Mobile) (919) 334-8153" at bounding box center [796, 270] width 302 height 29
drag, startPoint x: 889, startPoint y: 170, endPoint x: 935, endPoint y: 169, distance: 46.1
click at [935, 170] on div "Full Name guy lampe" at bounding box center [796, 184] width 302 height 29
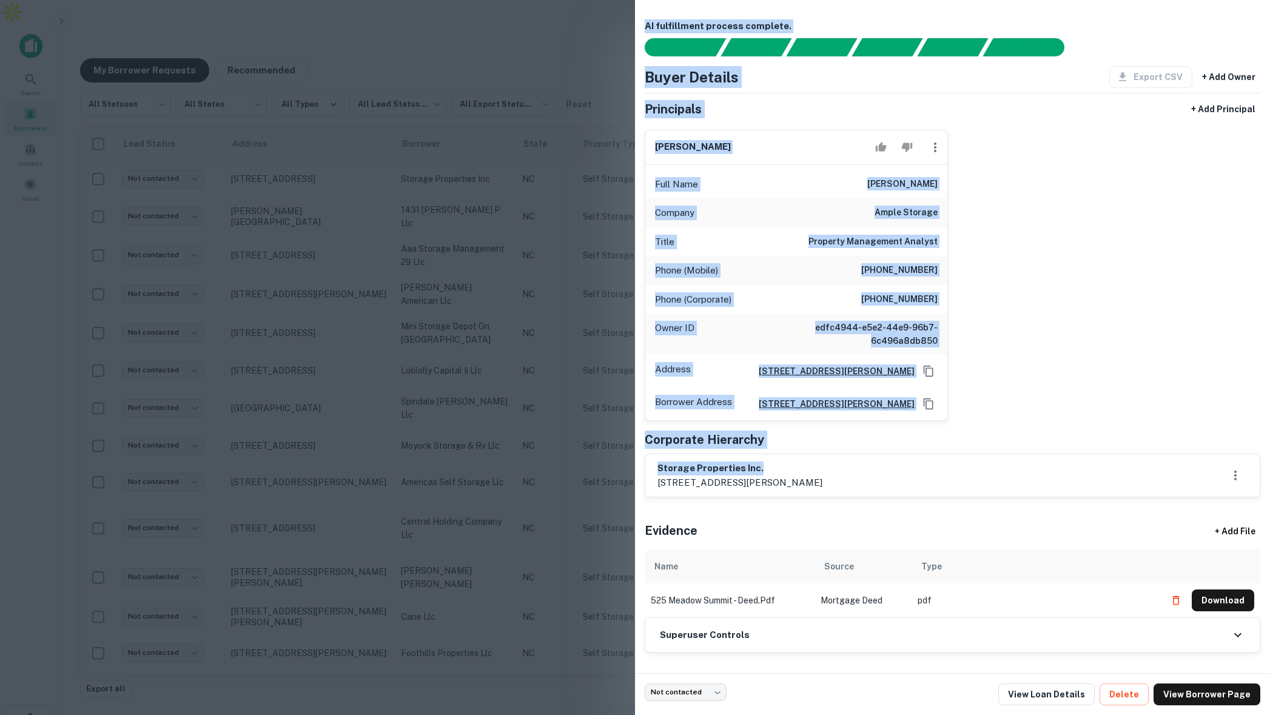
drag, startPoint x: 740, startPoint y: 469, endPoint x: 632, endPoint y: 468, distance: 107.9
click at [632, 468] on div "AI fulfillment process complete. Buyer Details Export CSV + Add Owner Principal…" at bounding box center [635, 357] width 1270 height 715
click at [812, 474] on h6 "storage properties inc." at bounding box center [739, 468] width 165 height 14
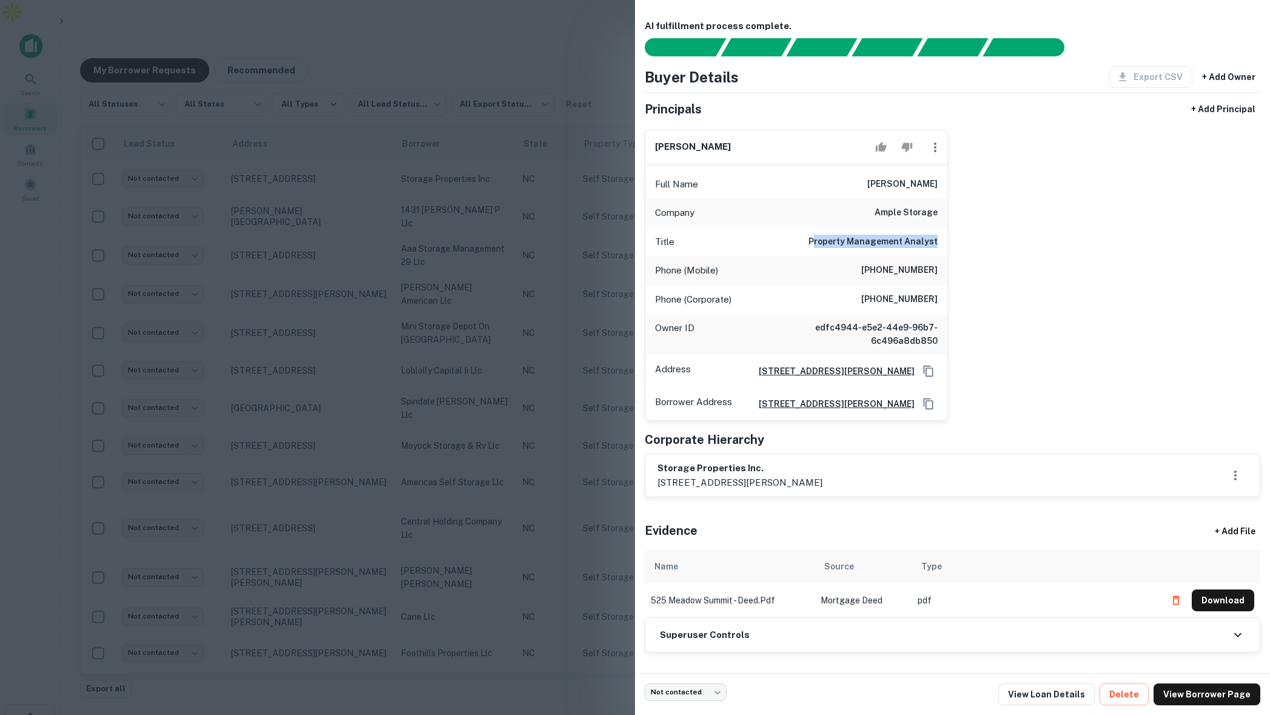
drag, startPoint x: 821, startPoint y: 230, endPoint x: 939, endPoint y: 229, distance: 118.2
click at [939, 229] on div "Title Property Management Analyst" at bounding box center [796, 241] width 302 height 29
drag, startPoint x: 718, startPoint y: 599, endPoint x: 644, endPoint y: 601, distance: 74.6
click at [644, 601] on td "525 meadow summit - deed.pdf" at bounding box center [729, 600] width 170 height 34
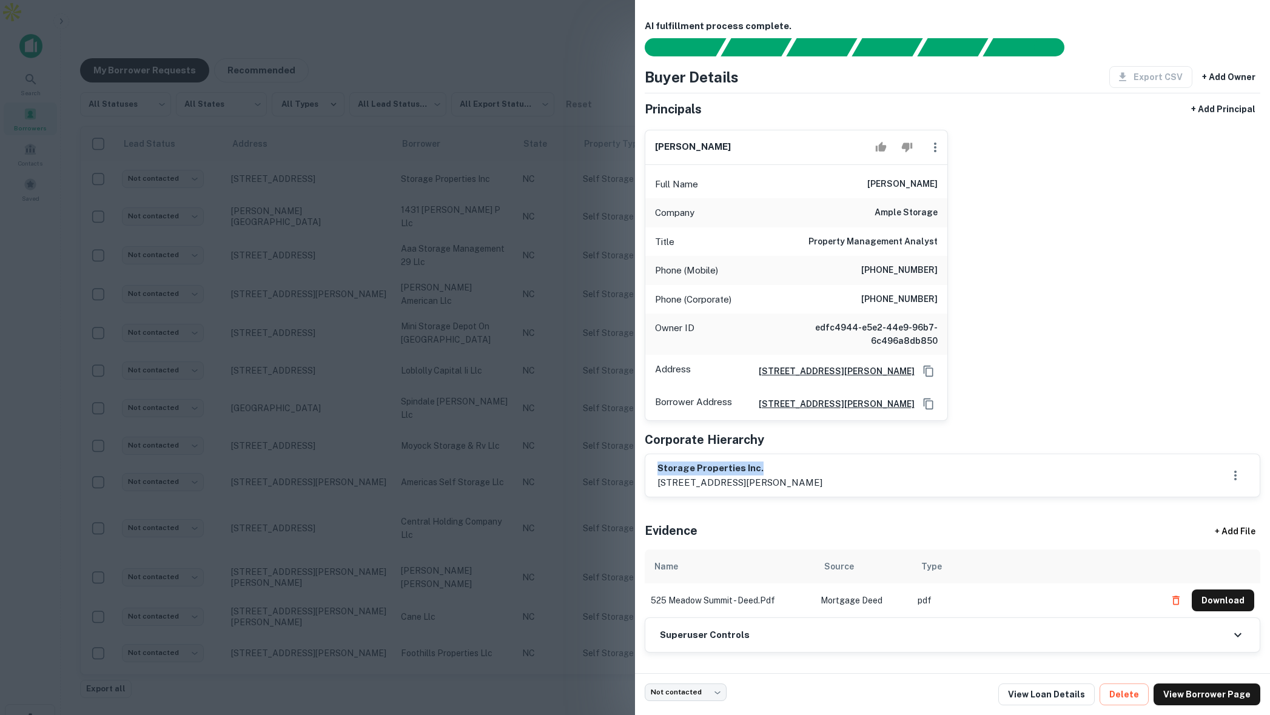
drag, startPoint x: 769, startPoint y: 470, endPoint x: 637, endPoint y: 475, distance: 131.6
click at [637, 475] on div "AI fulfillment process complete. Buyer Details Export CSV + Add Owner Principal…" at bounding box center [952, 336] width 635 height 673
drag, startPoint x: 894, startPoint y: 170, endPoint x: 952, endPoint y: 172, distance: 58.2
click at [952, 172] on div "guy lampe Full Name guy lampe Company ample storage Title Property Management A…" at bounding box center [947, 270] width 625 height 301
click at [510, 50] on div at bounding box center [635, 357] width 1270 height 715
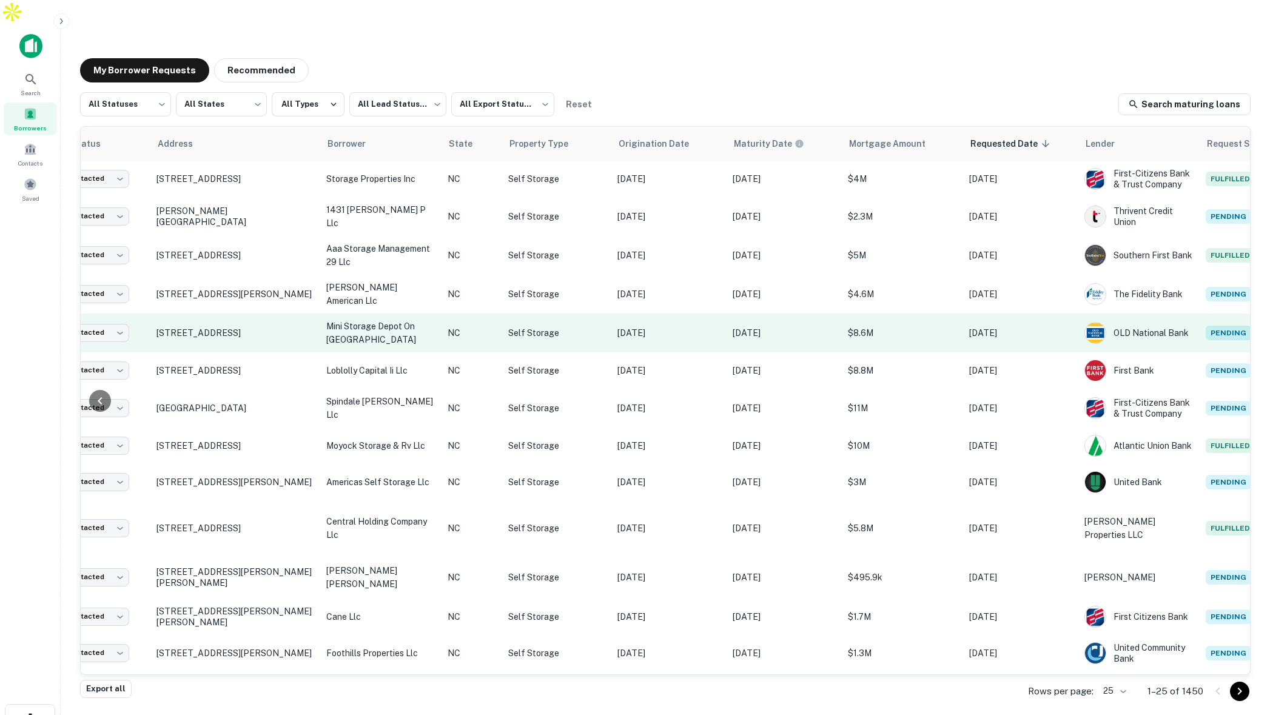
scroll to position [0, 133]
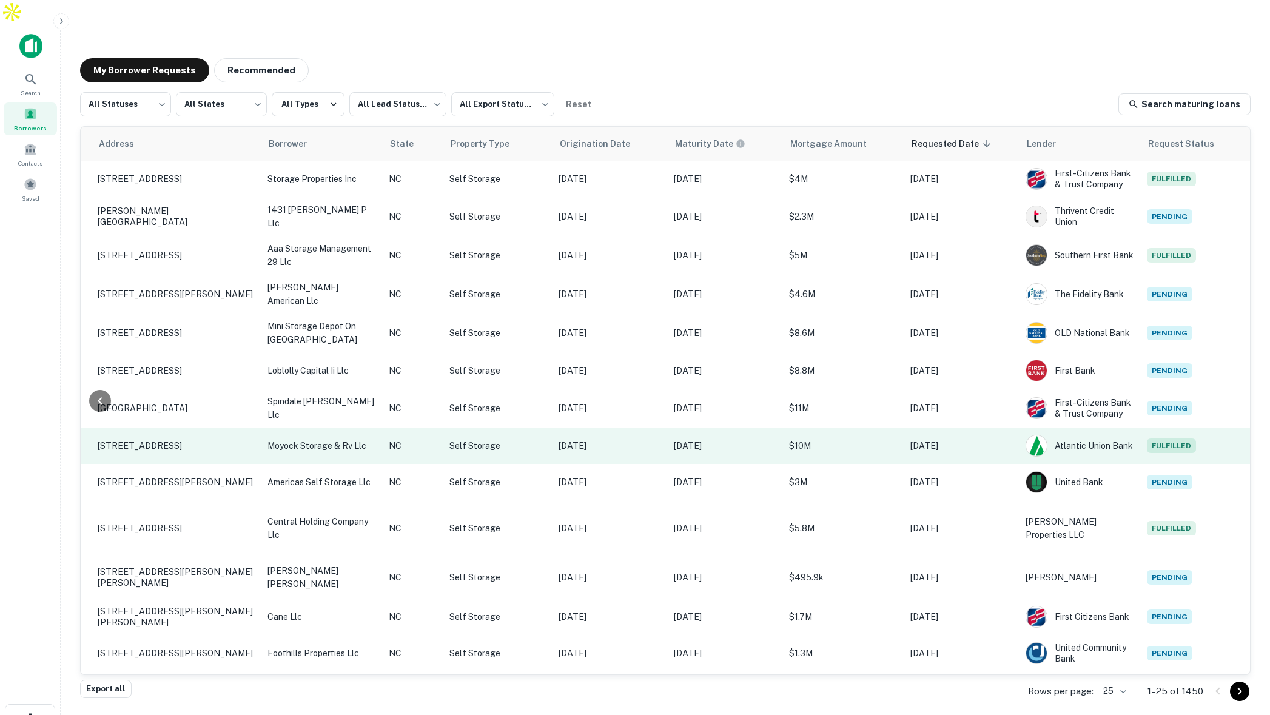
click at [631, 439] on p "May 14, 2025" at bounding box center [609, 445] width 103 height 13
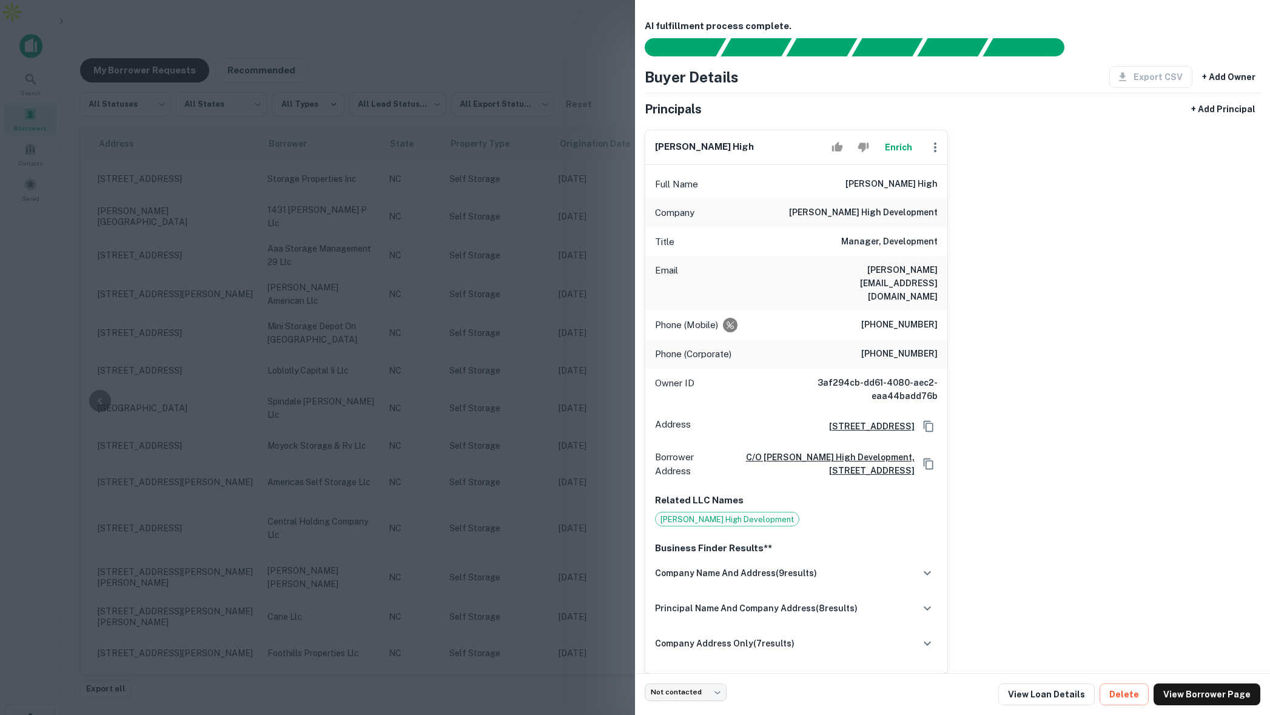
drag, startPoint x: 849, startPoint y: 236, endPoint x: 921, endPoint y: 240, distance: 72.3
click at [921, 240] on h6 "Manager, Development" at bounding box center [889, 242] width 96 height 15
drag, startPoint x: 879, startPoint y: 296, endPoint x: 929, endPoint y: 300, distance: 50.4
click at [929, 318] on h6 "(910) 443-7327" at bounding box center [899, 325] width 76 height 15
drag, startPoint x: 880, startPoint y: 181, endPoint x: 935, endPoint y: 181, distance: 55.8
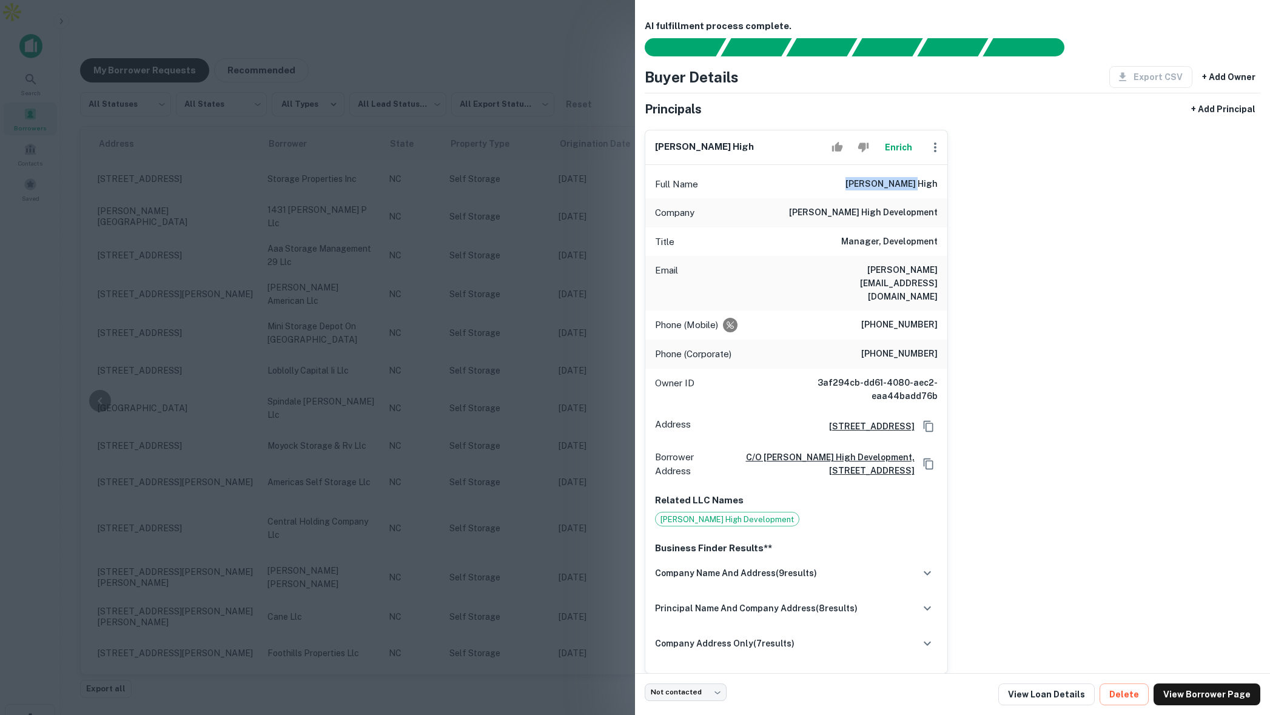
click at [935, 181] on h6 "robert m. high" at bounding box center [891, 184] width 92 height 15
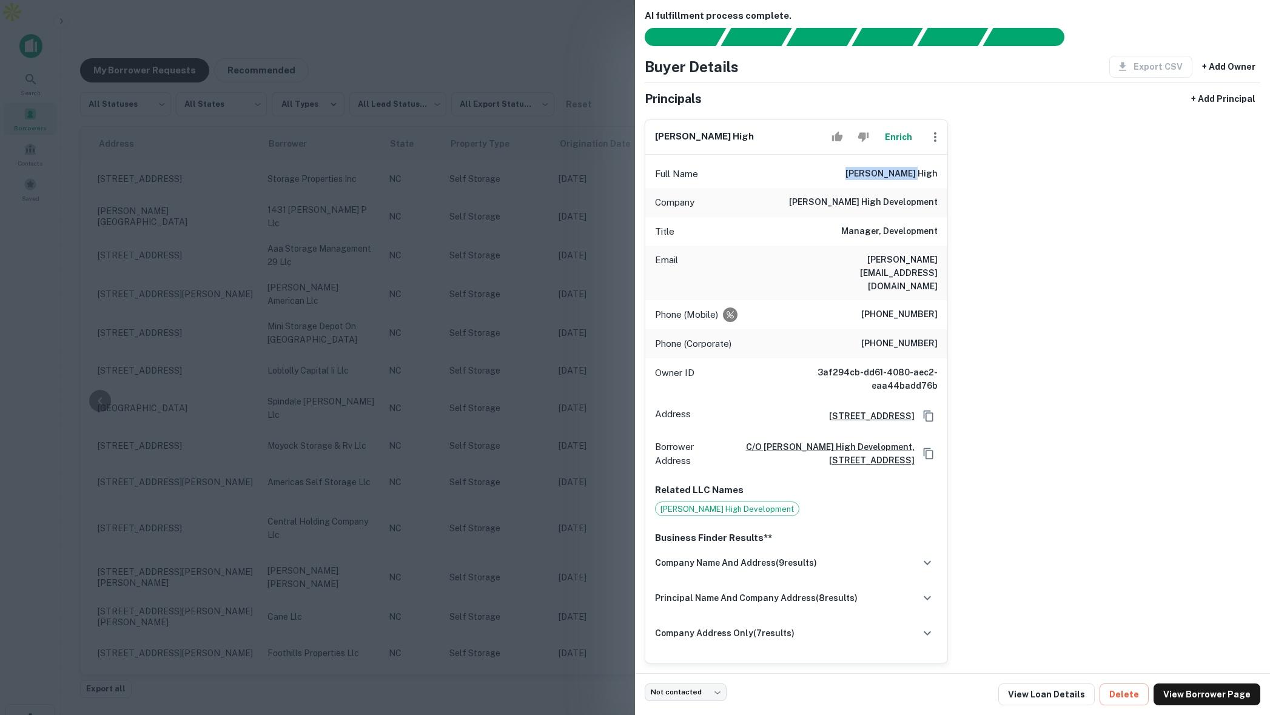
scroll to position [8, 3]
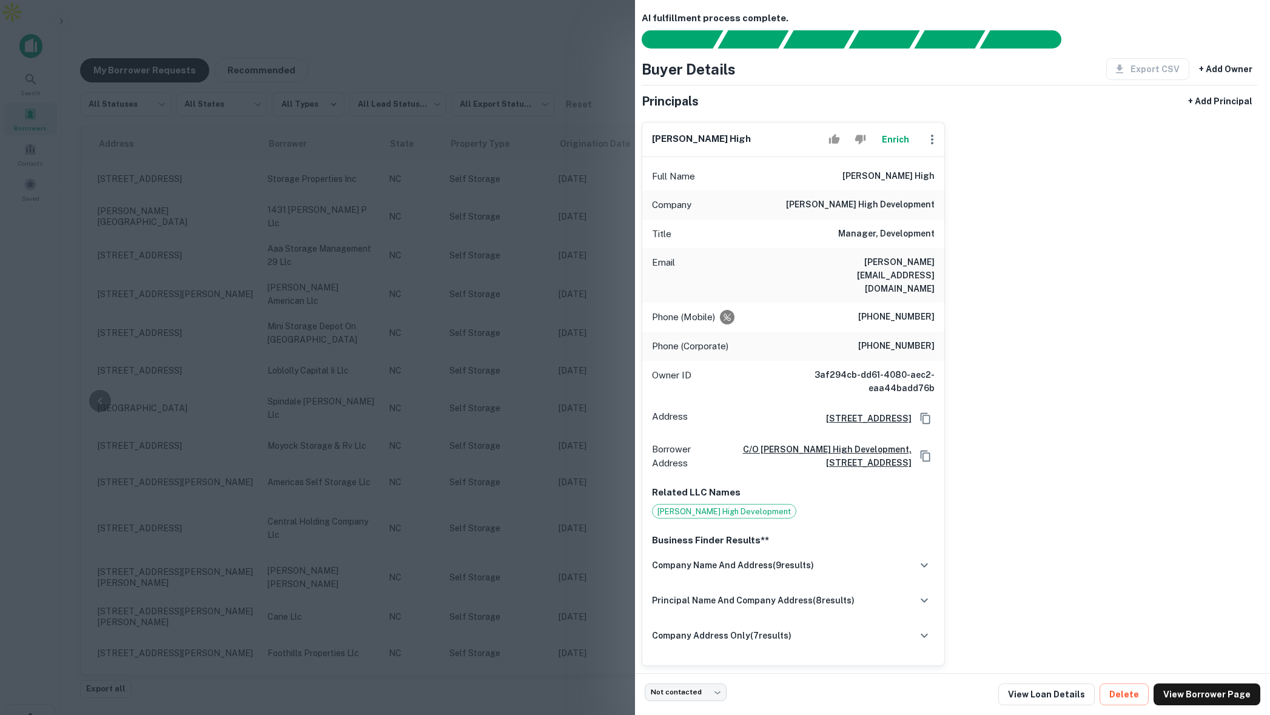
click at [507, 269] on div at bounding box center [635, 357] width 1270 height 715
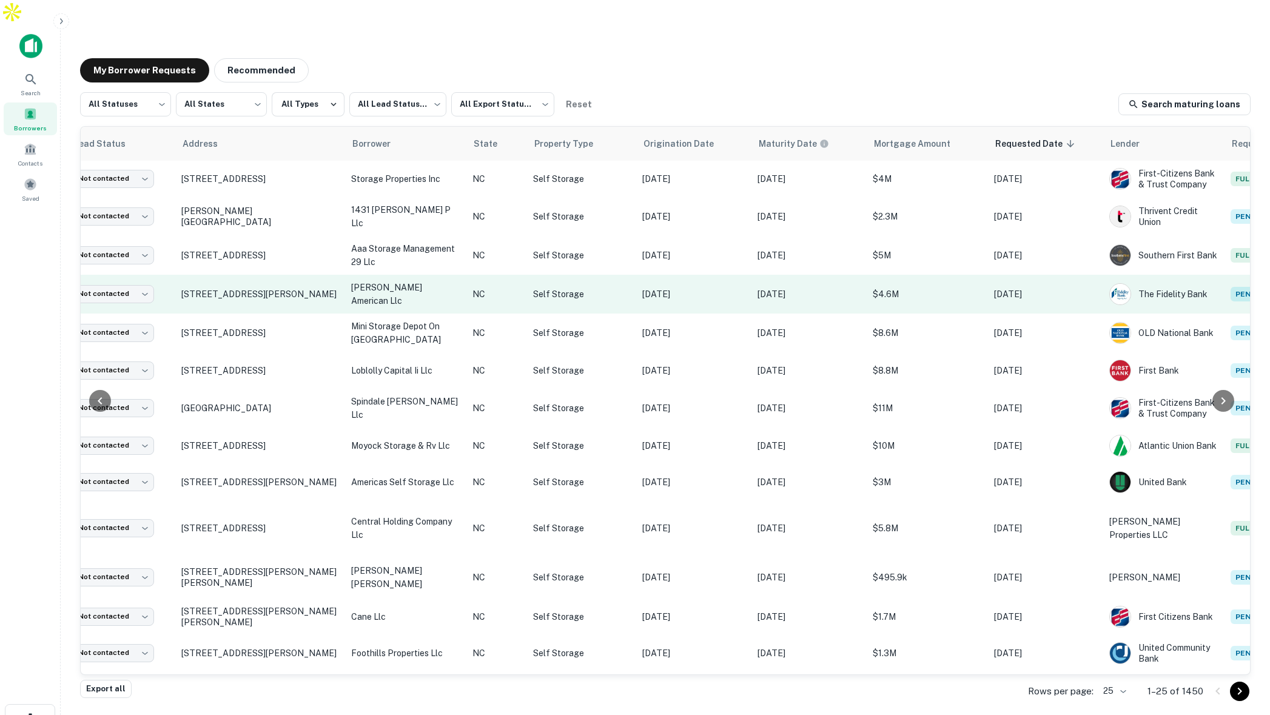
scroll to position [0, 0]
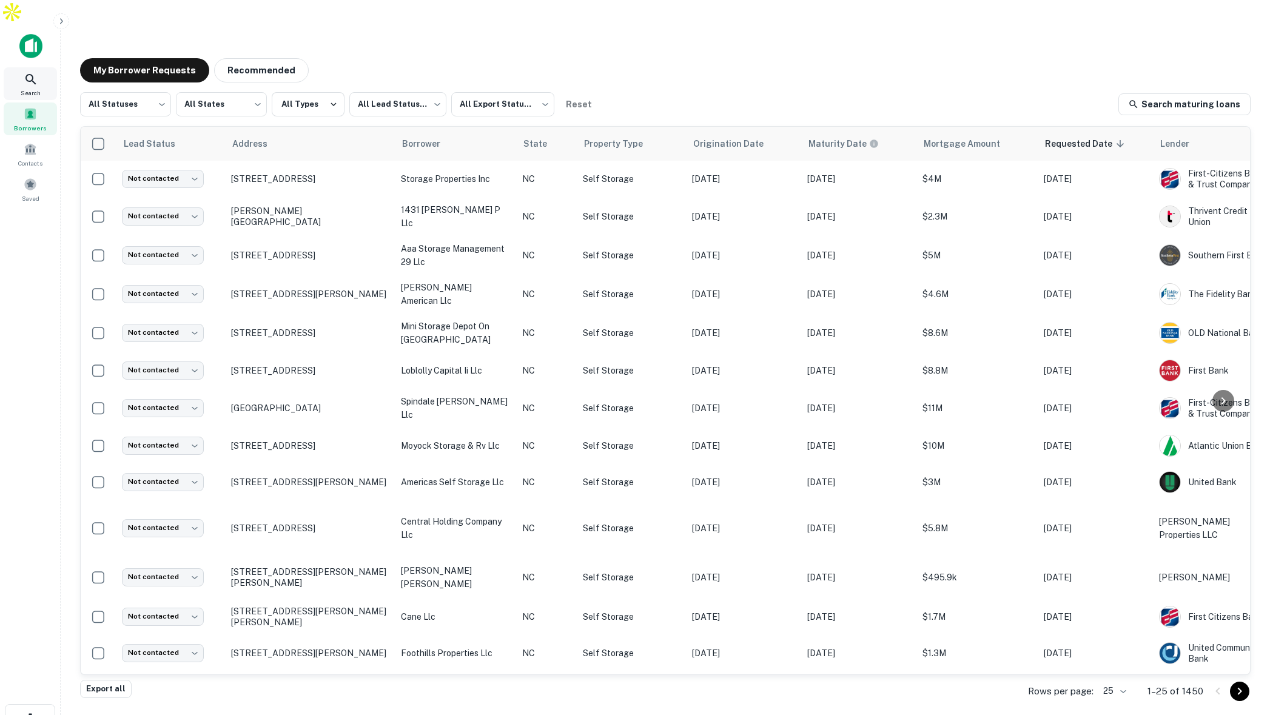
click at [35, 72] on icon at bounding box center [31, 79] width 15 height 15
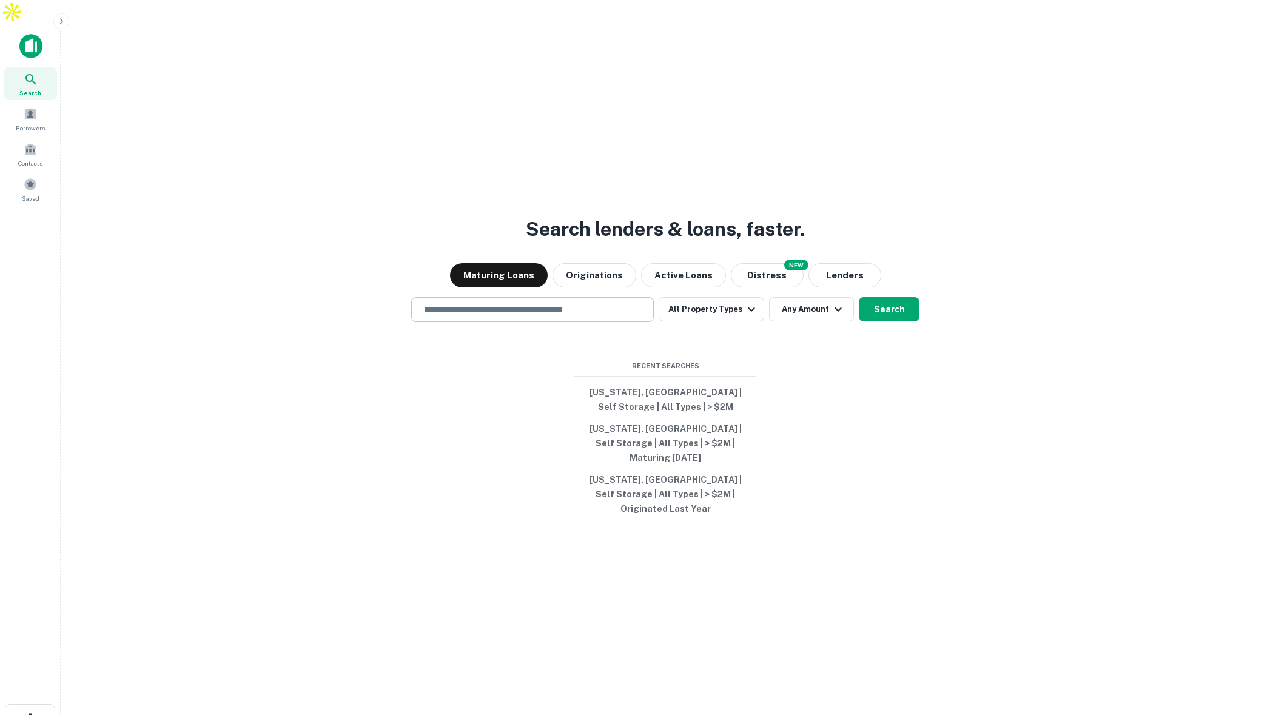
click at [596, 303] on input "text" at bounding box center [533, 310] width 232 height 14
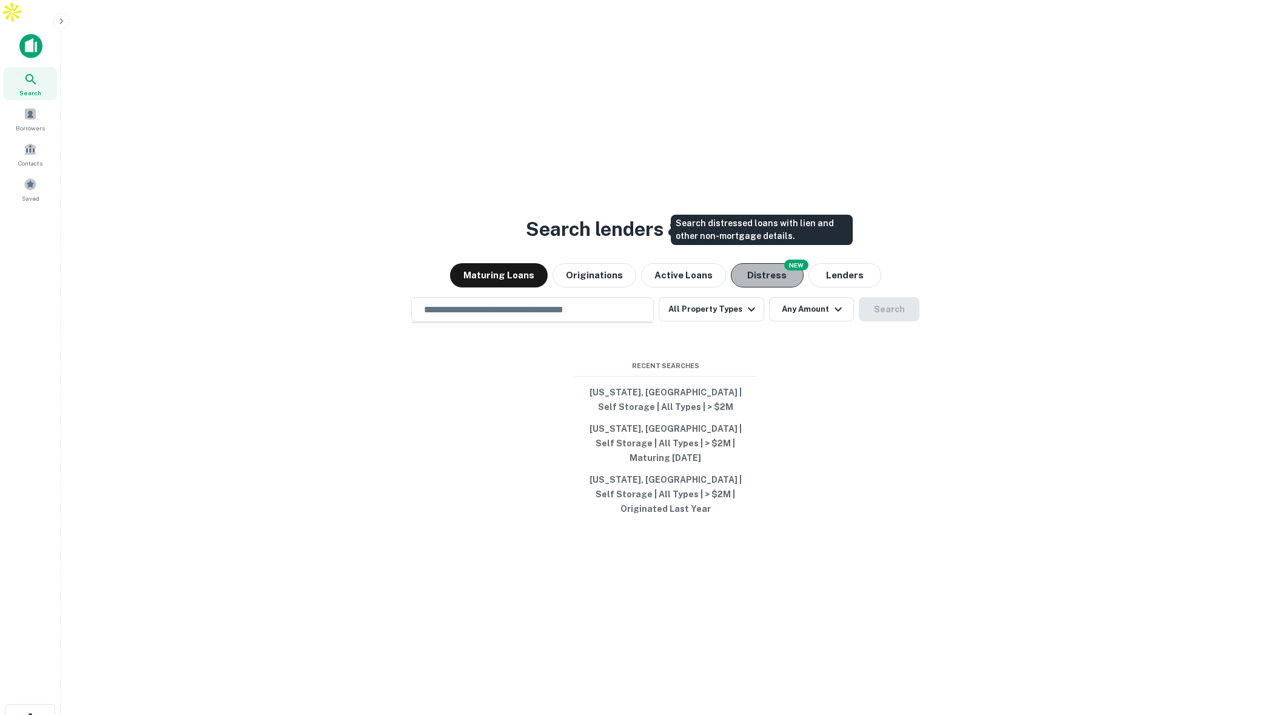
click at [771, 263] on button "Distress" at bounding box center [767, 275] width 73 height 24
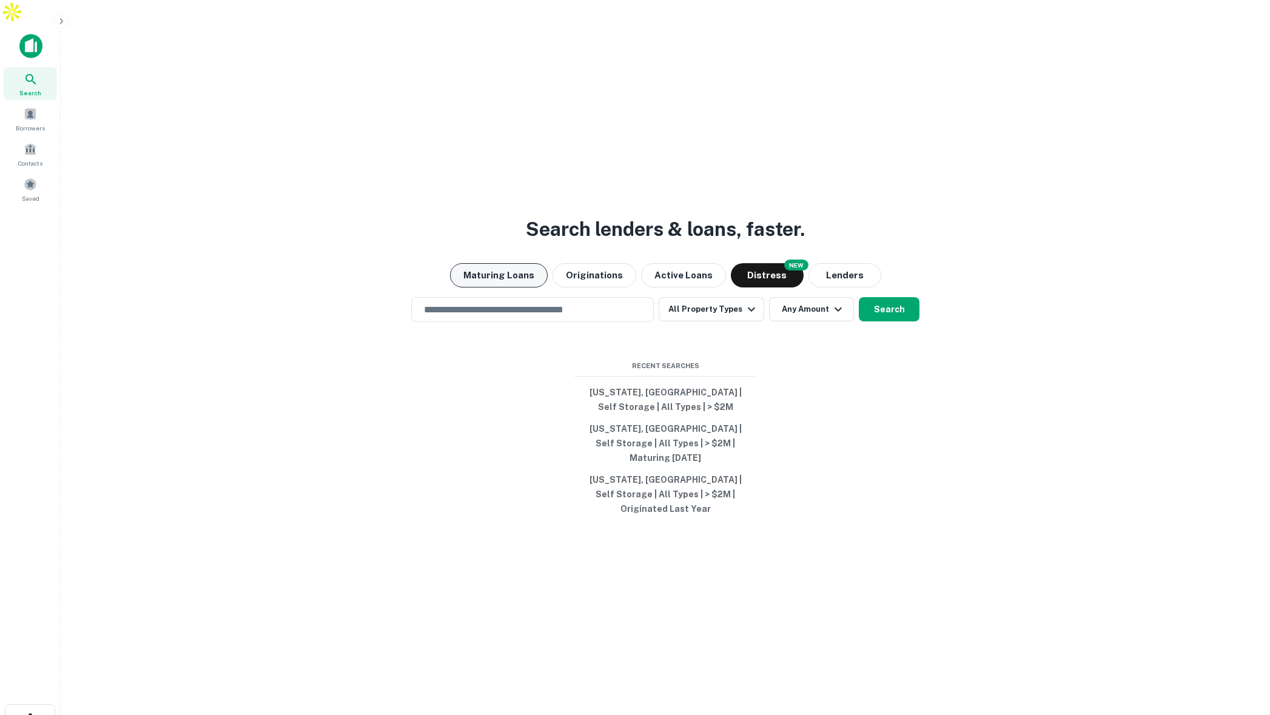
click at [511, 269] on button "Maturing Loans" at bounding box center [499, 275] width 98 height 24
click at [40, 102] on div "Borrowers" at bounding box center [30, 118] width 53 height 33
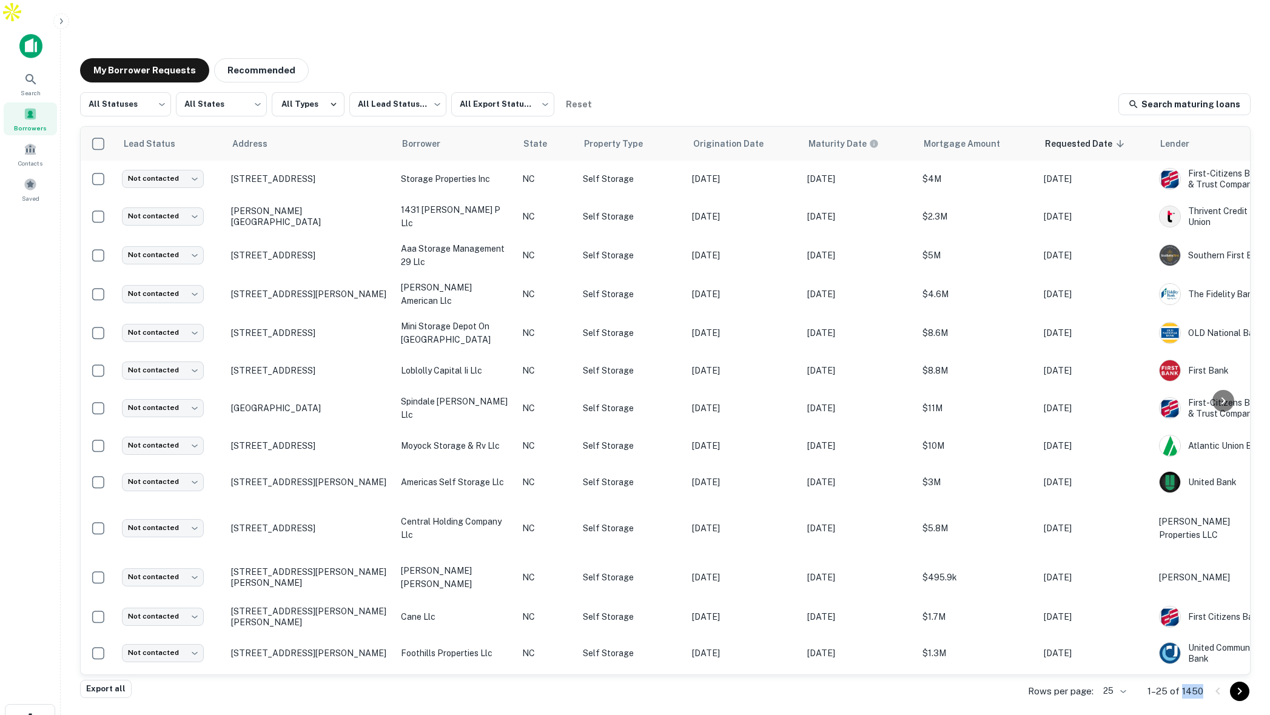
click at [1183, 675] on div "Rows per page: 25 ** 1–25 of 1450" at bounding box center [1131, 691] width 237 height 33
click at [33, 74] on icon at bounding box center [30, 79] width 10 height 10
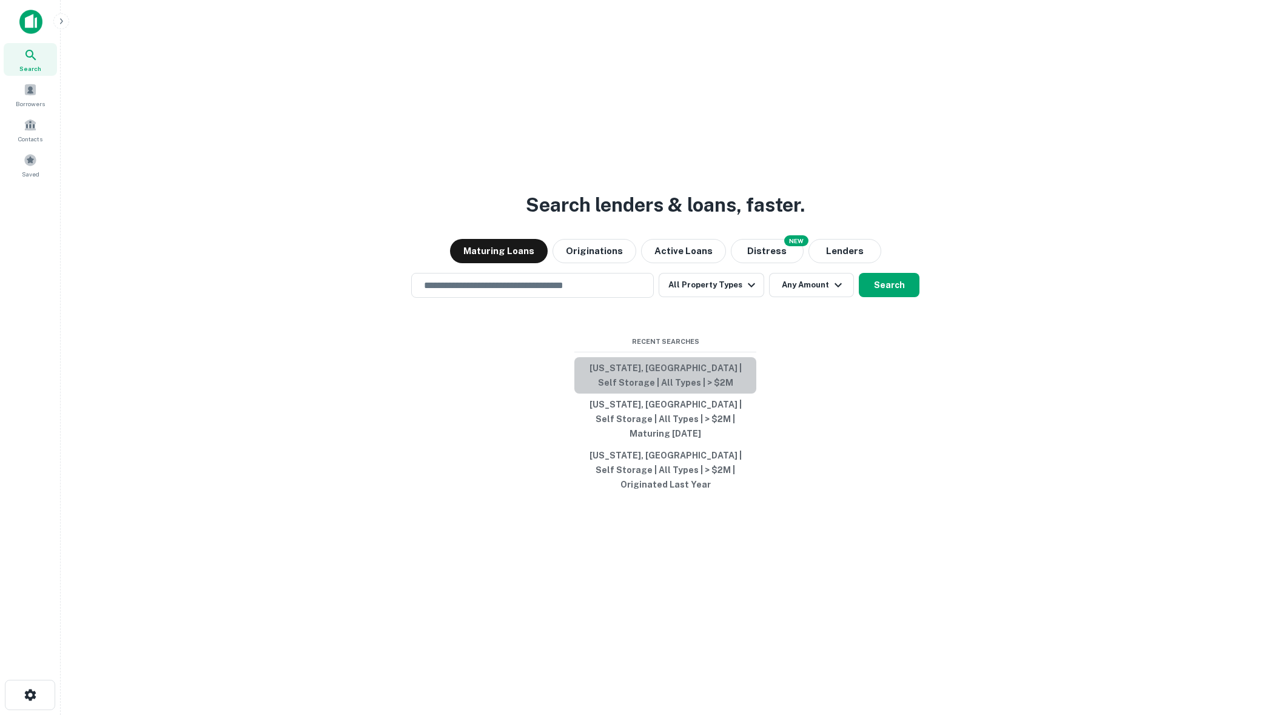
click at [665, 381] on button "[US_STATE], [GEOGRAPHIC_DATA] | Self Storage | All Types | > $2M" at bounding box center [665, 375] width 182 height 36
type input "**********"
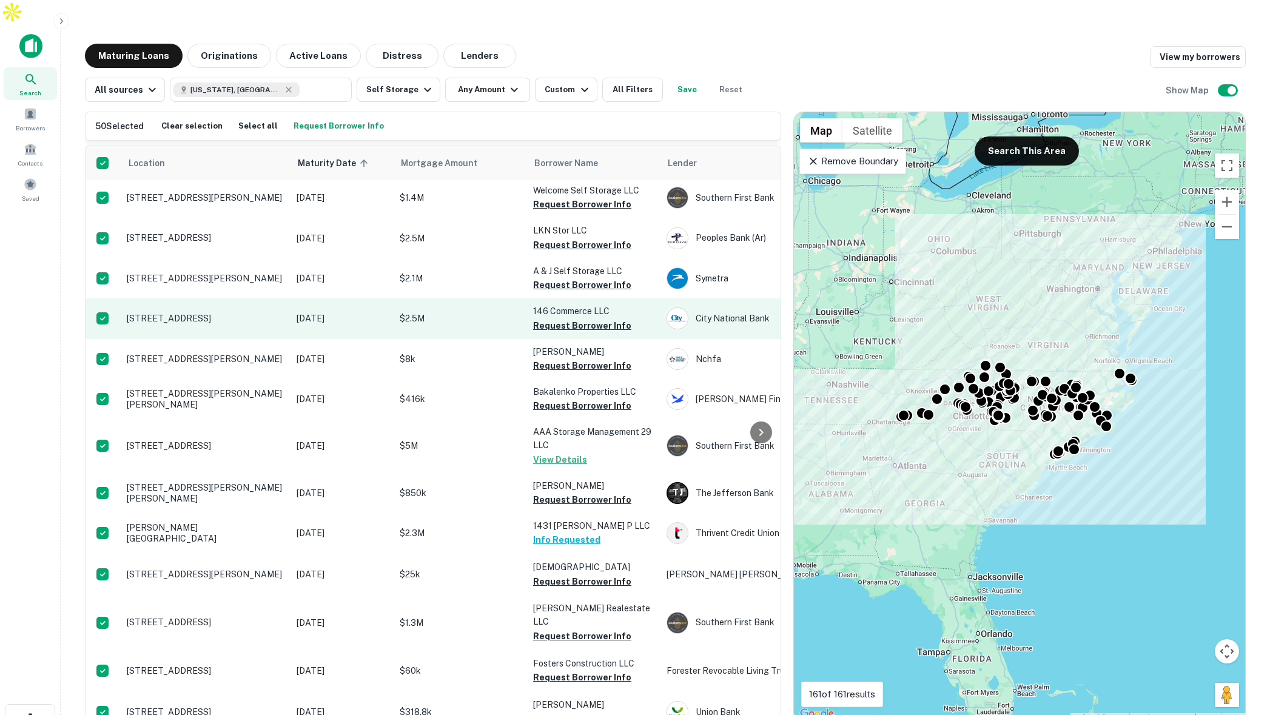
scroll to position [5, 0]
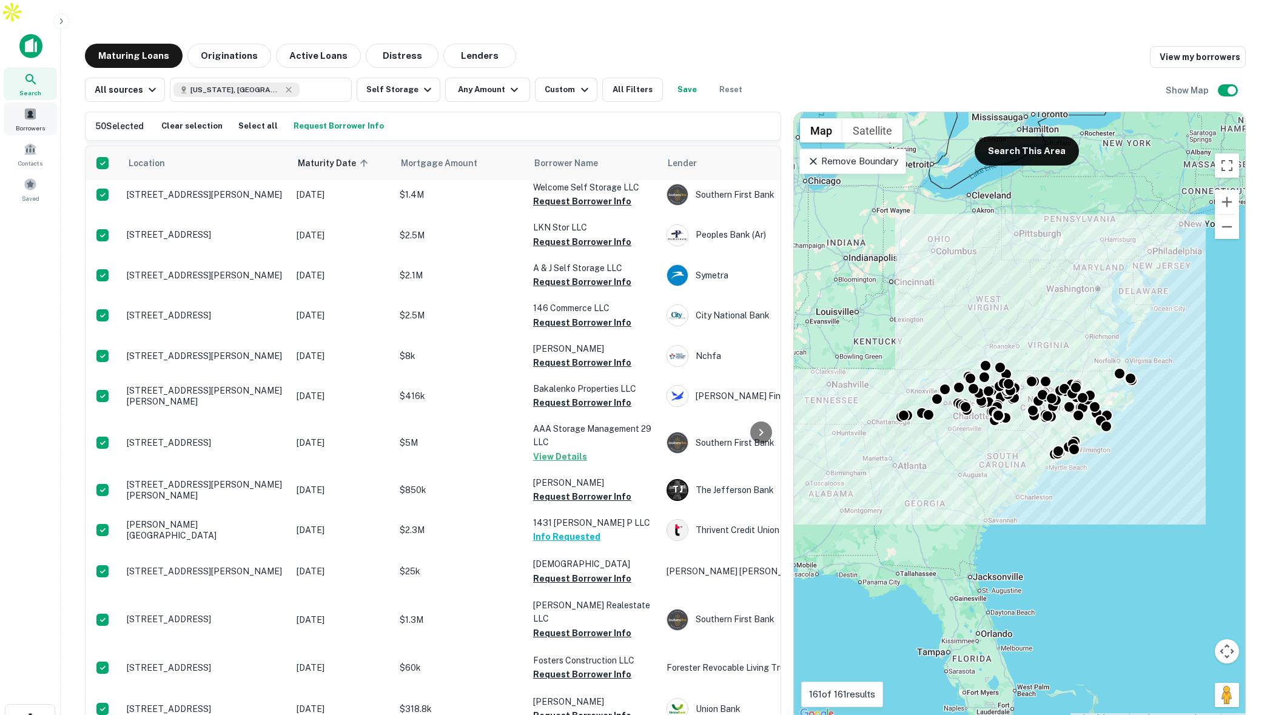
click at [30, 107] on span at bounding box center [30, 113] width 13 height 13
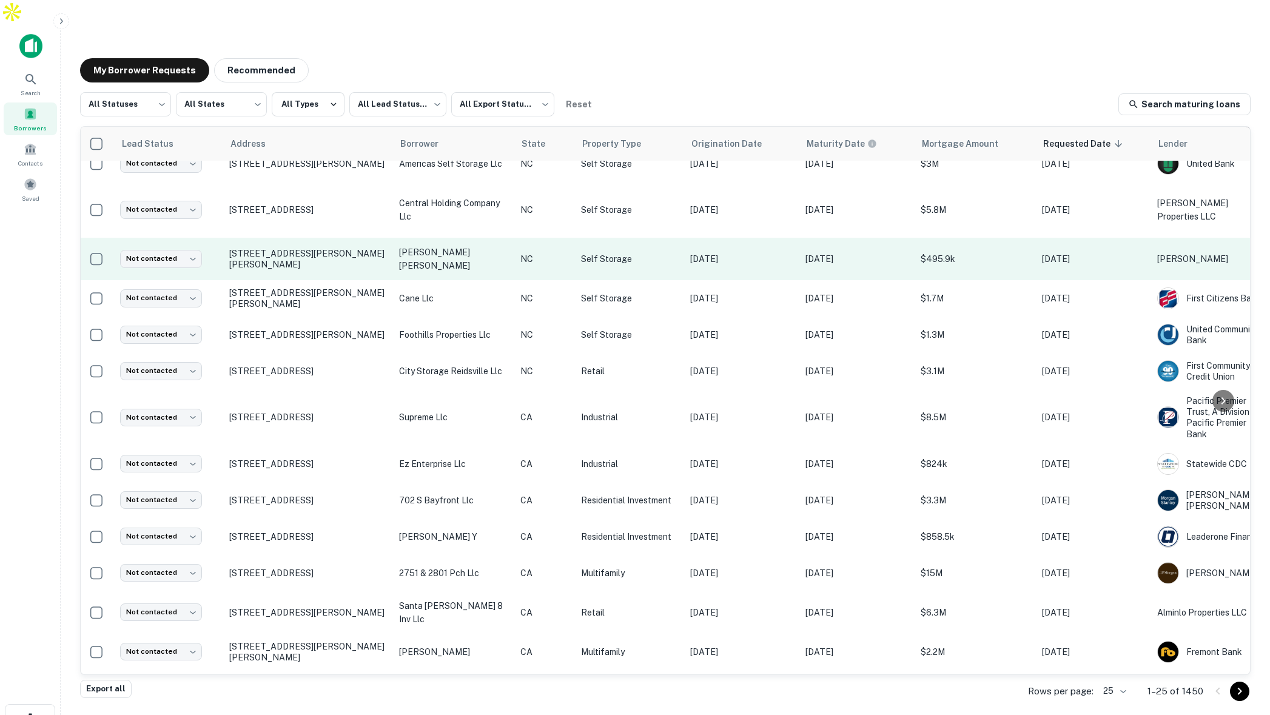
scroll to position [439, 2]
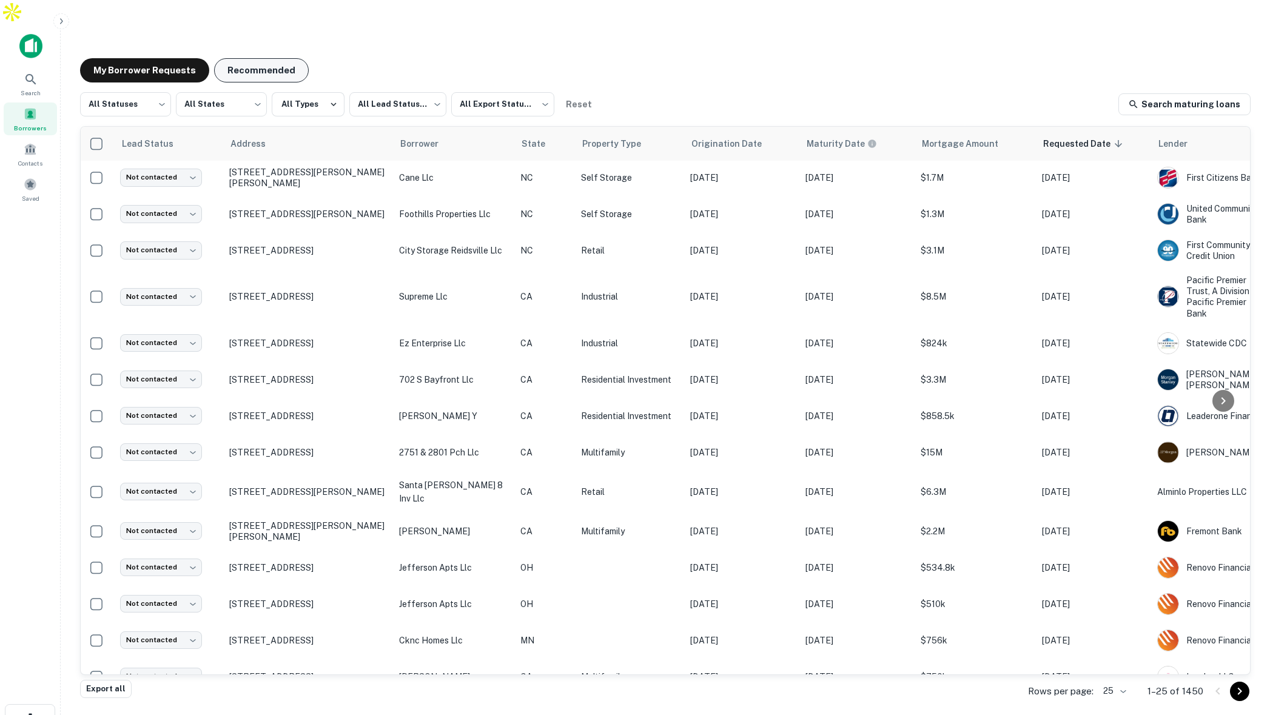
click at [254, 58] on button "Recommended" at bounding box center [261, 70] width 95 height 24
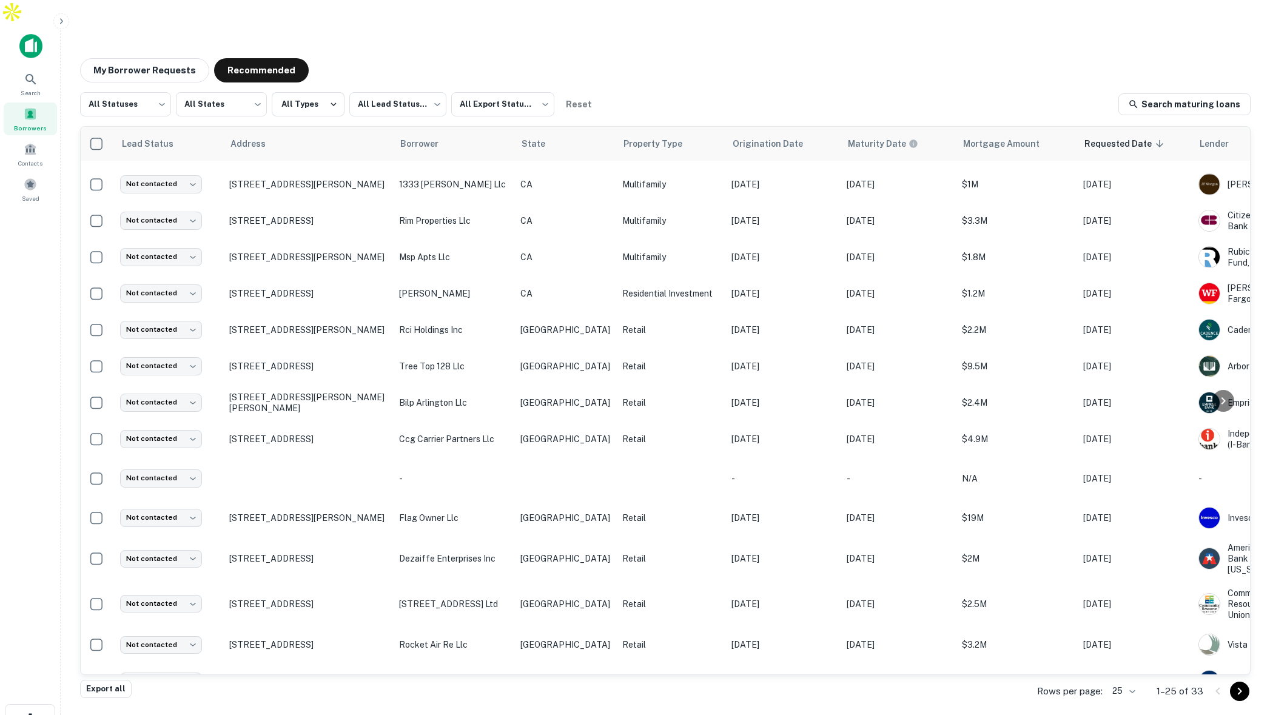
scroll to position [0, 2]
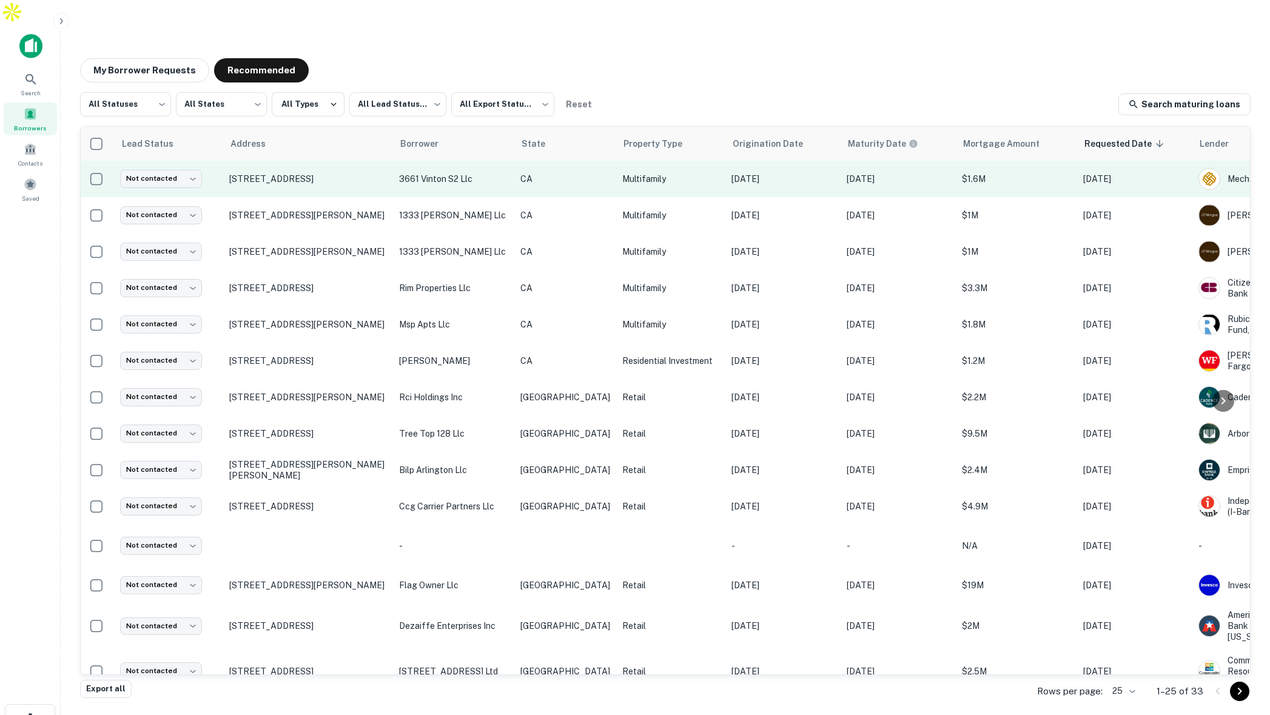
click at [558, 172] on p "CA" at bounding box center [565, 178] width 90 height 13
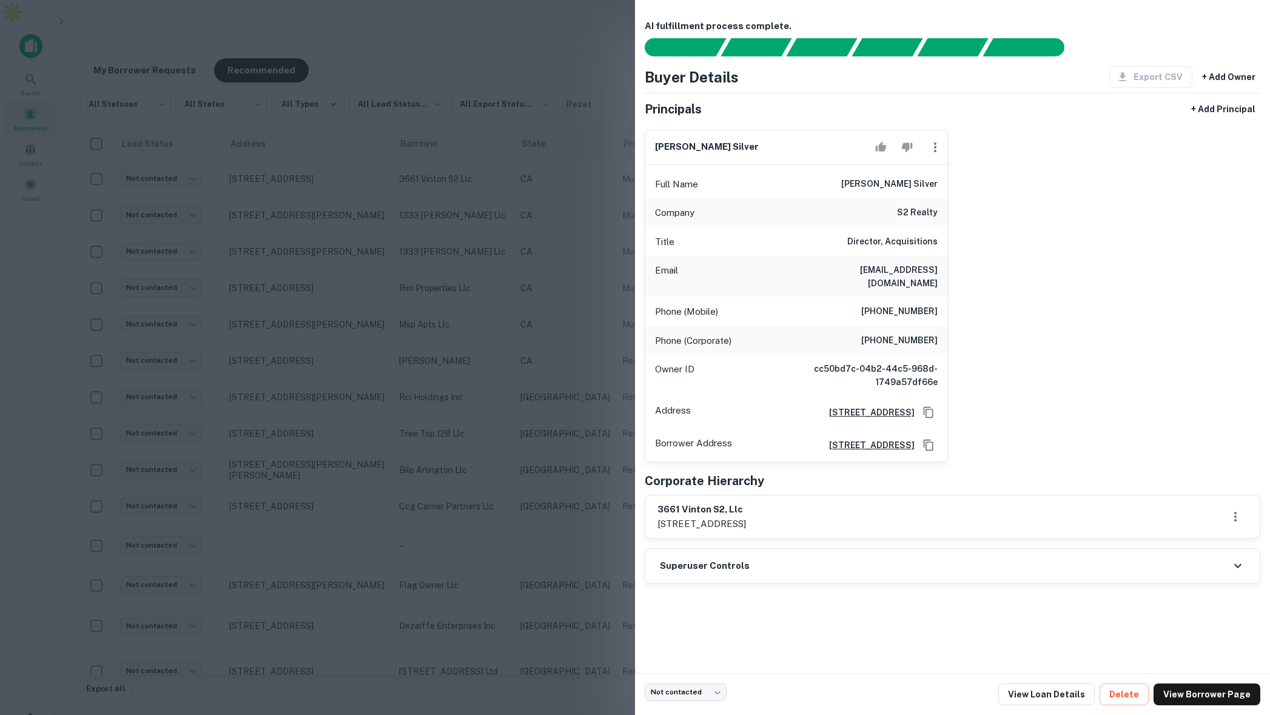
click at [501, 200] on div at bounding box center [635, 357] width 1270 height 715
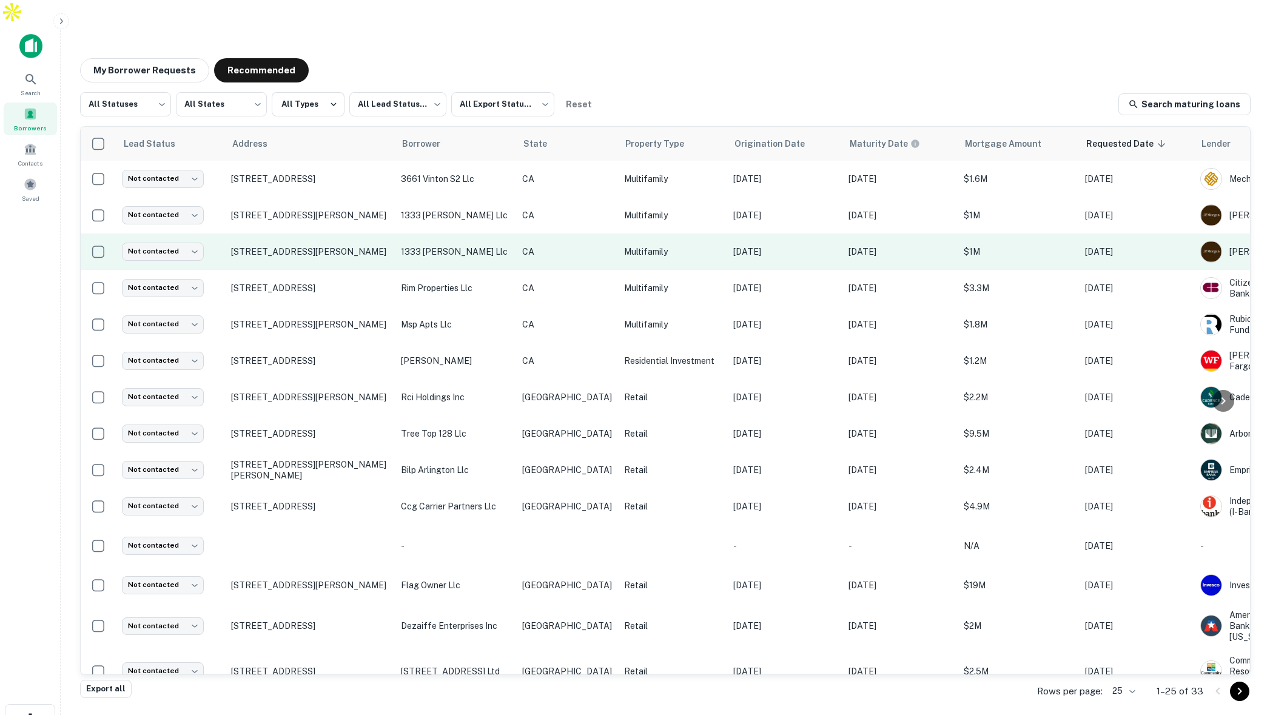
scroll to position [3, 0]
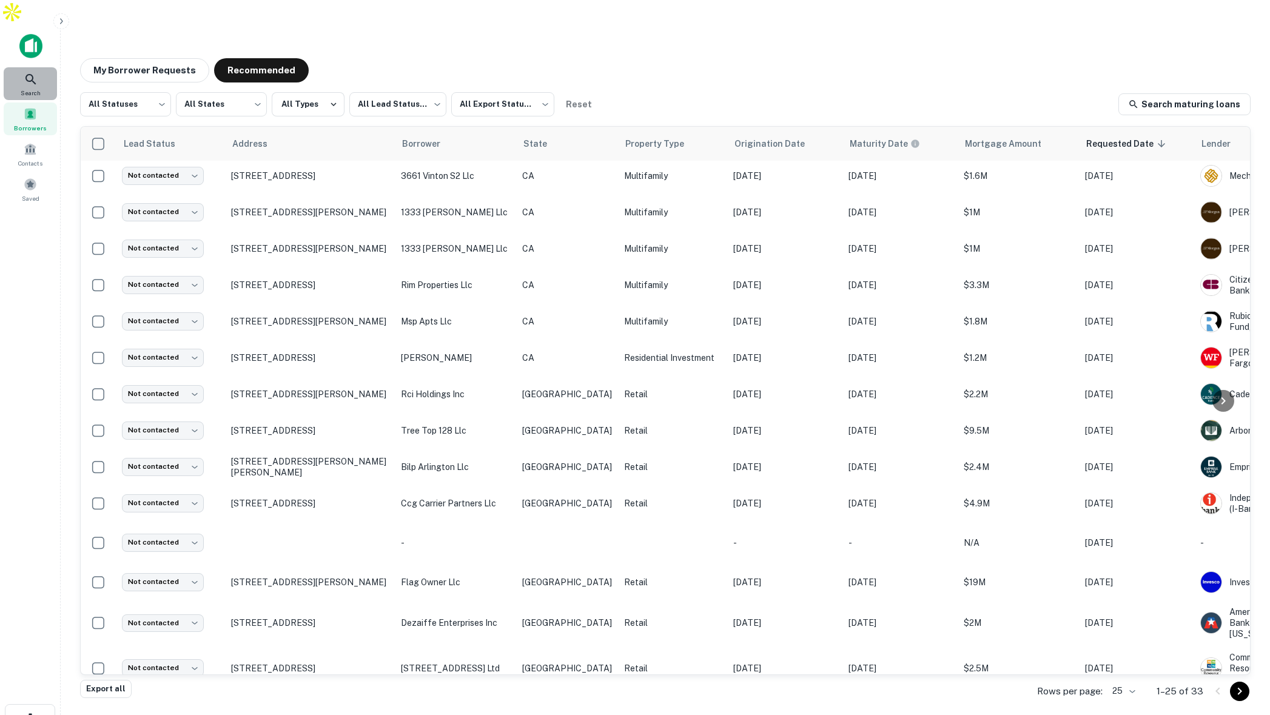
click at [32, 72] on icon at bounding box center [31, 79] width 15 height 15
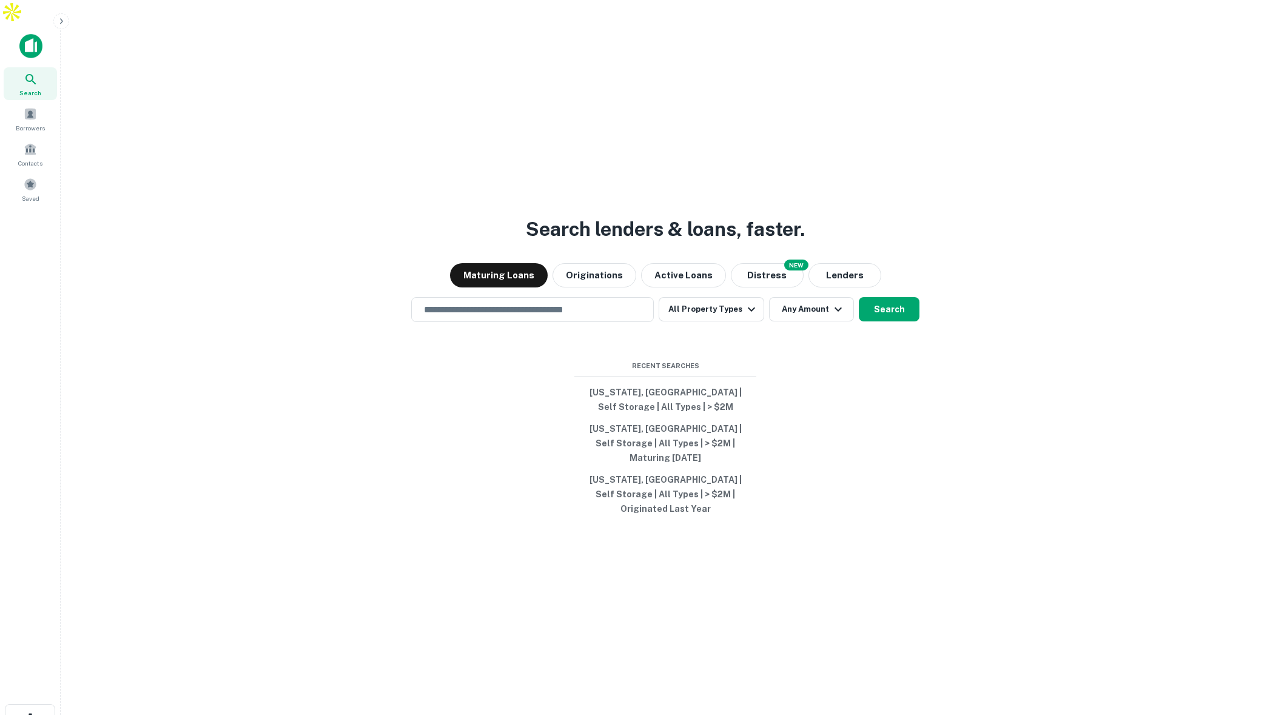
scroll to position [1, 0]
click at [590, 302] on input "text" at bounding box center [533, 309] width 232 height 14
click at [653, 384] on button "[US_STATE], [GEOGRAPHIC_DATA] | Self Storage | All Types | > $2M" at bounding box center [665, 399] width 182 height 36
type input "**********"
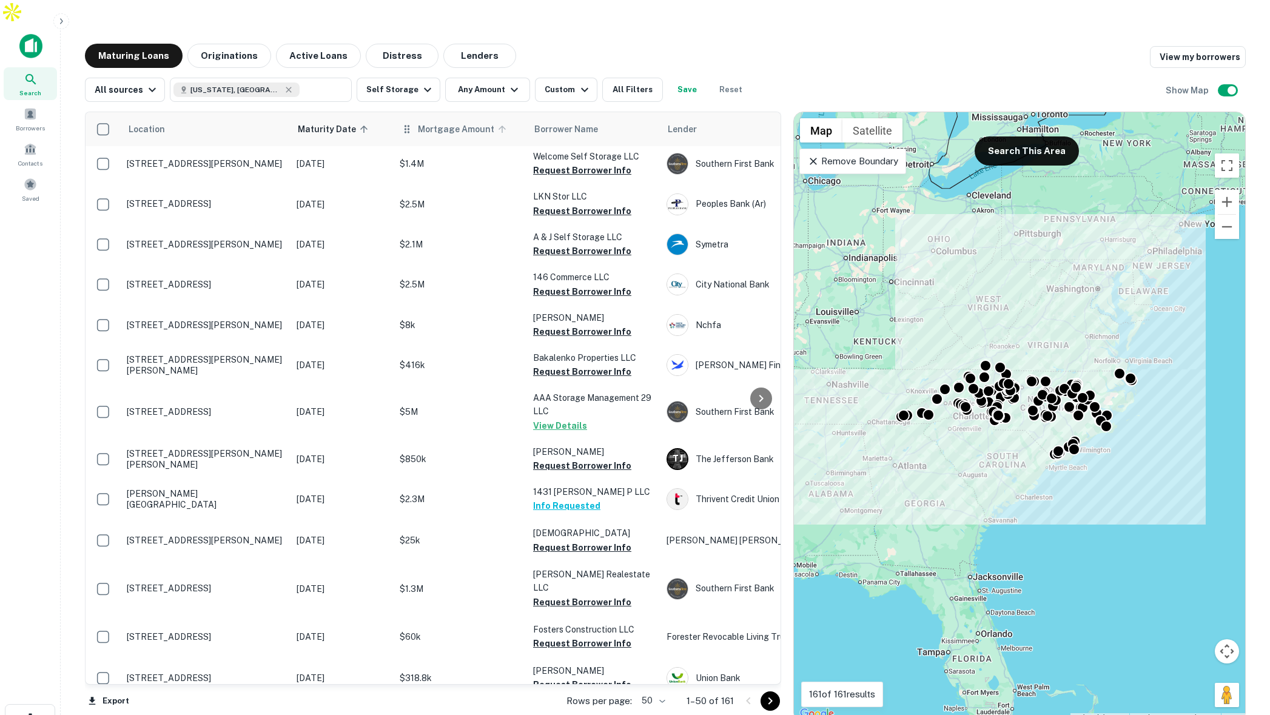
scroll to position [3, 0]
click at [627, 78] on button "All Filters" at bounding box center [632, 90] width 61 height 24
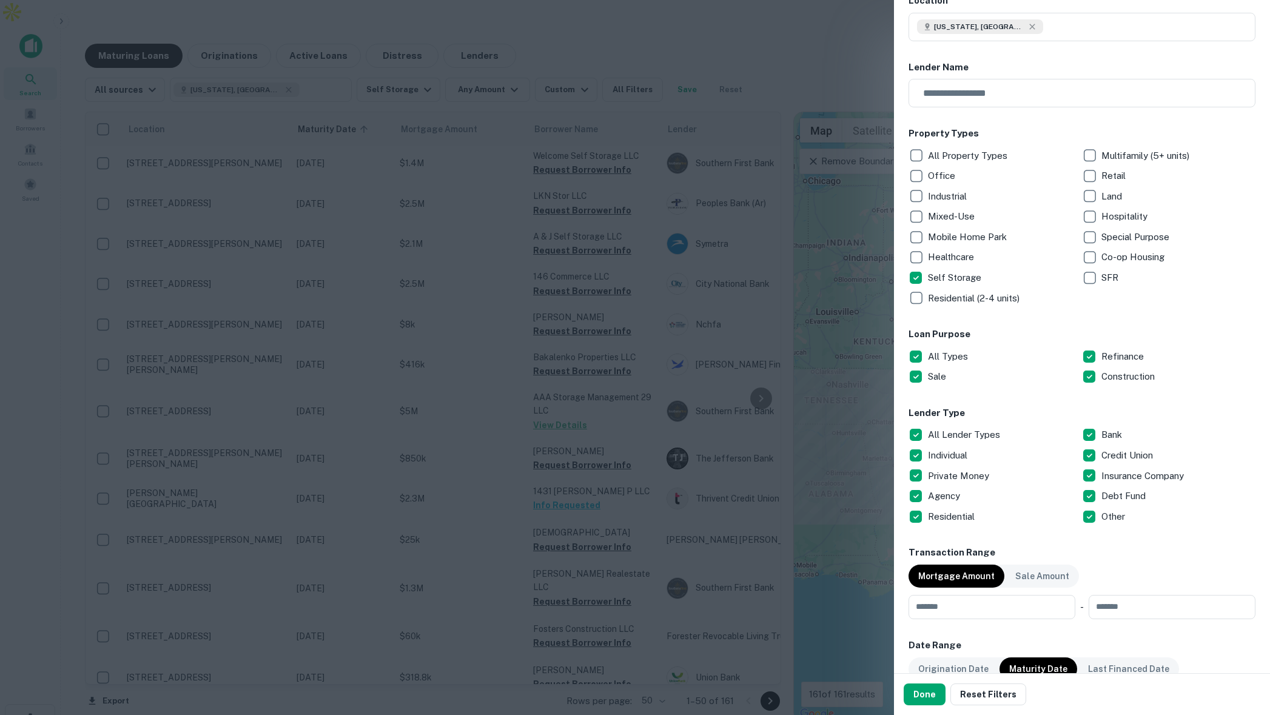
scroll to position [92, 0]
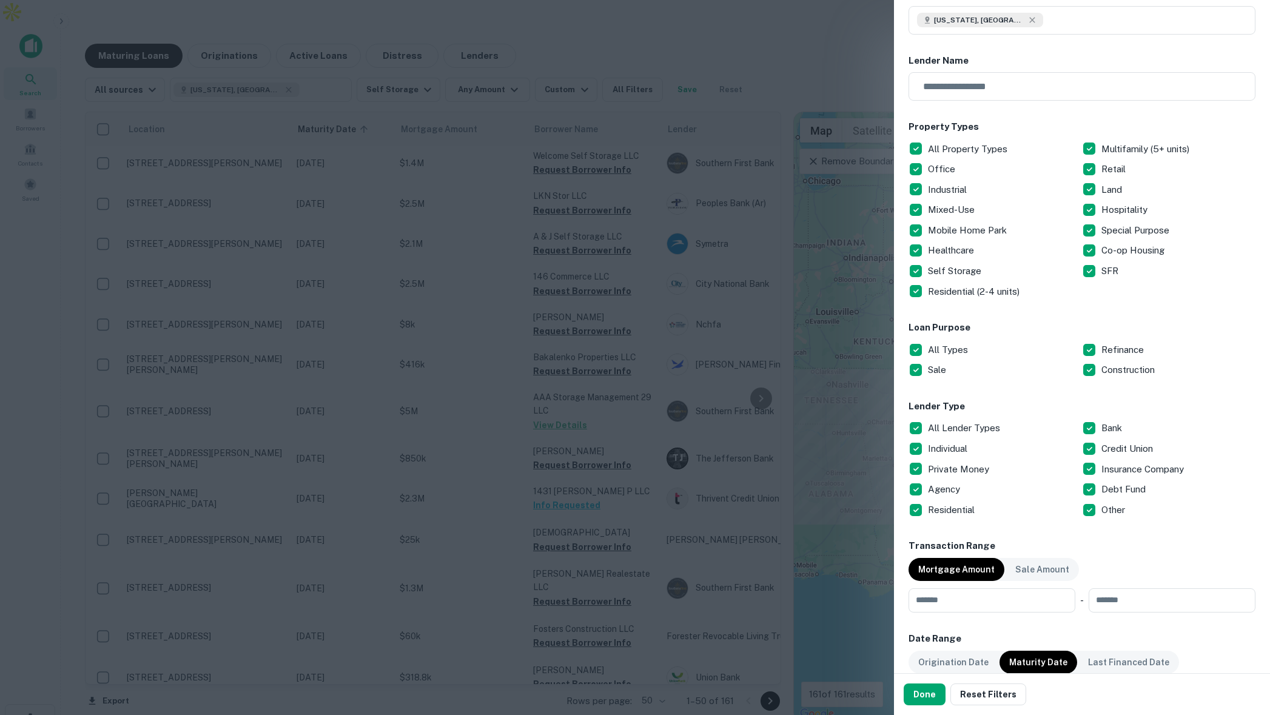
click at [767, 235] on div at bounding box center [635, 357] width 1270 height 715
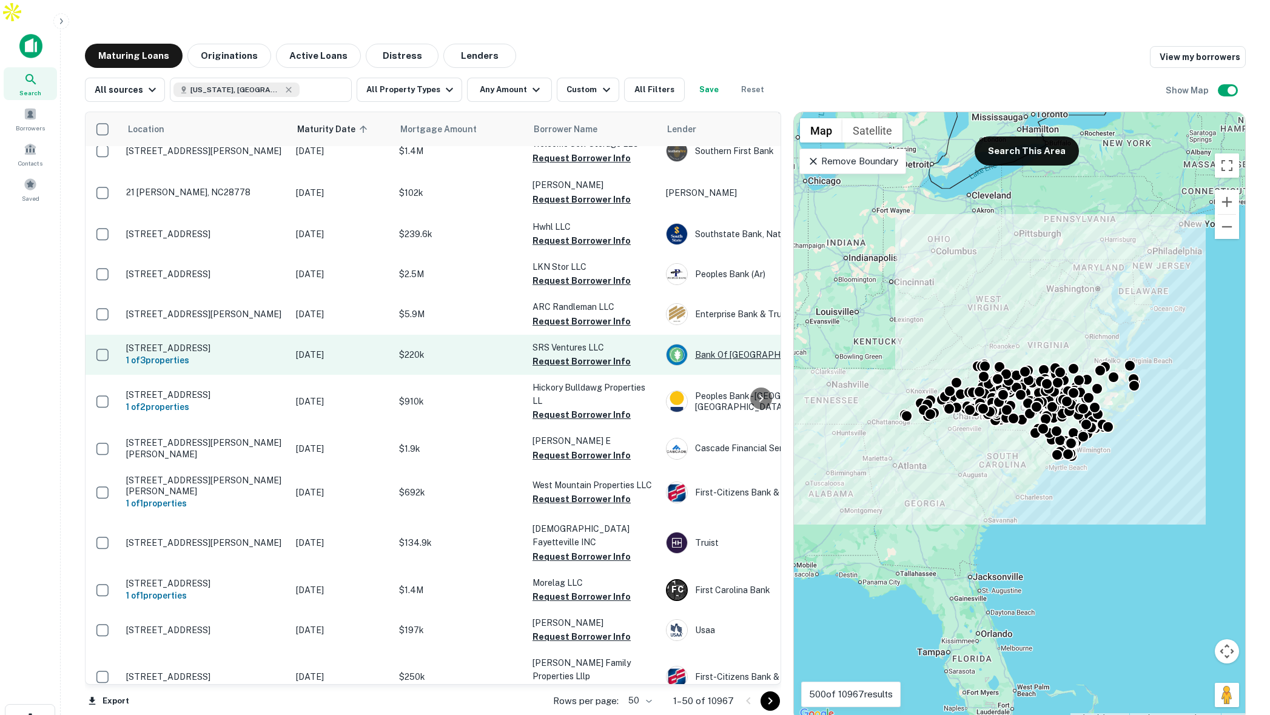
scroll to position [205, 0]
click at [718, 344] on div "Bank Of [GEOGRAPHIC_DATA]" at bounding box center [757, 355] width 182 height 22
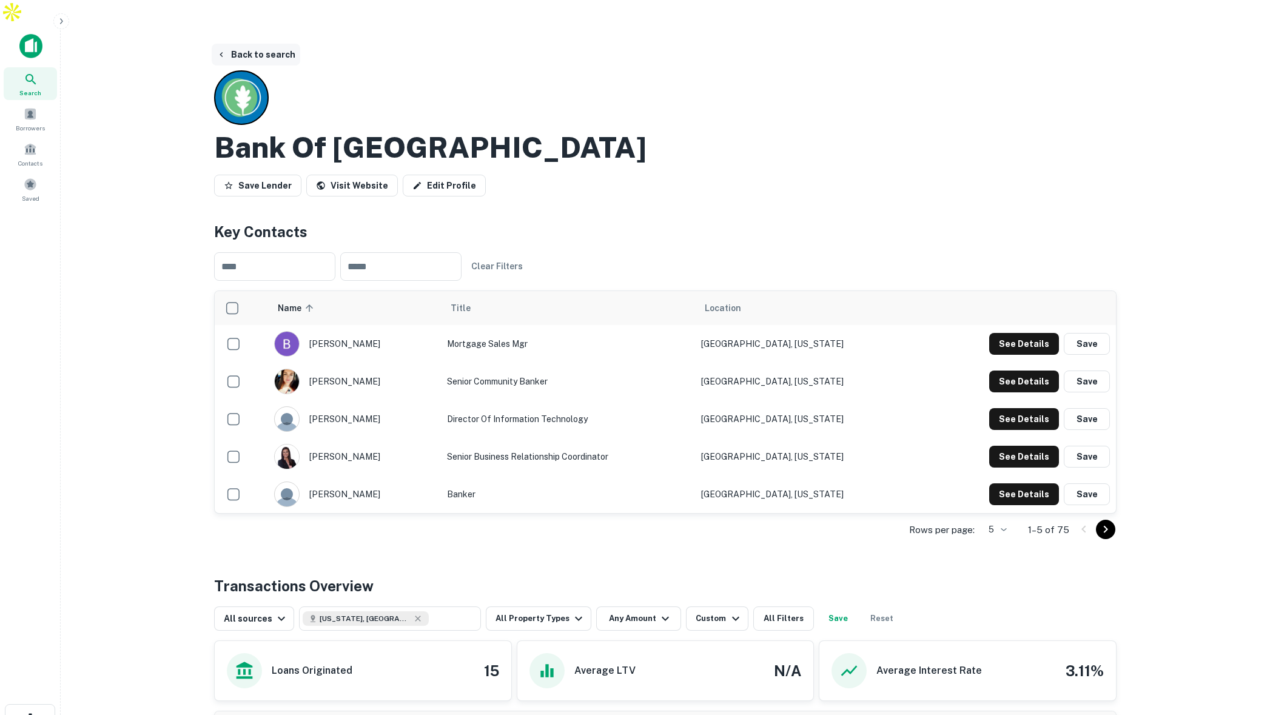
click at [266, 44] on button "Back to search" at bounding box center [256, 55] width 89 height 22
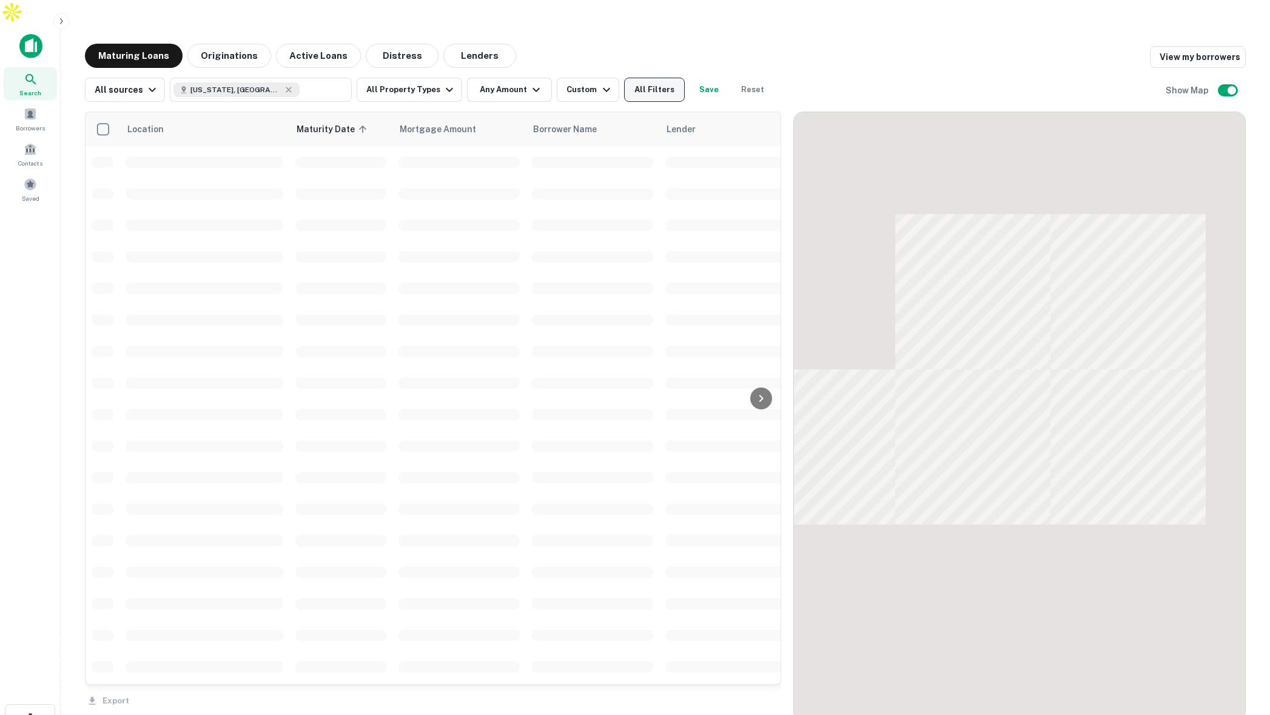
scroll to position [205, 0]
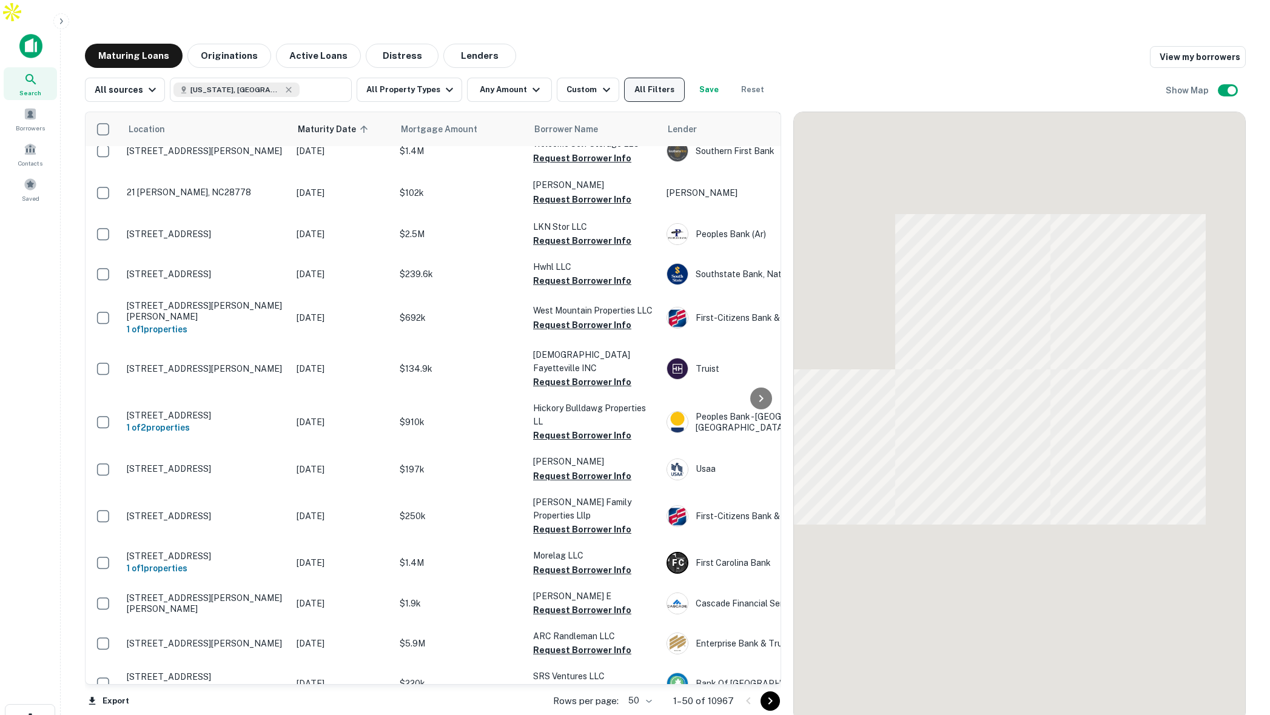
click at [660, 78] on button "All Filters" at bounding box center [654, 90] width 61 height 24
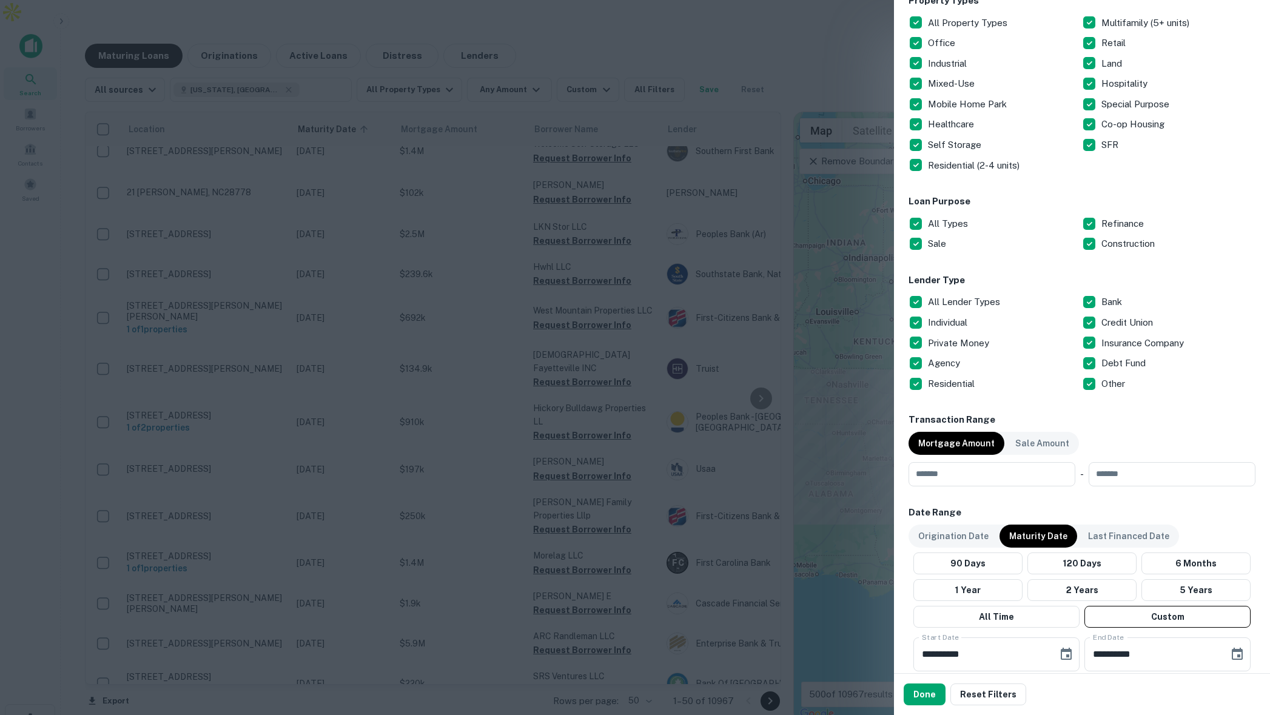
scroll to position [0, 0]
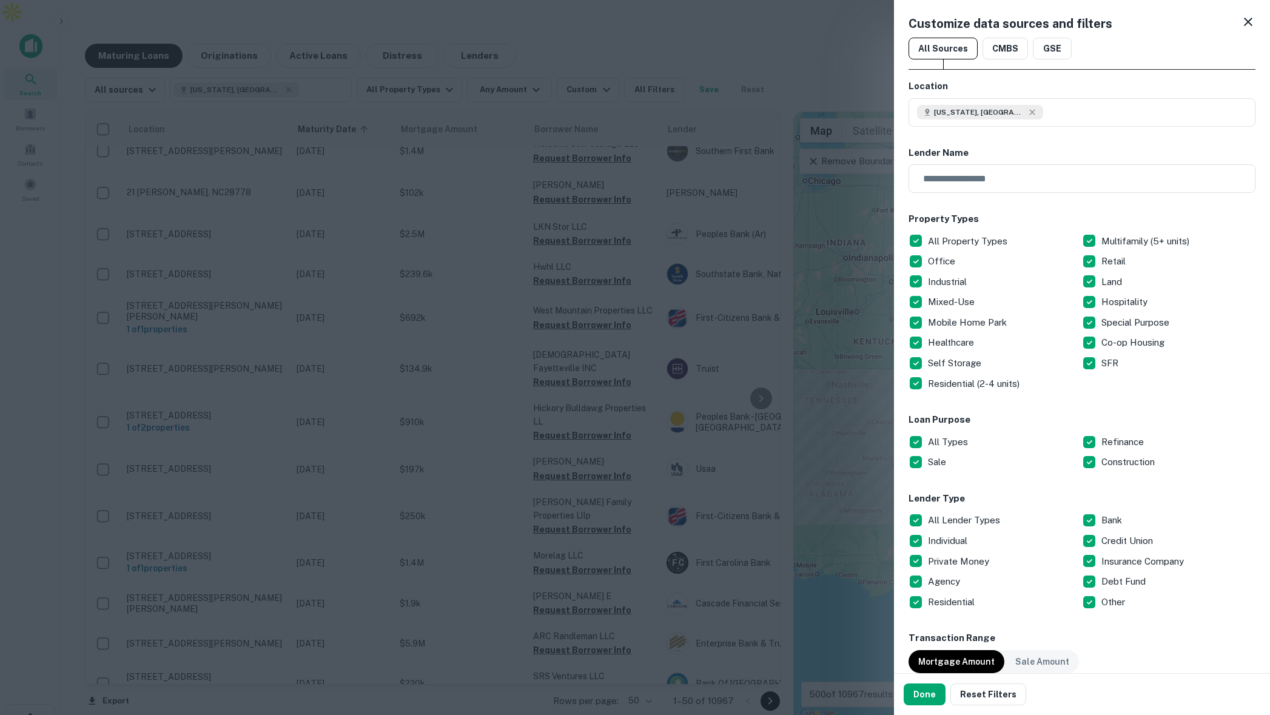
click at [818, 26] on div at bounding box center [635, 357] width 1270 height 715
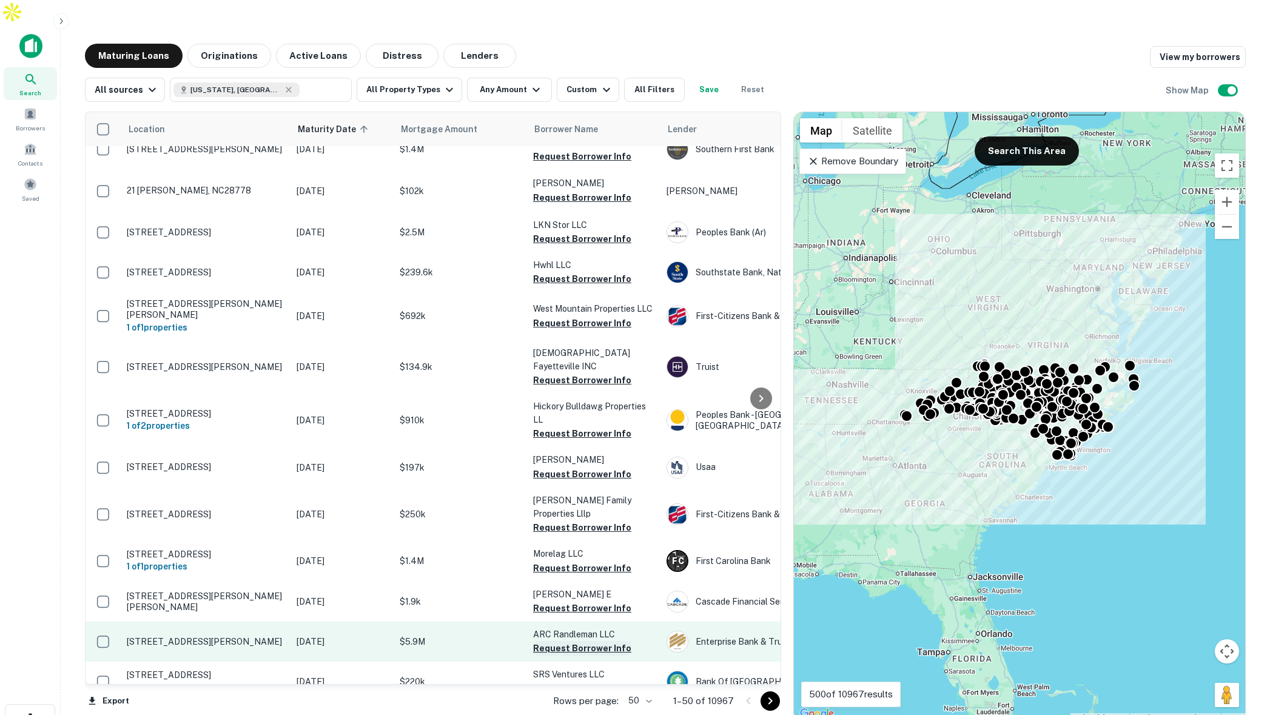
scroll to position [209, 0]
click at [568, 639] on button "Request Borrower Info" at bounding box center [582, 646] width 98 height 15
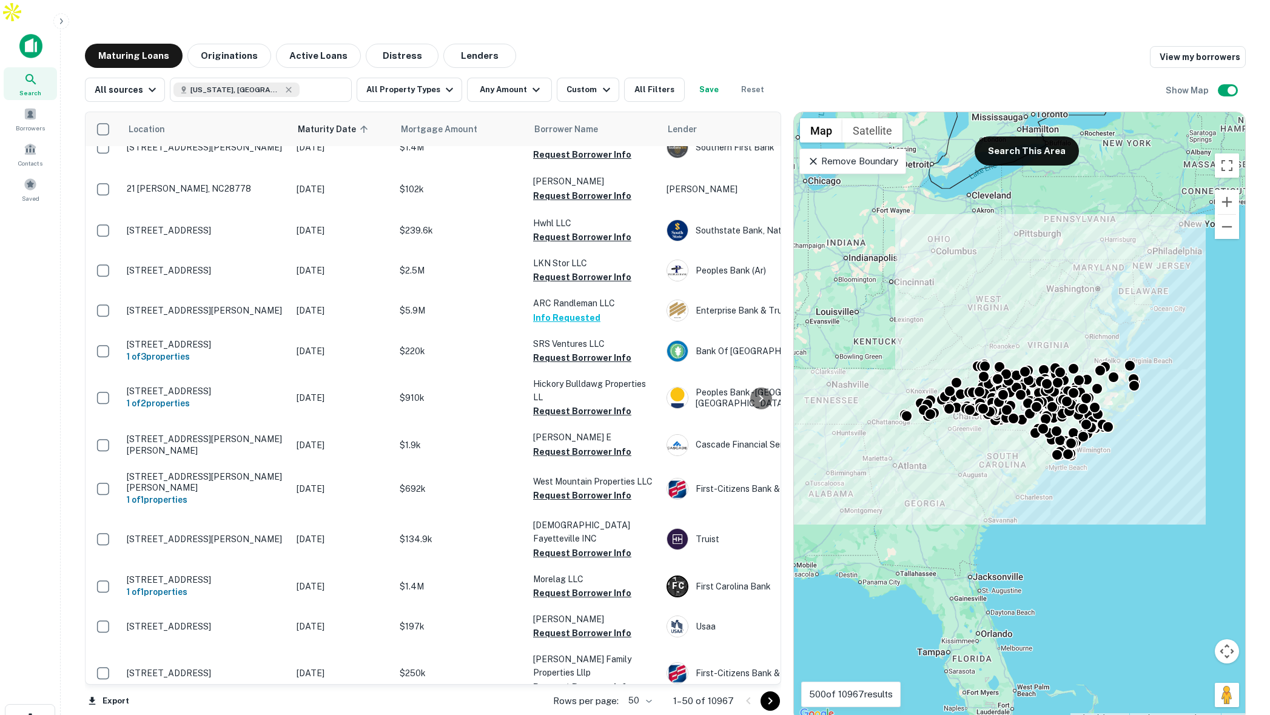
click at [756, 317] on div at bounding box center [761, 398] width 24 height 572
click at [751, 319] on div at bounding box center [761, 398] width 24 height 572
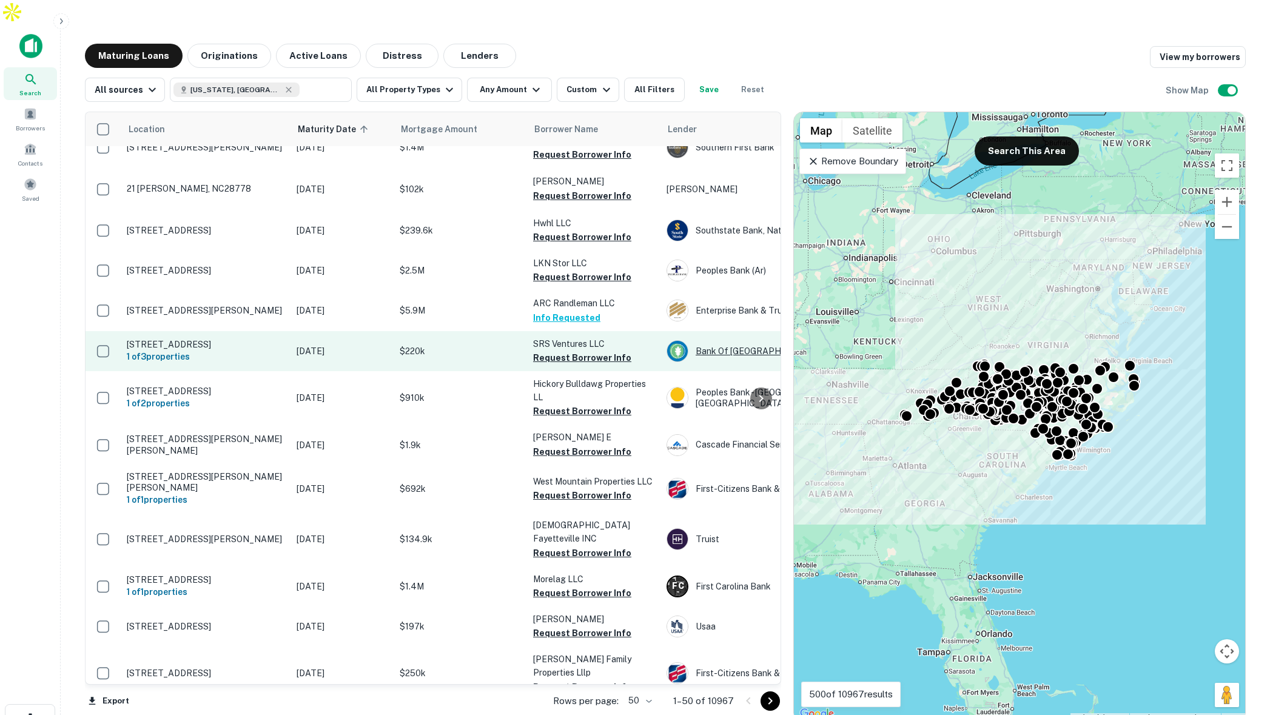
click at [734, 340] on div "Bank Of [GEOGRAPHIC_DATA]" at bounding box center [757, 351] width 182 height 22
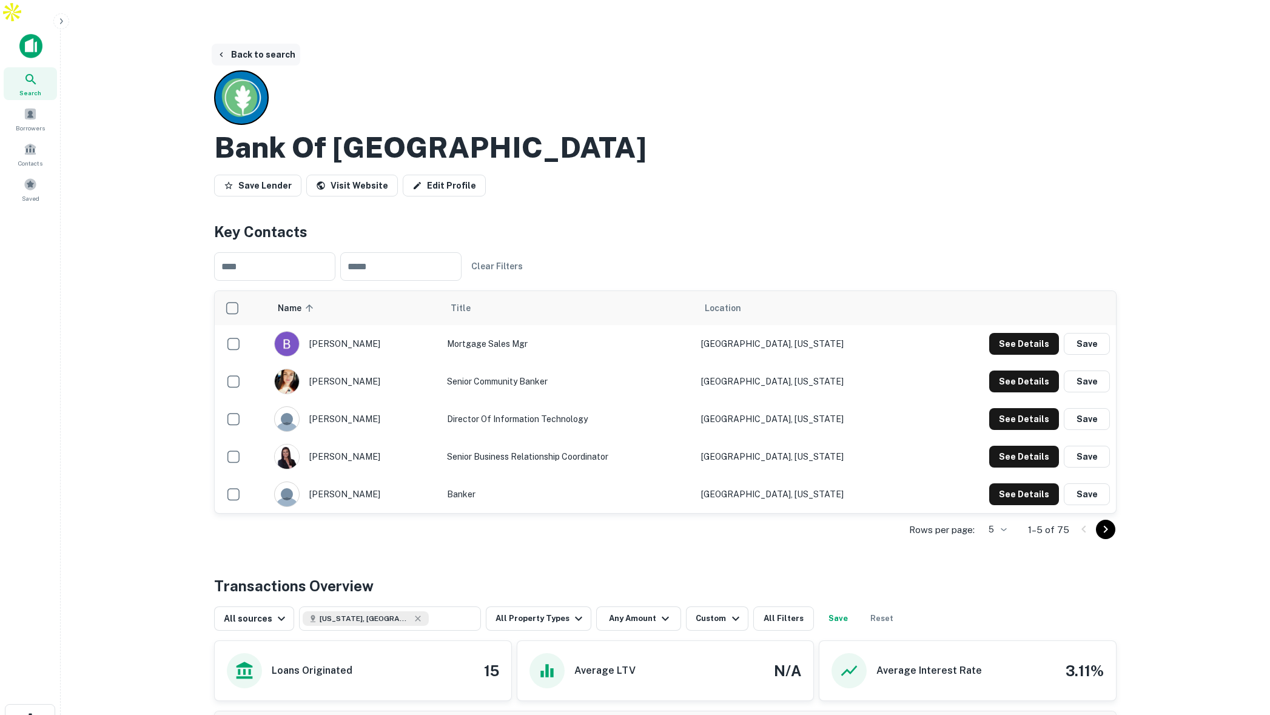
click at [254, 44] on button "Back to search" at bounding box center [256, 55] width 89 height 22
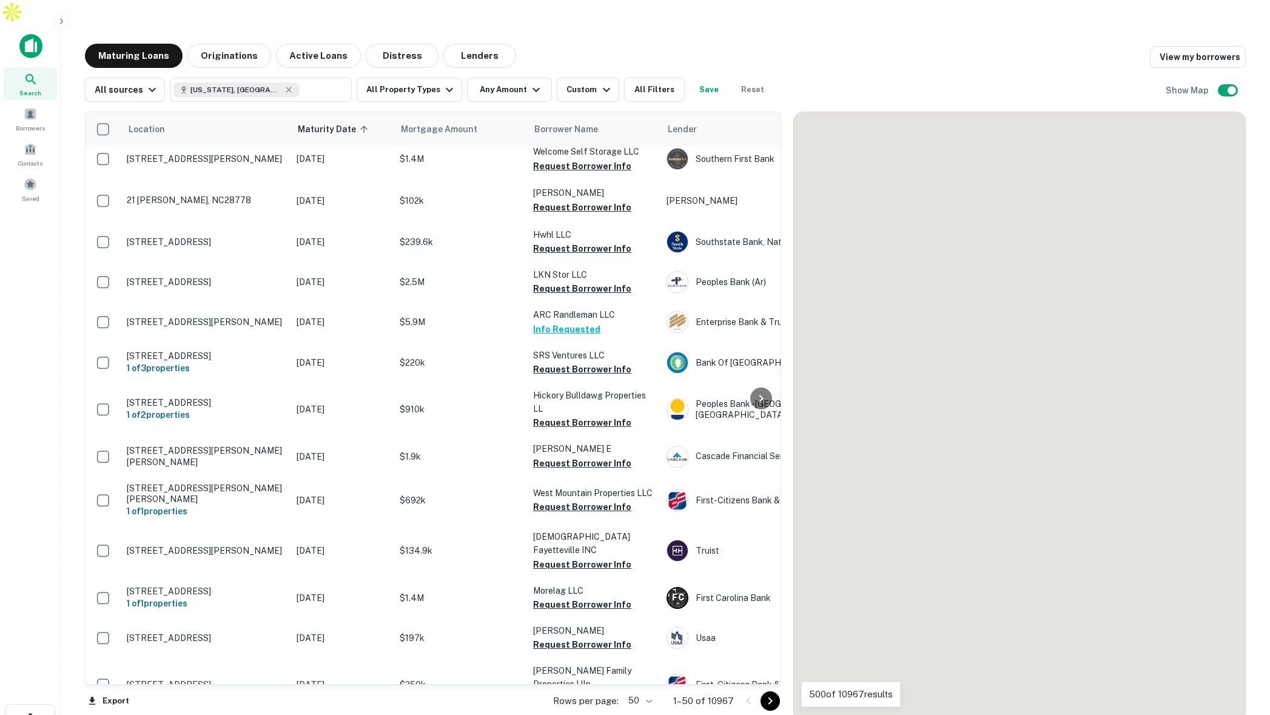
scroll to position [209, 0]
